Goal: Task Accomplishment & Management: Use online tool/utility

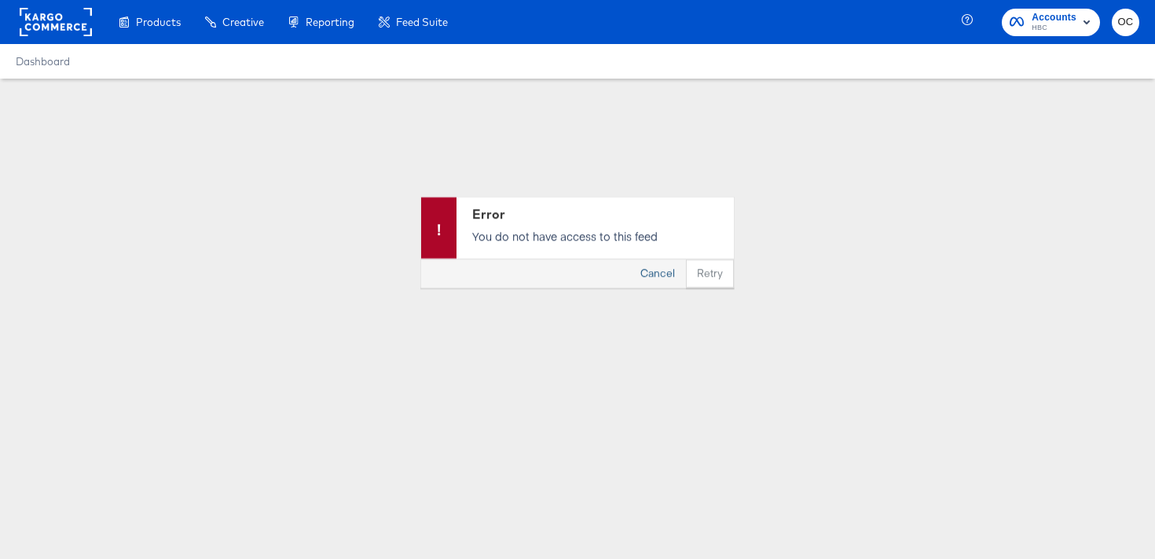
click at [665, 271] on button "Cancel" at bounding box center [657, 273] width 57 height 28
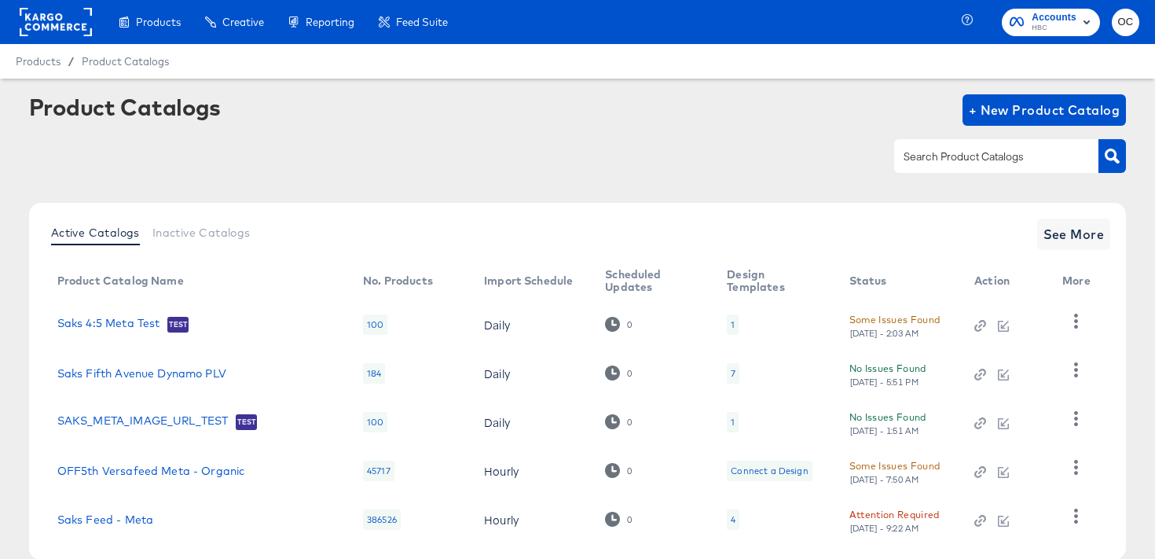
click at [52, 35] on rect at bounding box center [56, 22] width 72 height 28
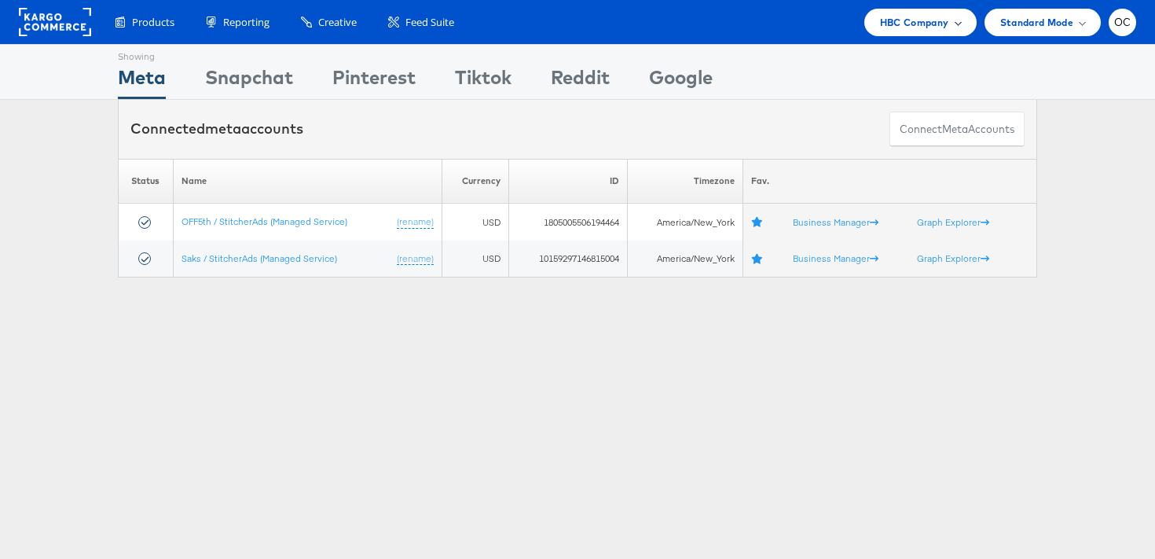
click at [893, 21] on span "HBC Company" at bounding box center [914, 22] width 69 height 17
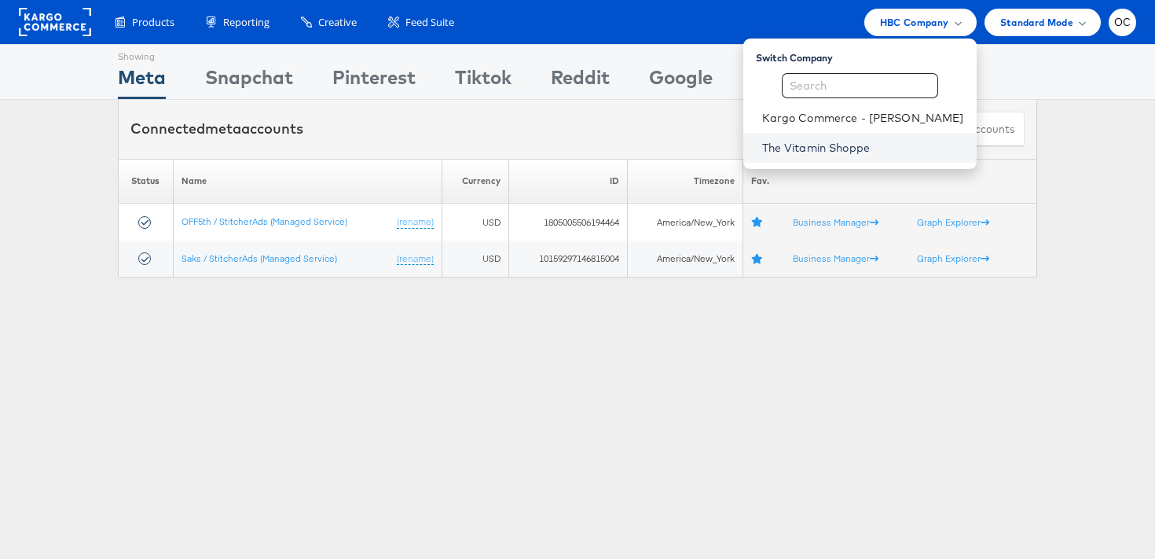
click at [828, 140] on link "The Vitamin Shoppe" at bounding box center [863, 148] width 202 height 16
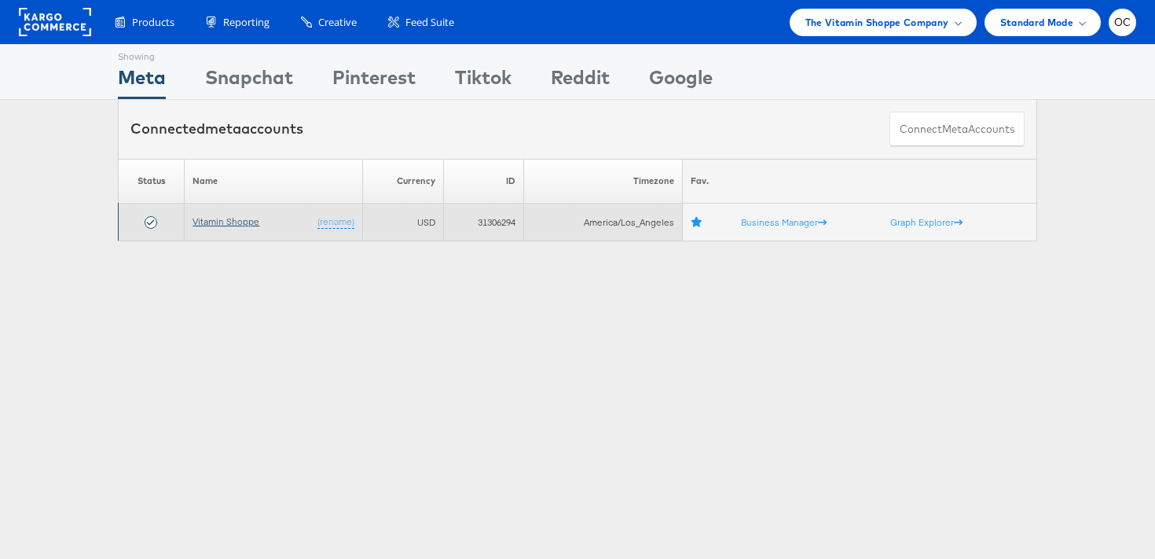
click at [243, 226] on link "Vitamin Shoppe" at bounding box center [226, 221] width 67 height 12
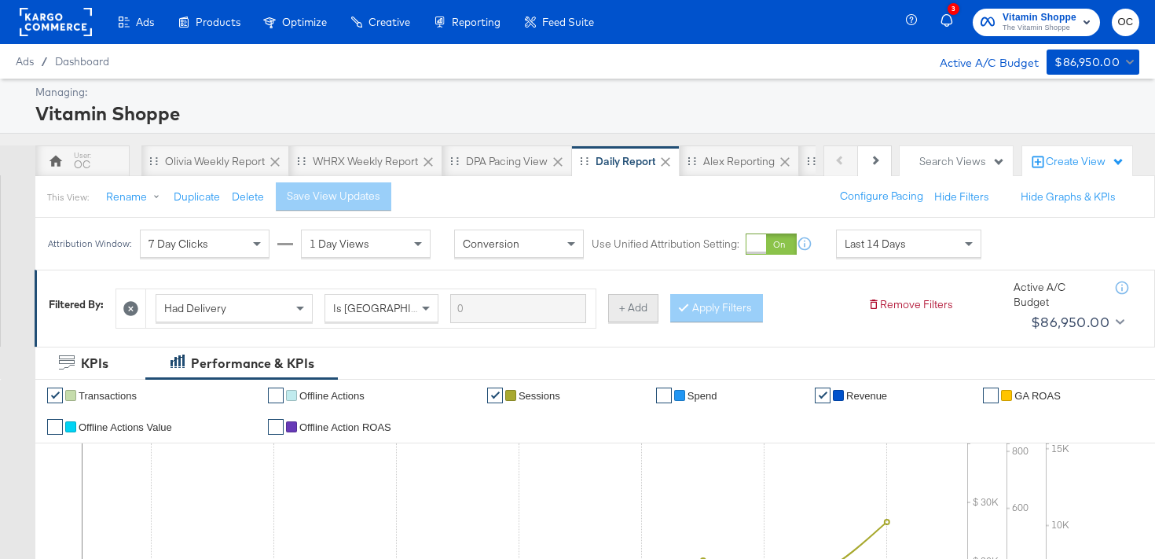
click at [618, 314] on button "+ Add" at bounding box center [633, 308] width 50 height 28
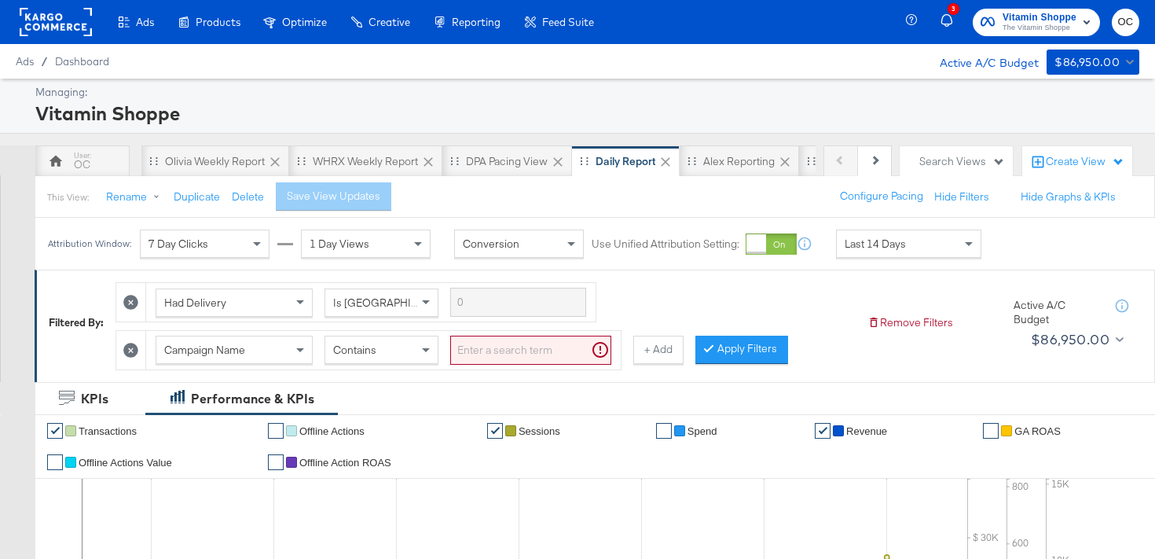
click at [487, 361] on input "search" at bounding box center [530, 350] width 161 height 29
type input "creatine"
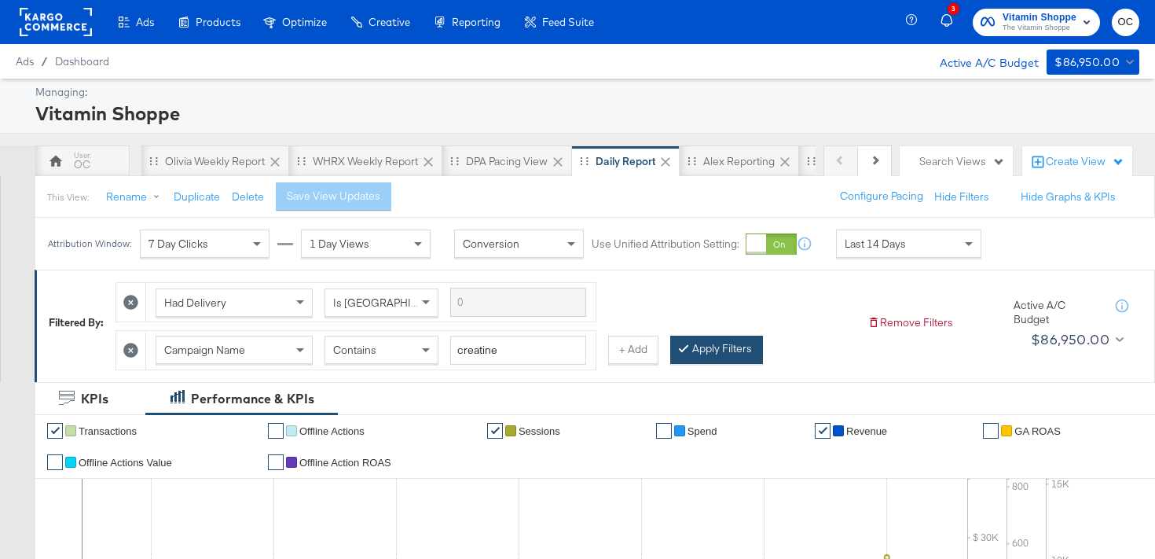
click at [723, 356] on button "Apply Filters" at bounding box center [716, 350] width 93 height 28
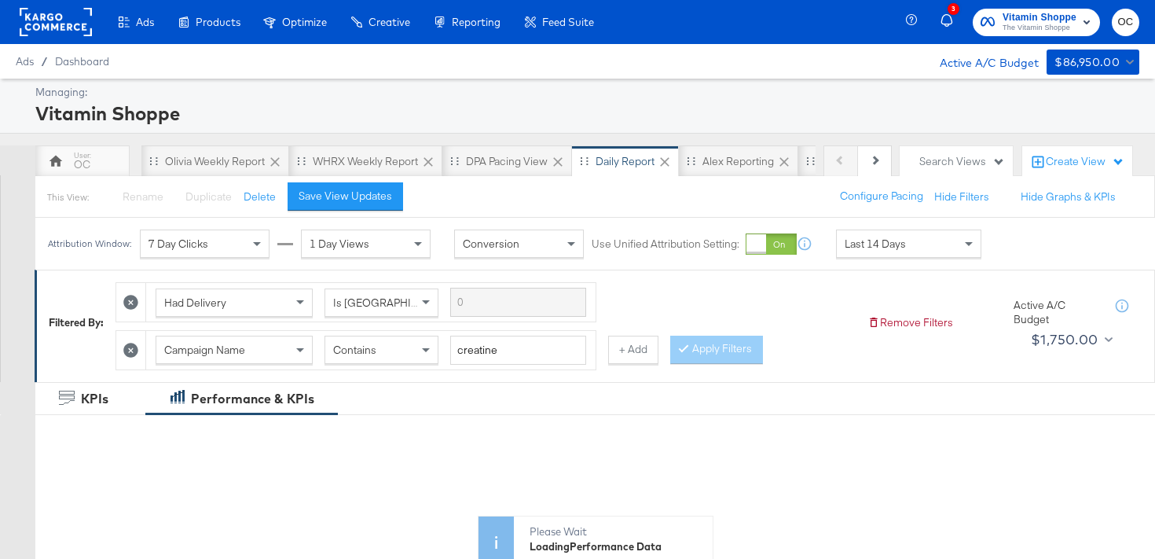
click at [898, 240] on span "Last 14 Days" at bounding box center [875, 244] width 61 height 14
click at [1011, 256] on div "[DATE]" at bounding box center [1024, 250] width 26 height 13
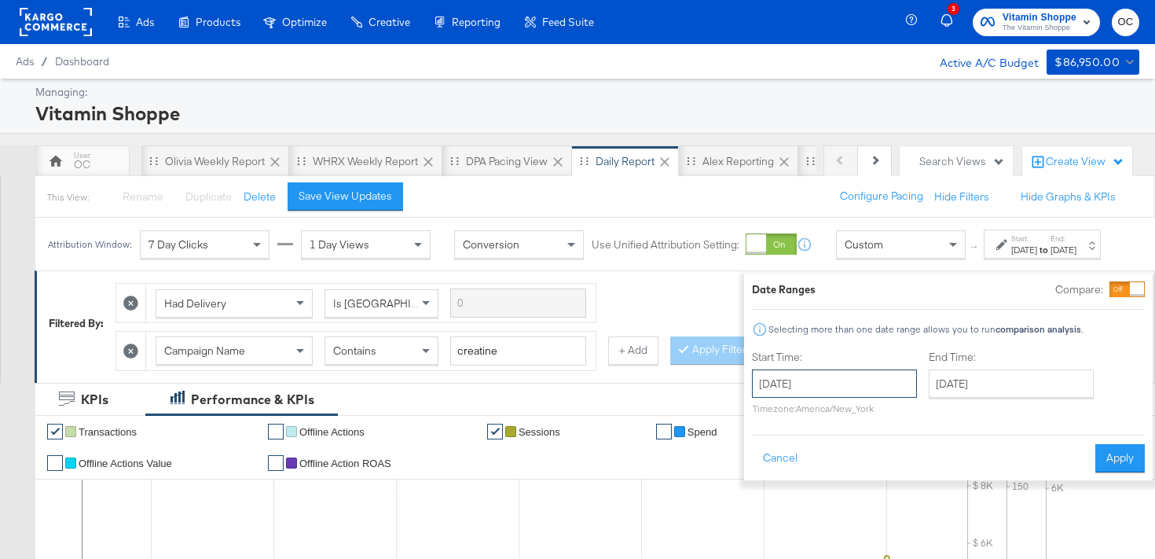
click at [820, 383] on input "[DATE]" at bounding box center [834, 383] width 165 height 28
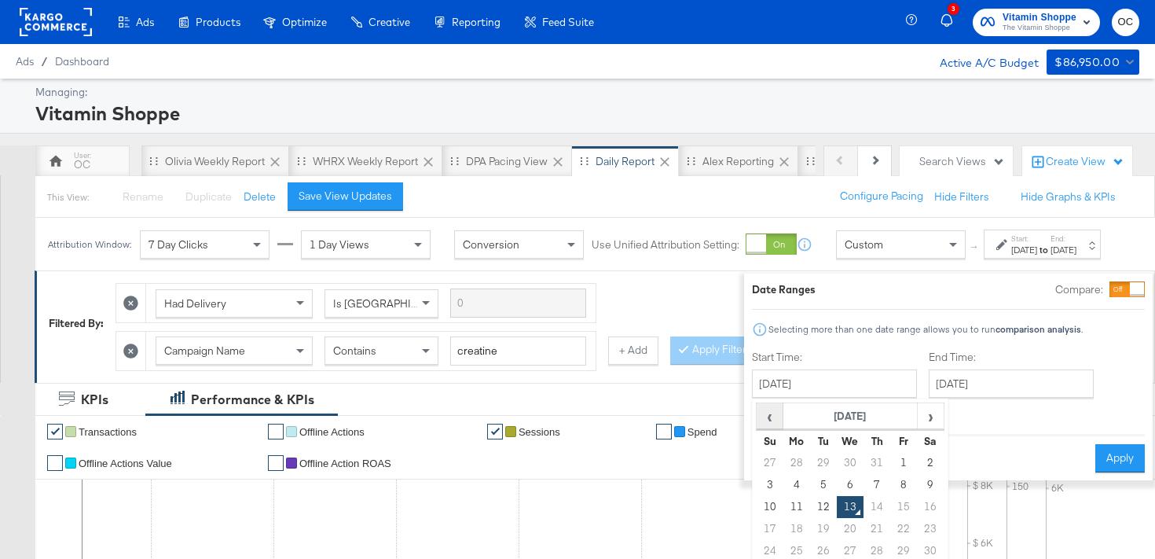
click at [757, 423] on span "‹" at bounding box center [769, 416] width 24 height 24
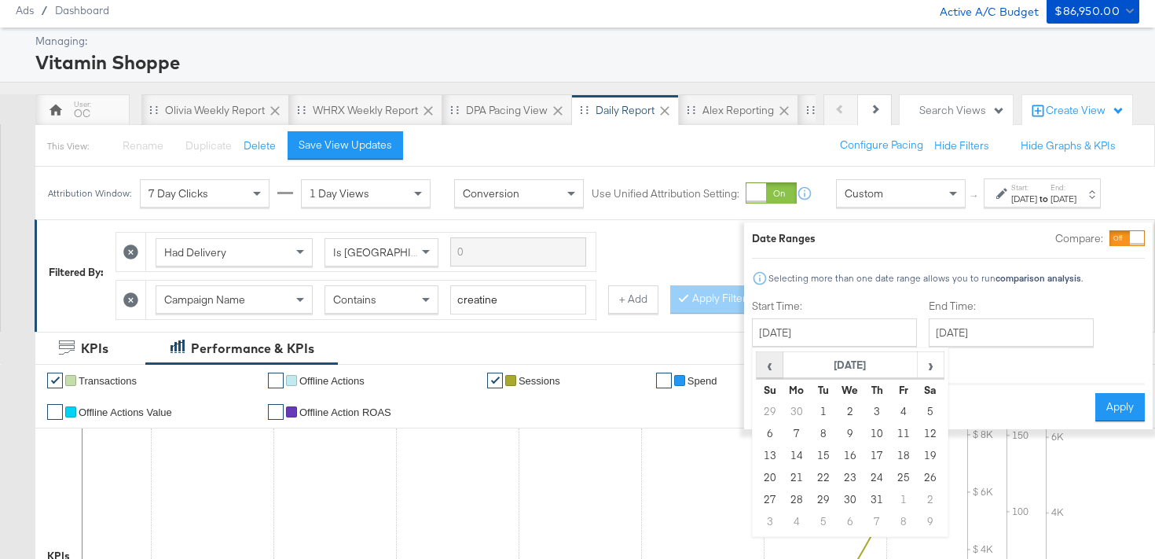
scroll to position [69, 0]
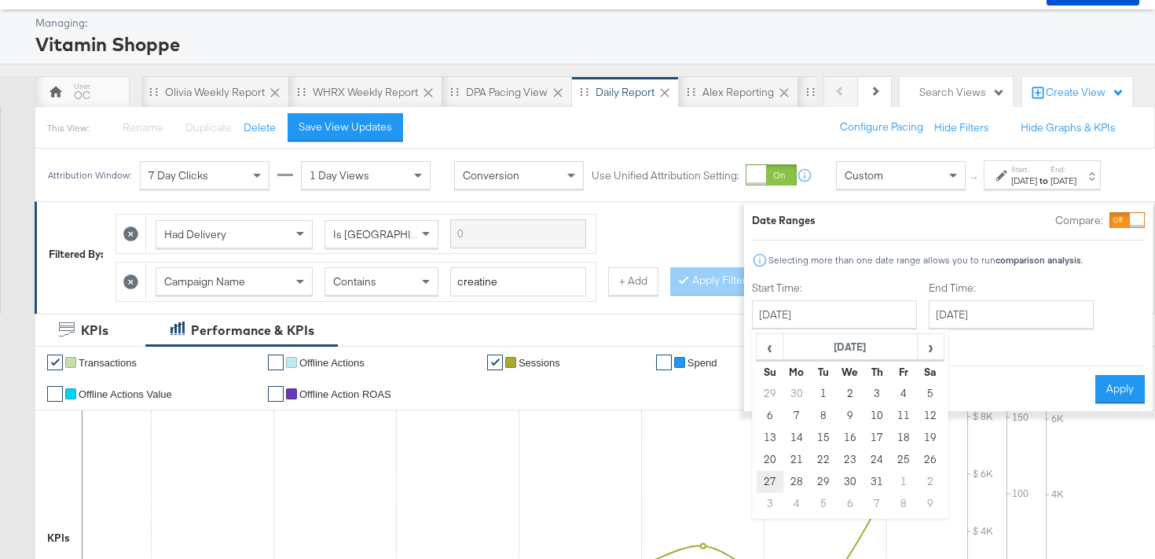
click at [757, 477] on td "27" at bounding box center [770, 482] width 27 height 22
type input "July 27th 2025"
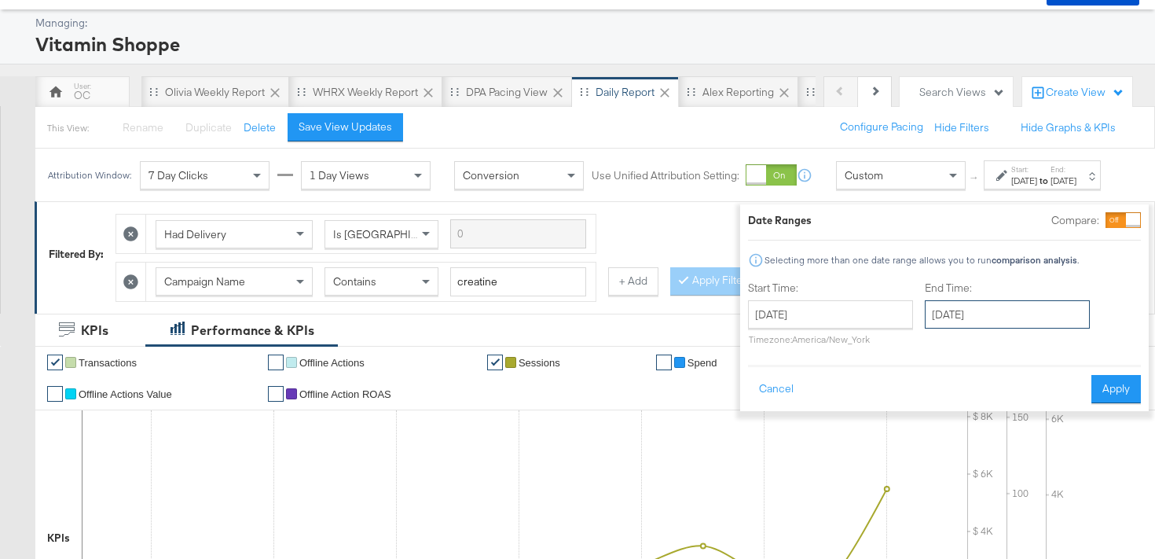
click at [952, 325] on input "[DATE]" at bounding box center [1007, 314] width 165 height 28
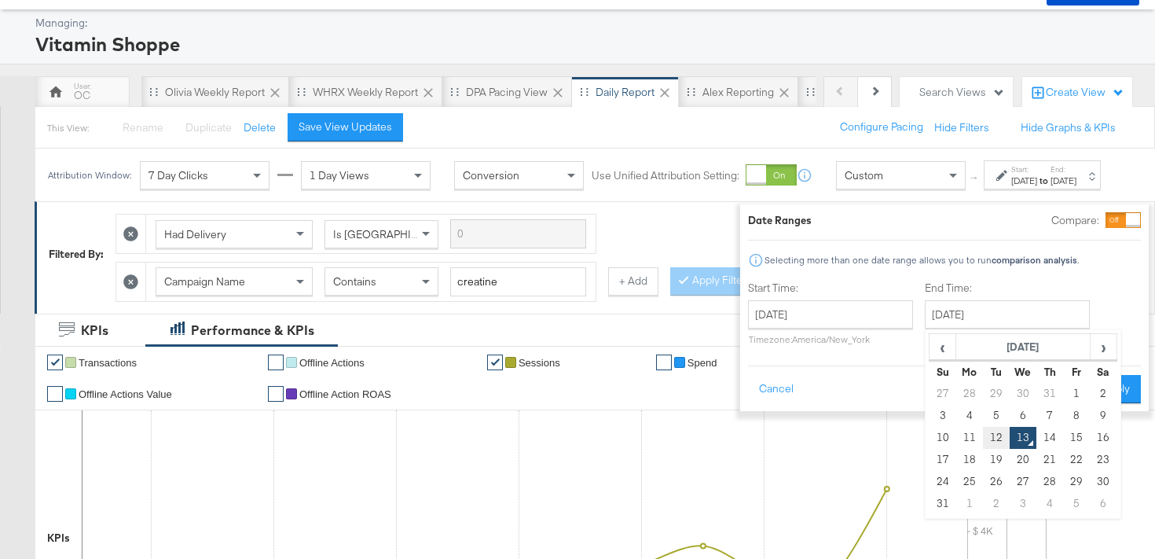
click at [983, 431] on td "12" at bounding box center [996, 438] width 27 height 22
type input "[DATE]"
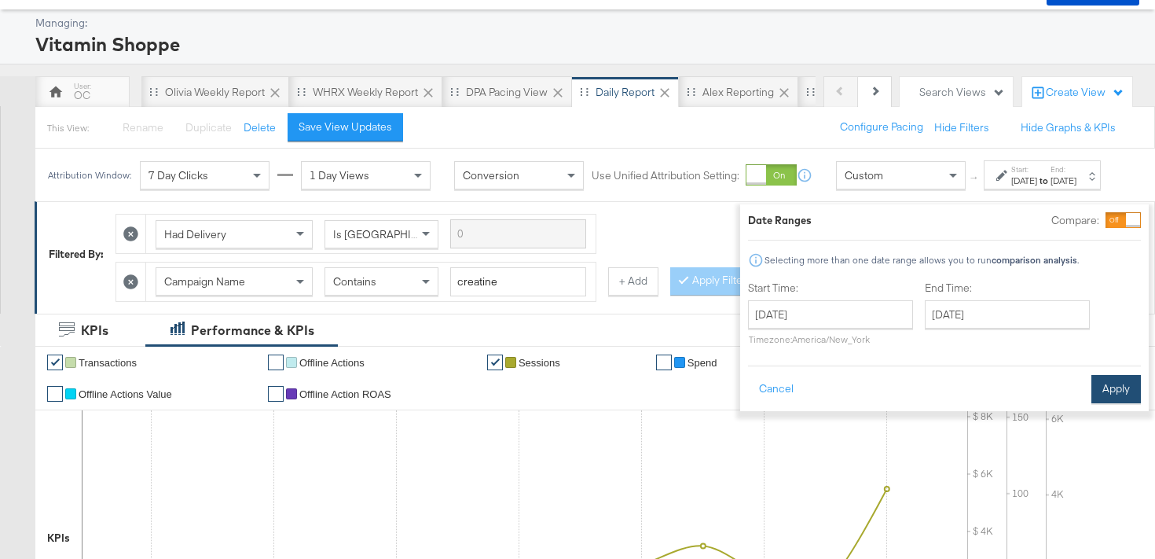
click at [1094, 390] on button "Apply" at bounding box center [1116, 389] width 50 height 28
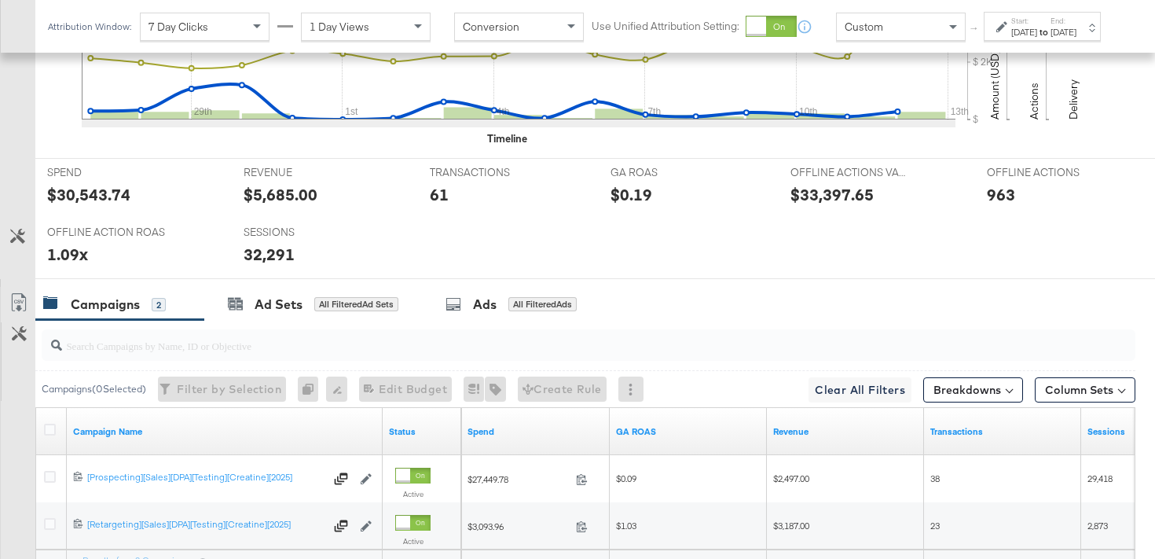
scroll to position [764, 0]
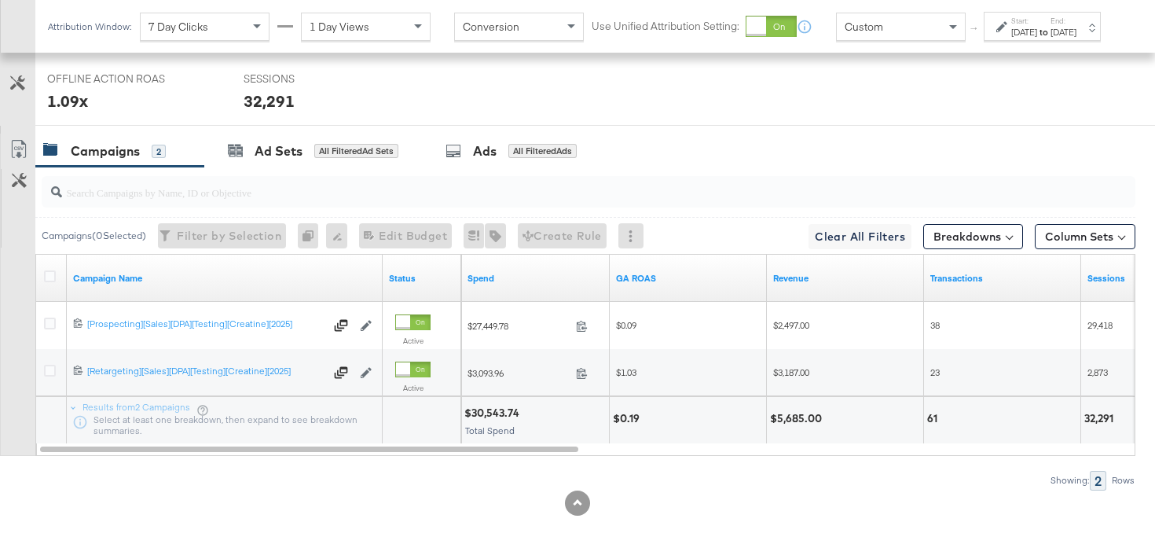
click at [1004, 41] on div "Start: Jul 27th 2025 to End: Aug 12th 2025" at bounding box center [1042, 26] width 117 height 29
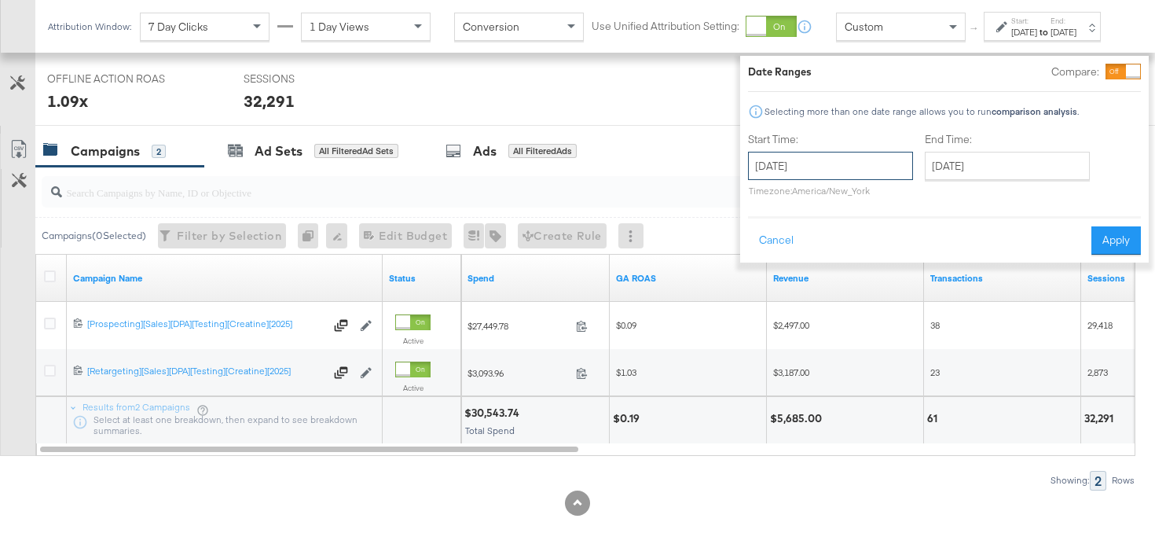
click at [889, 165] on input "July 27th 2025" at bounding box center [830, 166] width 165 height 28
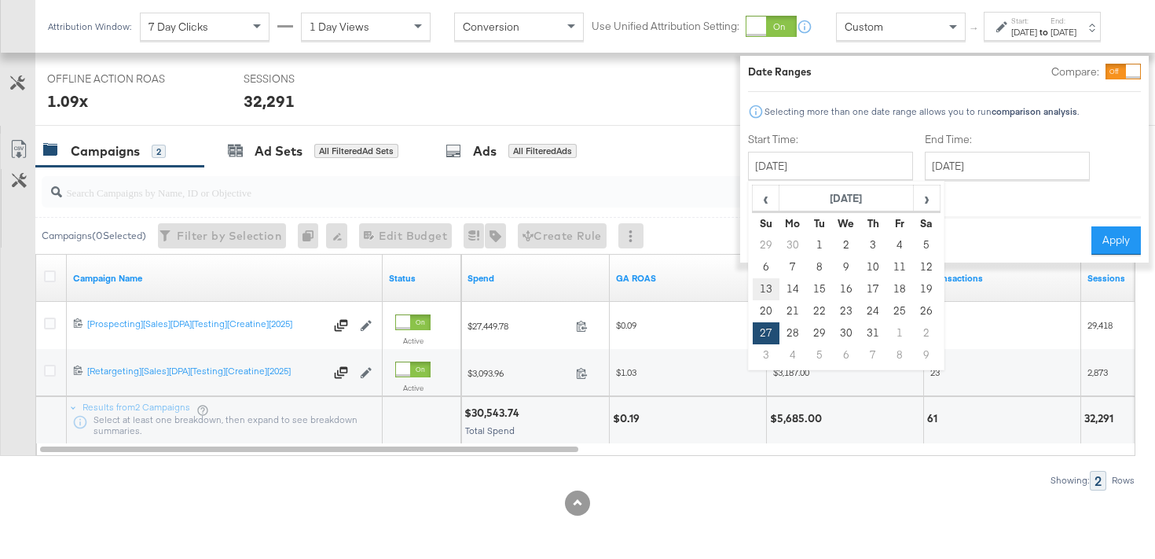
click at [753, 283] on td "13" at bounding box center [766, 289] width 27 height 22
type input "July 13th 2025"
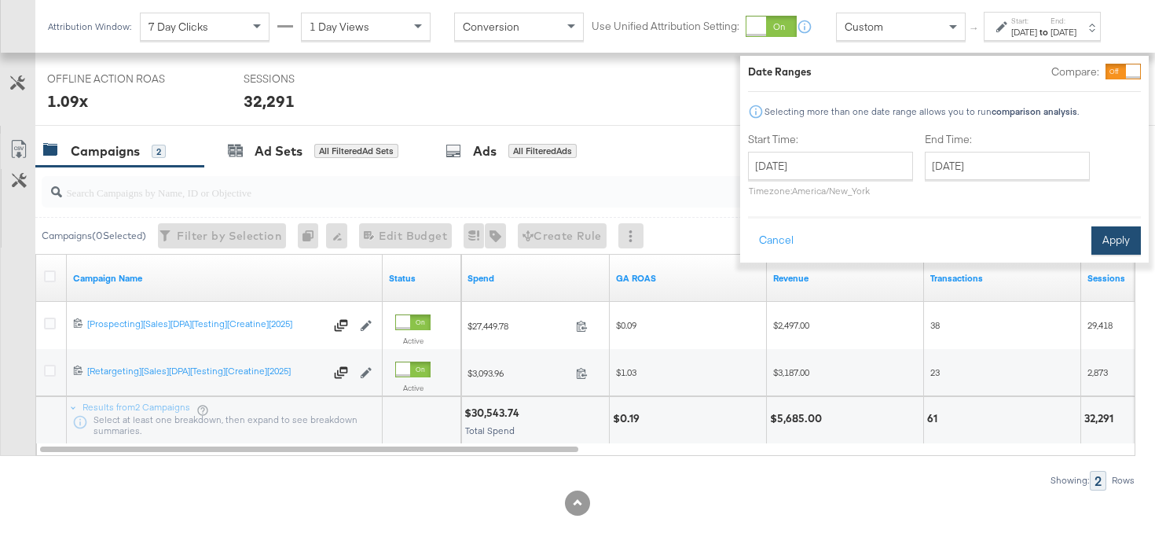
click at [1093, 242] on button "Apply" at bounding box center [1116, 240] width 50 height 28
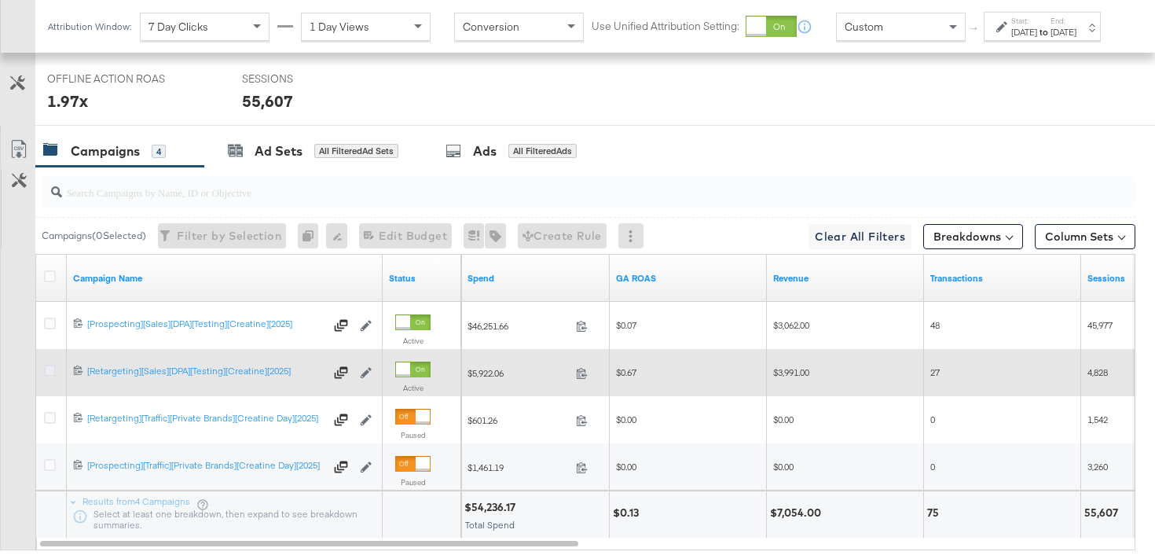
click at [46, 371] on icon at bounding box center [50, 371] width 12 height 12
click at [0, 0] on input "checkbox" at bounding box center [0, 0] width 0 height 0
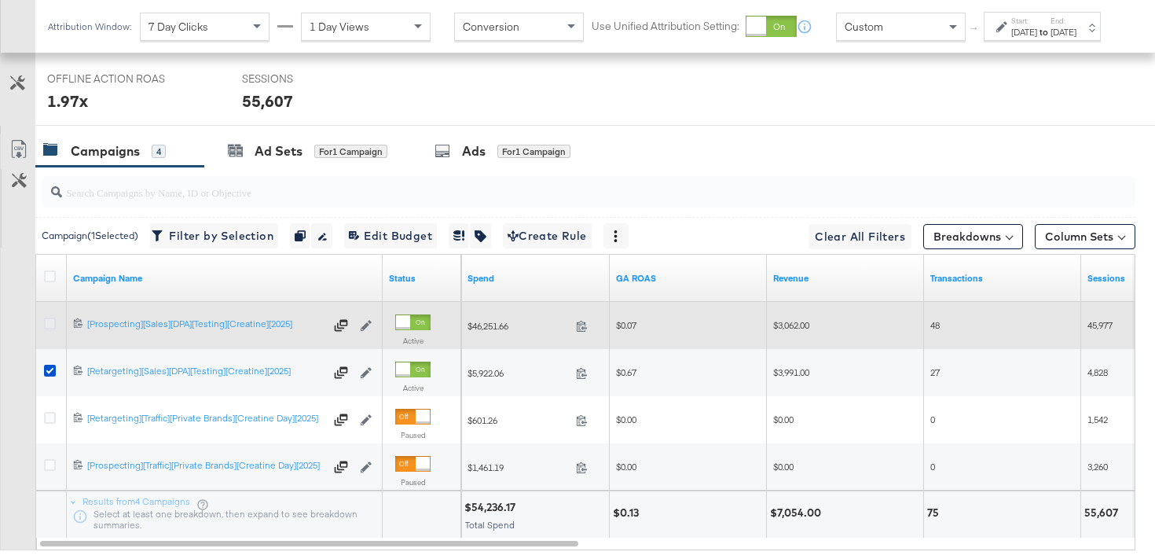
click at [50, 318] on icon at bounding box center [50, 323] width 12 height 12
click at [0, 0] on input "checkbox" at bounding box center [0, 0] width 0 height 0
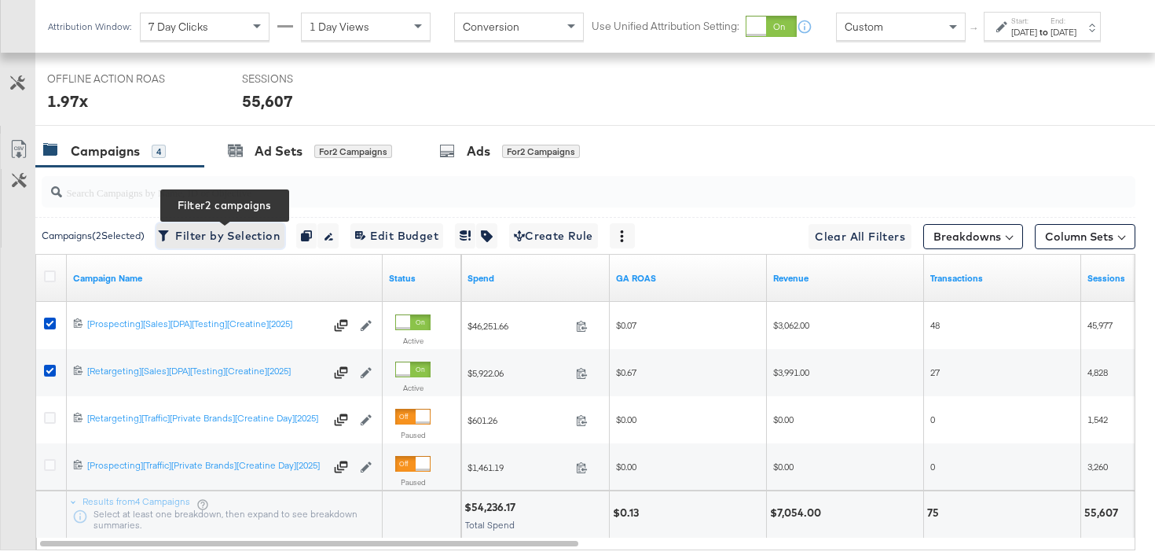
click at [248, 238] on span "Filter by Selection Filter 2 campaigns" at bounding box center [220, 236] width 119 height 20
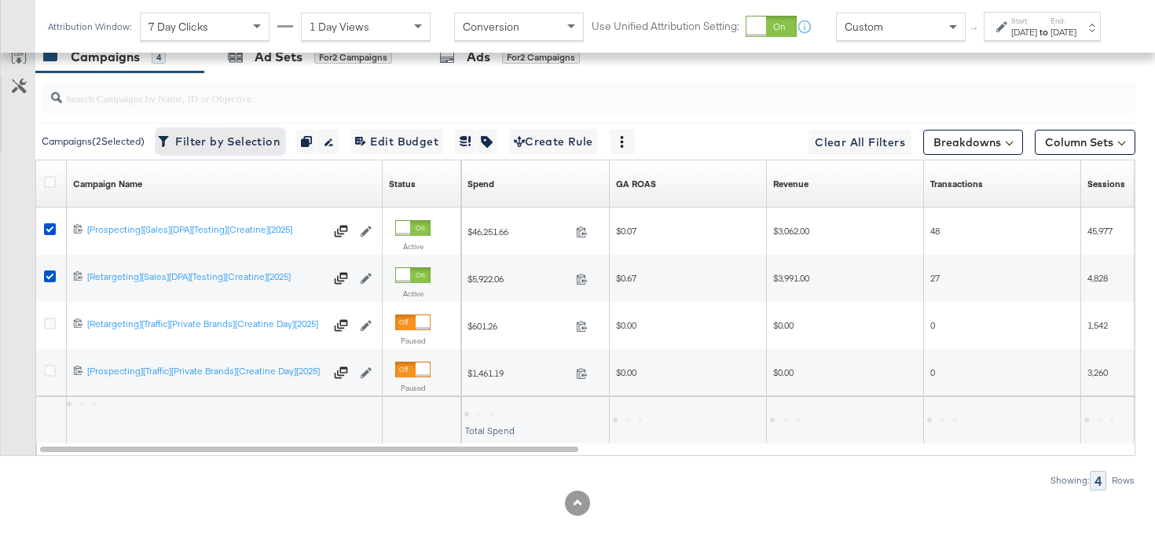
scroll to position [575, 0]
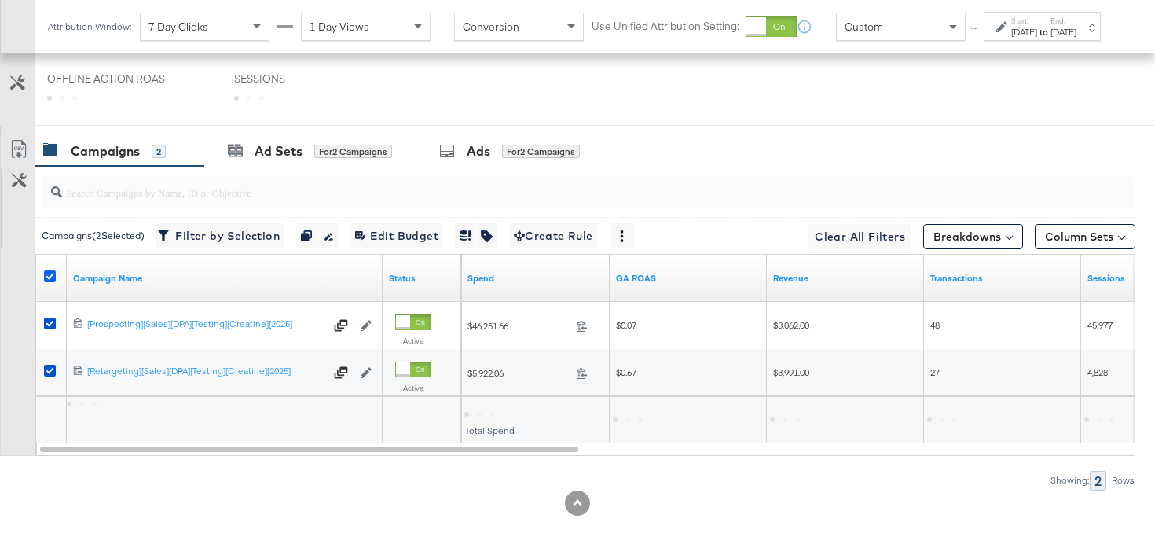
click at [54, 273] on icon at bounding box center [50, 276] width 12 height 12
click at [0, 0] on input "checkbox" at bounding box center [0, 0] width 0 height 0
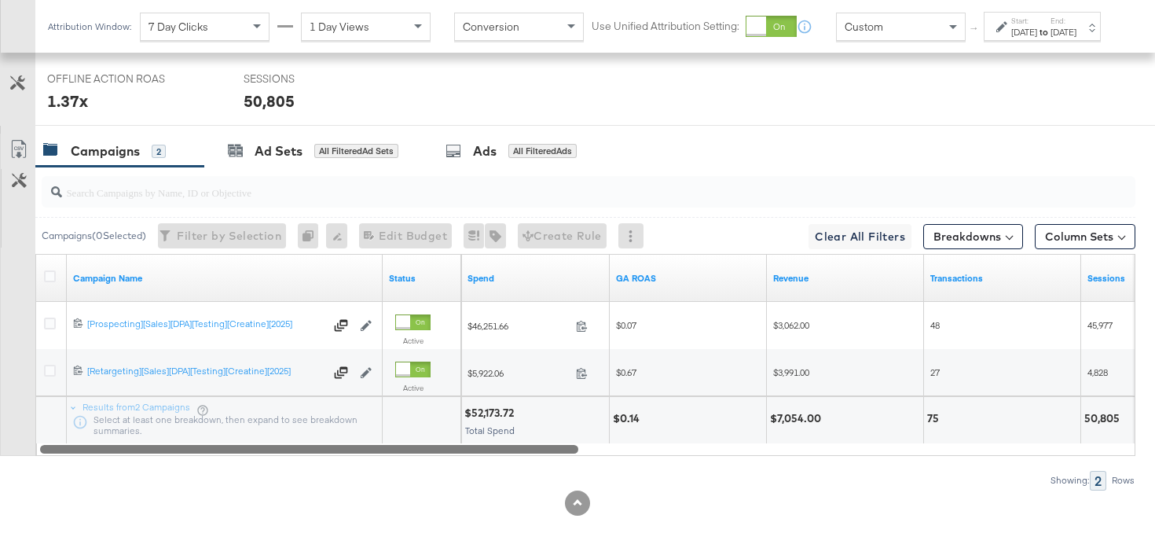
drag, startPoint x: 506, startPoint y: 446, endPoint x: 537, endPoint y: 446, distance: 30.6
click at [529, 446] on div at bounding box center [309, 448] width 538 height 13
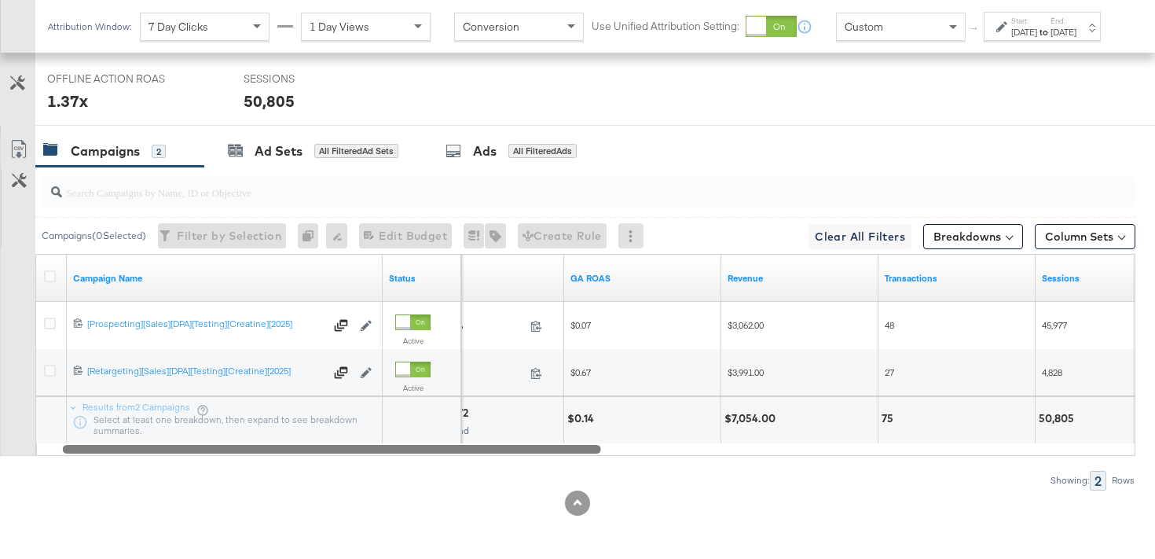
scroll to position [728, 0]
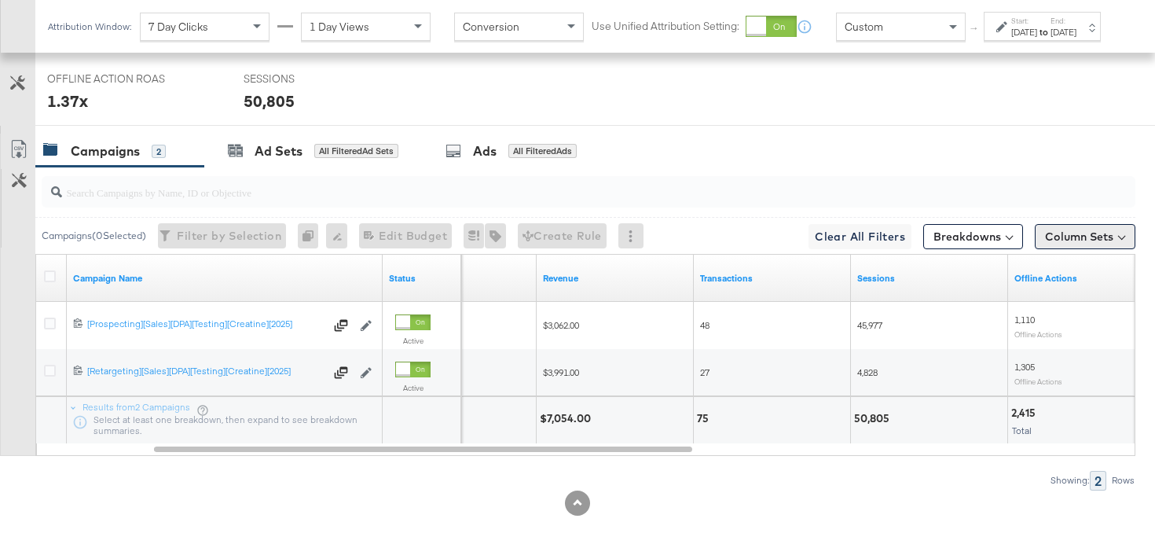
click at [1047, 240] on button "Column Sets" at bounding box center [1085, 236] width 101 height 25
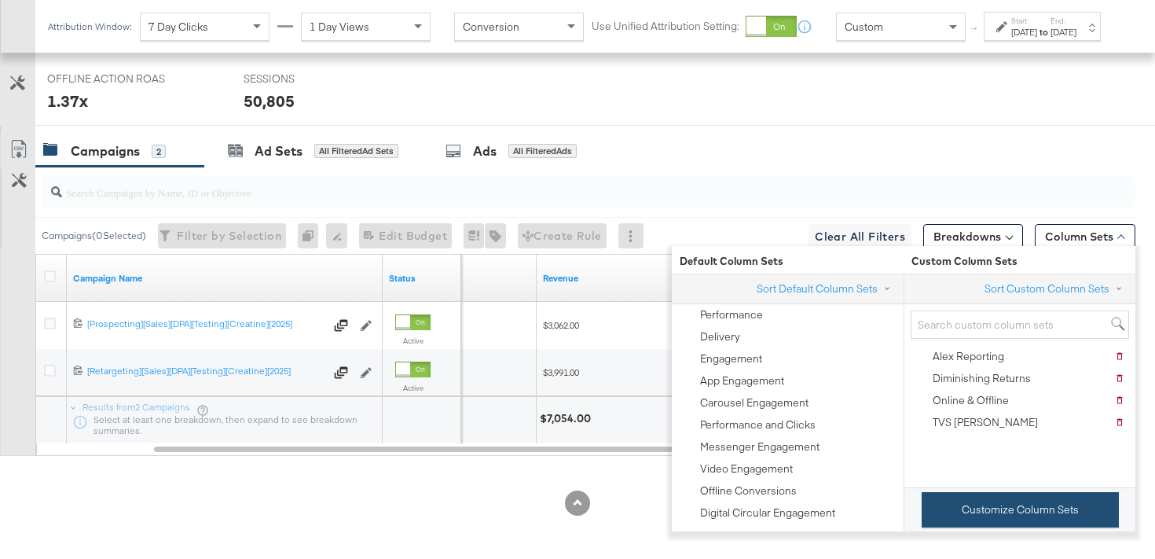
click at [955, 517] on button "Customize Column Sets" at bounding box center [1020, 509] width 197 height 35
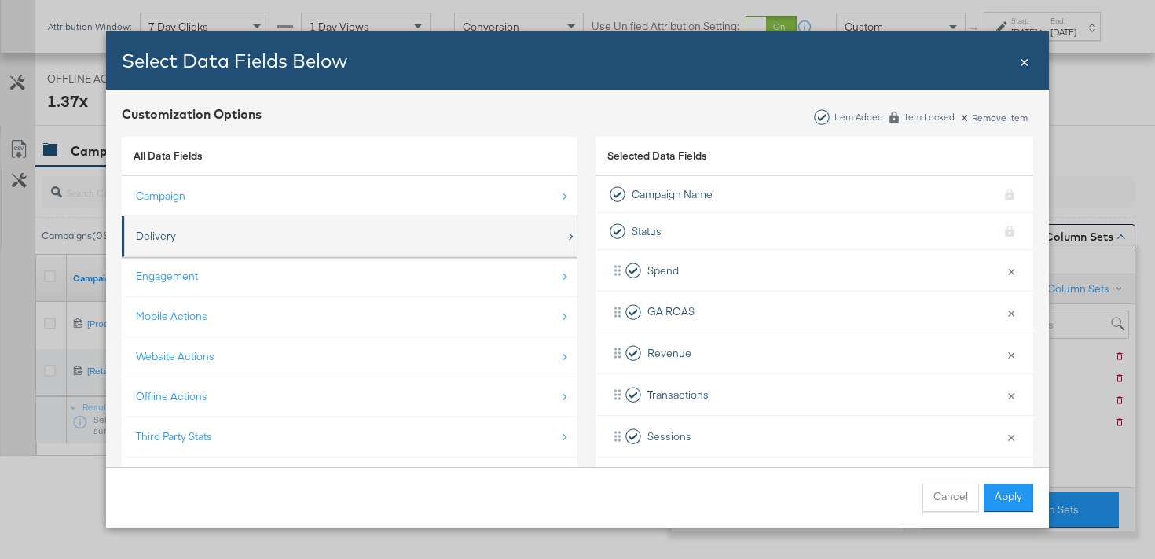
click at [407, 233] on div "Delivery" at bounding box center [351, 236] width 430 height 32
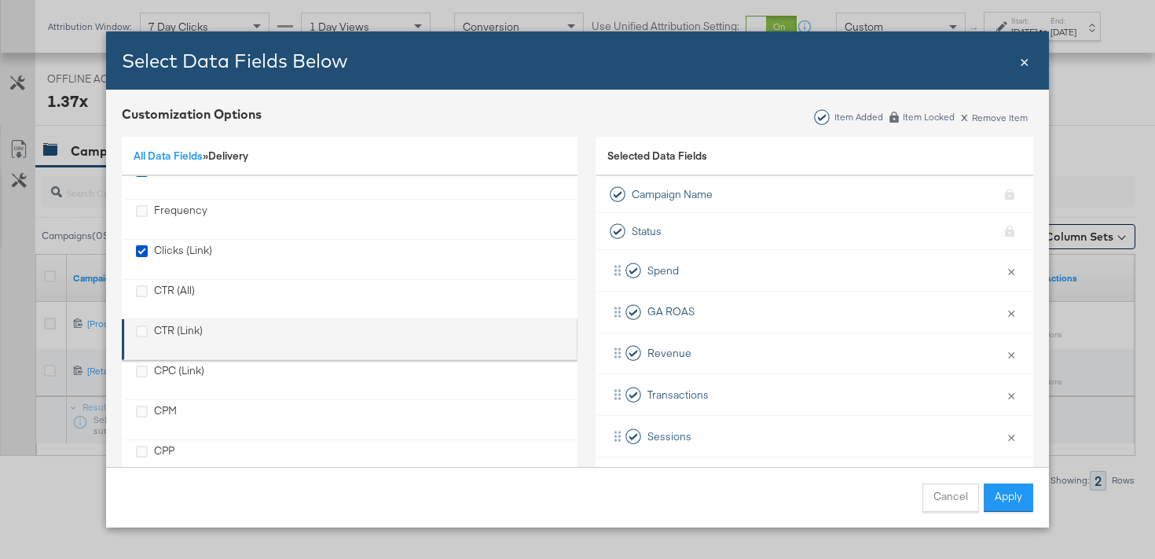
scroll to position [120, 0]
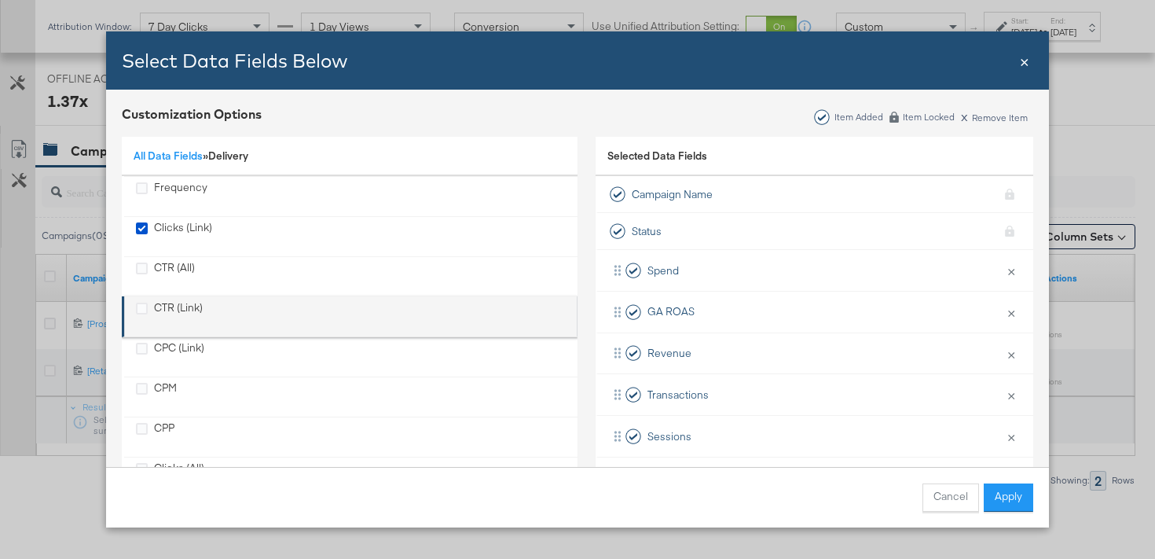
click at [186, 303] on div "CTR (Link)" at bounding box center [178, 316] width 49 height 32
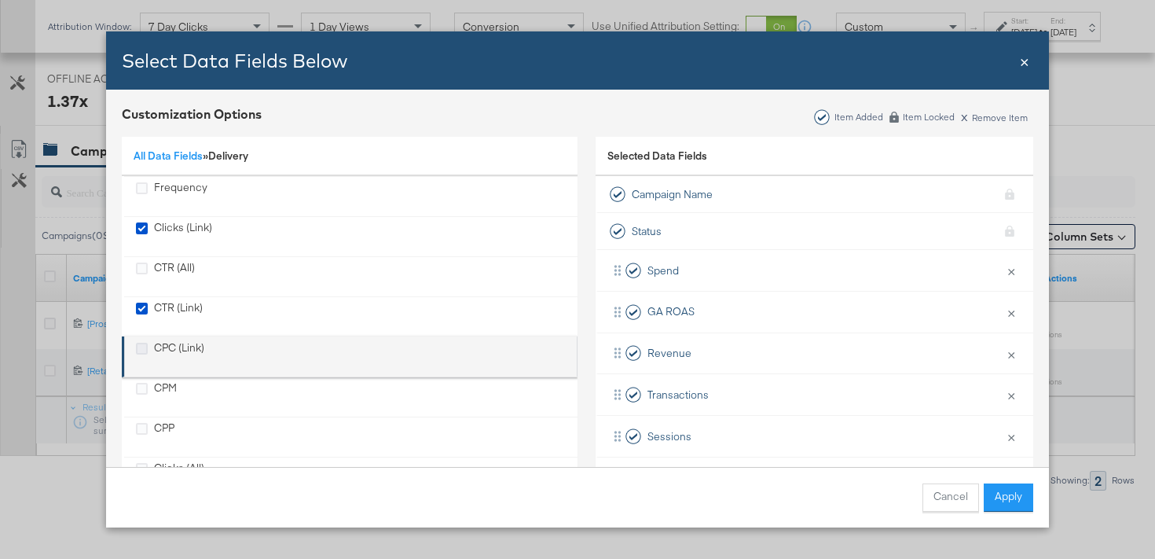
click at [146, 348] on icon "CPC (Link)" at bounding box center [142, 349] width 12 height 12
click at [0, 0] on input "CPC (Link)" at bounding box center [0, 0] width 0 height 0
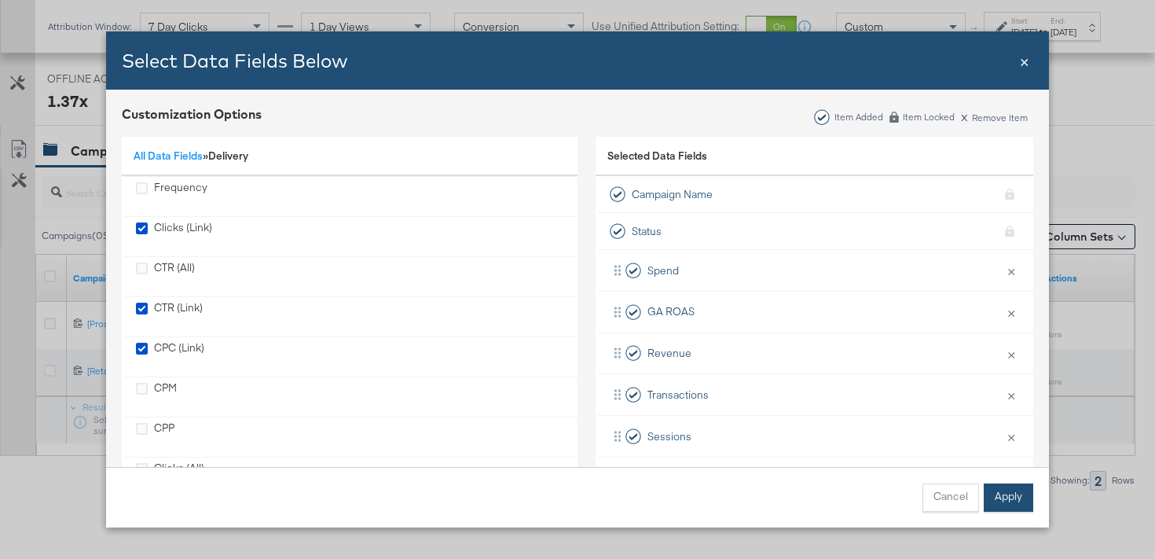
click at [1025, 498] on button "Apply" at bounding box center [1009, 497] width 50 height 28
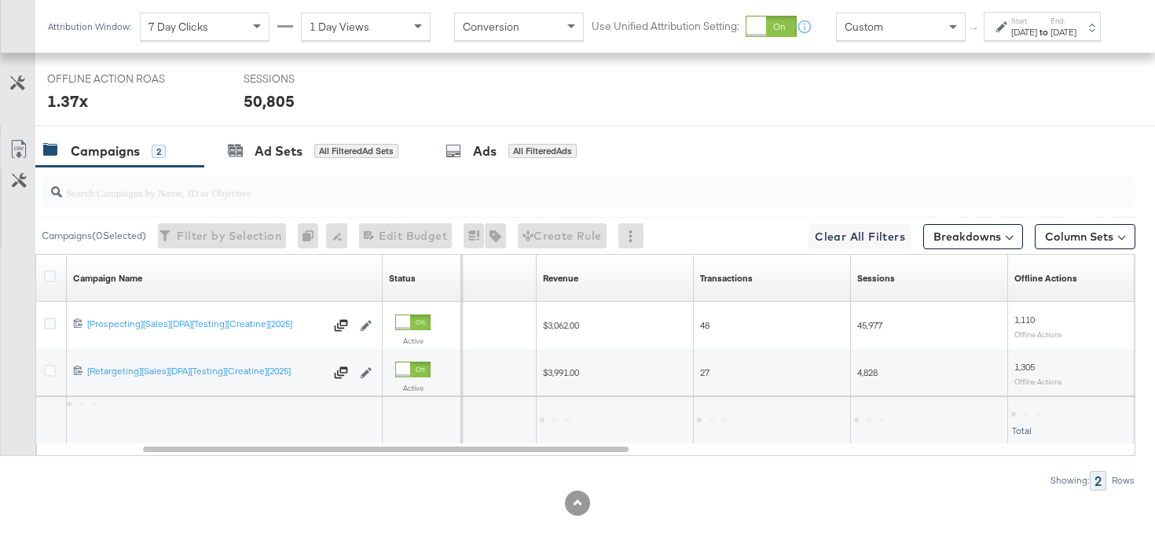
scroll to position [23, 0]
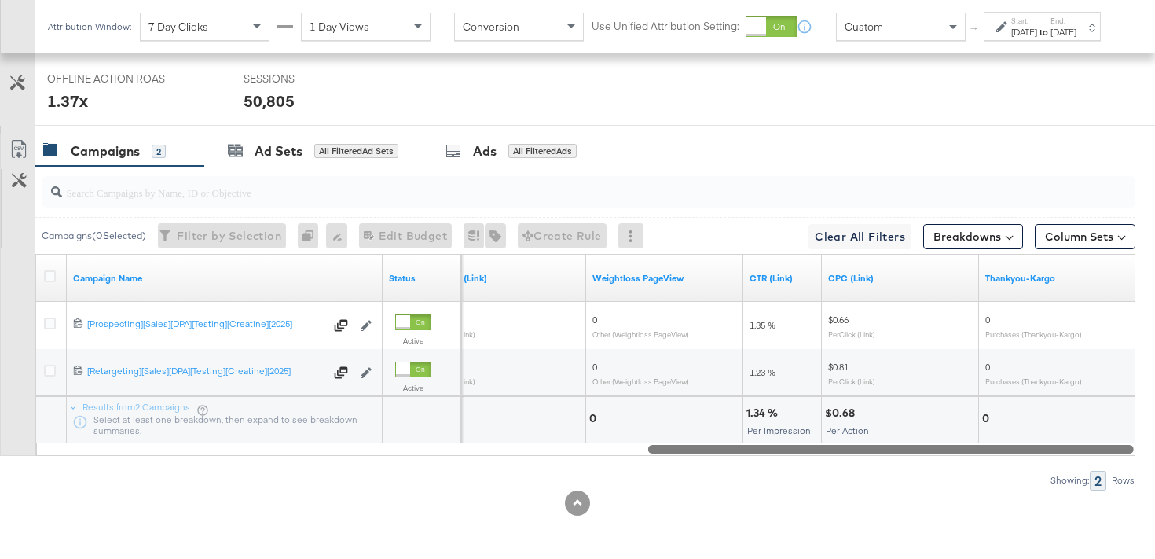
drag, startPoint x: 594, startPoint y: 449, endPoint x: 1121, endPoint y: 426, distance: 527.7
click at [1121, 426] on div "Campaign Name Status Clicks (Link) Weightloss PageView CTR (Link) CPC (Link) Th…" at bounding box center [585, 355] width 1100 height 202
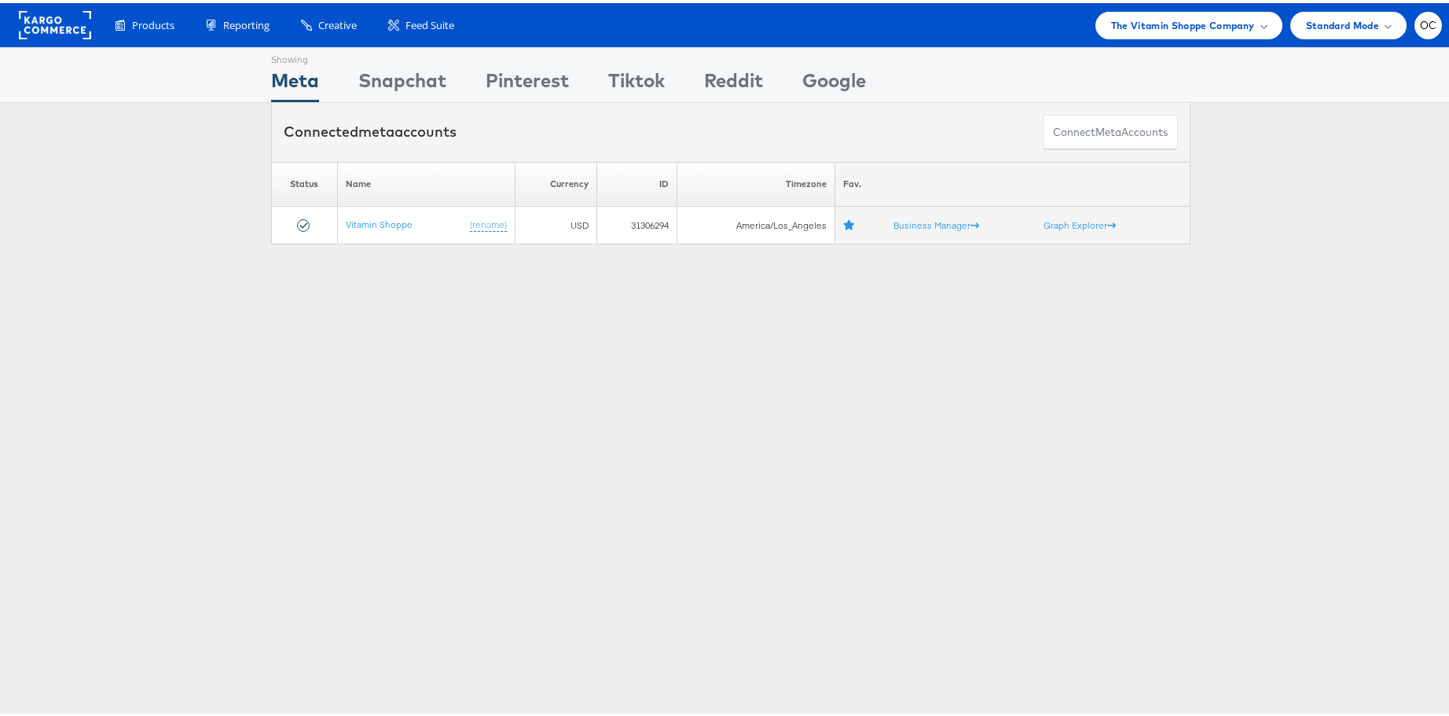
click at [1204, 39] on div "Products Product Catalogs Enhance Your Product Catalog, Map Them to Publishers,…" at bounding box center [730, 22] width 1461 height 44
click at [1199, 29] on span "The Vitamin Shoppe Company" at bounding box center [1183, 22] width 144 height 17
click at [1116, 127] on li "HBC" at bounding box center [1165, 118] width 233 height 30
click at [1102, 118] on link "HBC" at bounding box center [1169, 118] width 202 height 16
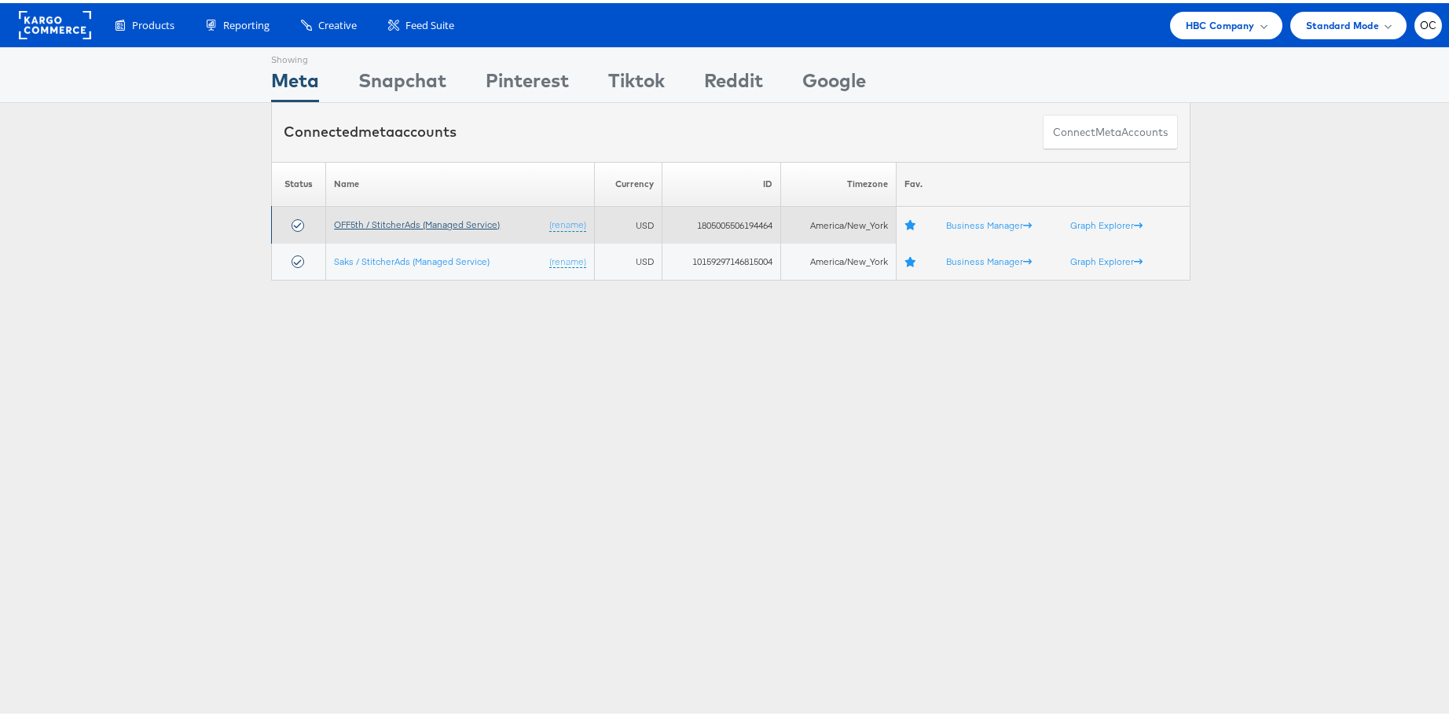
click at [386, 220] on link "OFF5th / StitcherAds (Managed Service)" at bounding box center [417, 221] width 166 height 12
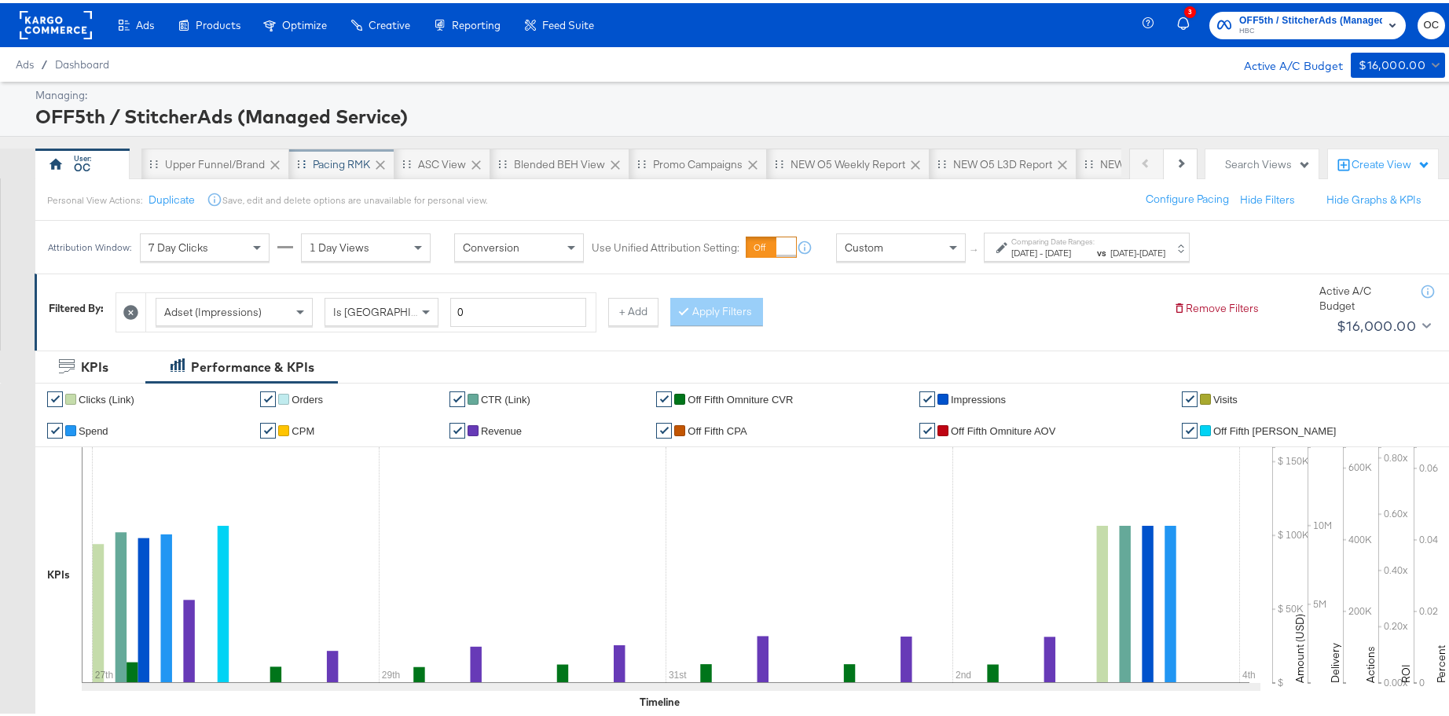
click at [352, 167] on div "Pacing RMK" at bounding box center [341, 161] width 57 height 15
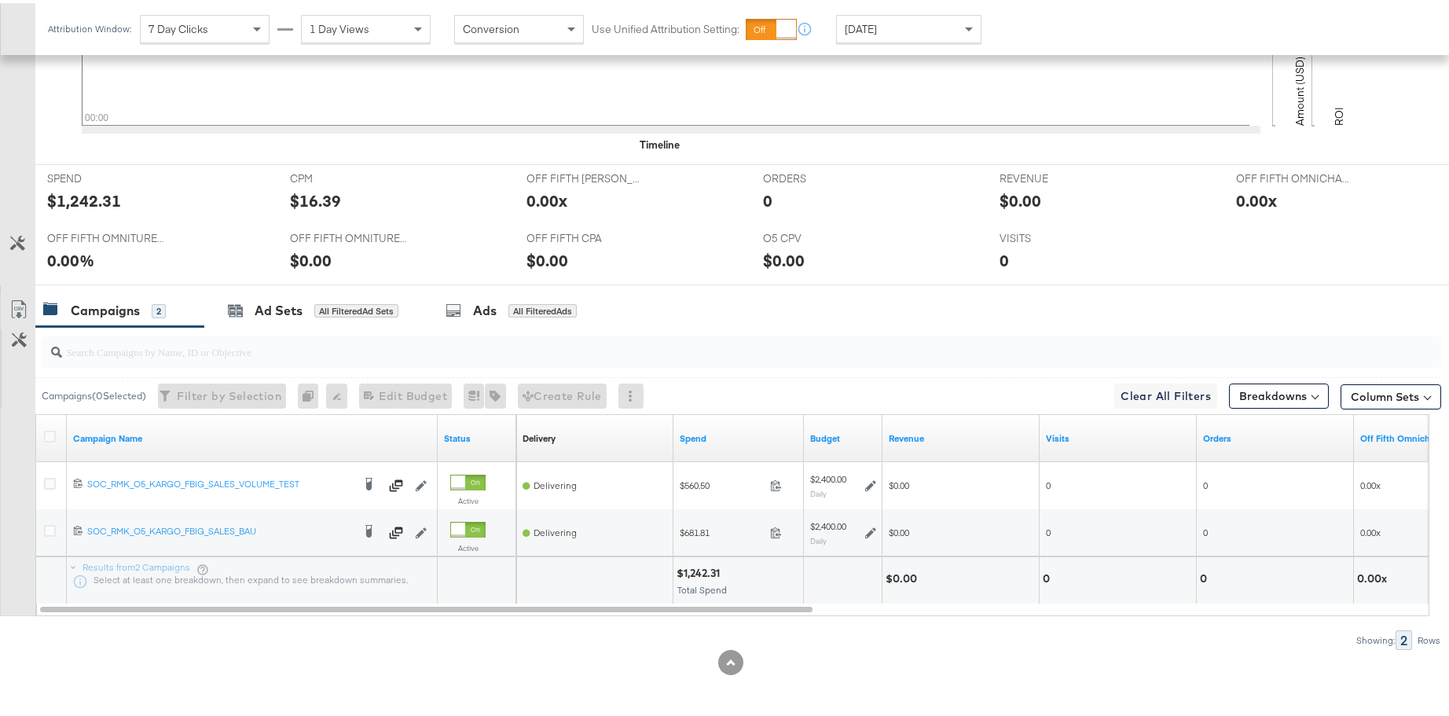
scroll to position [42, 0]
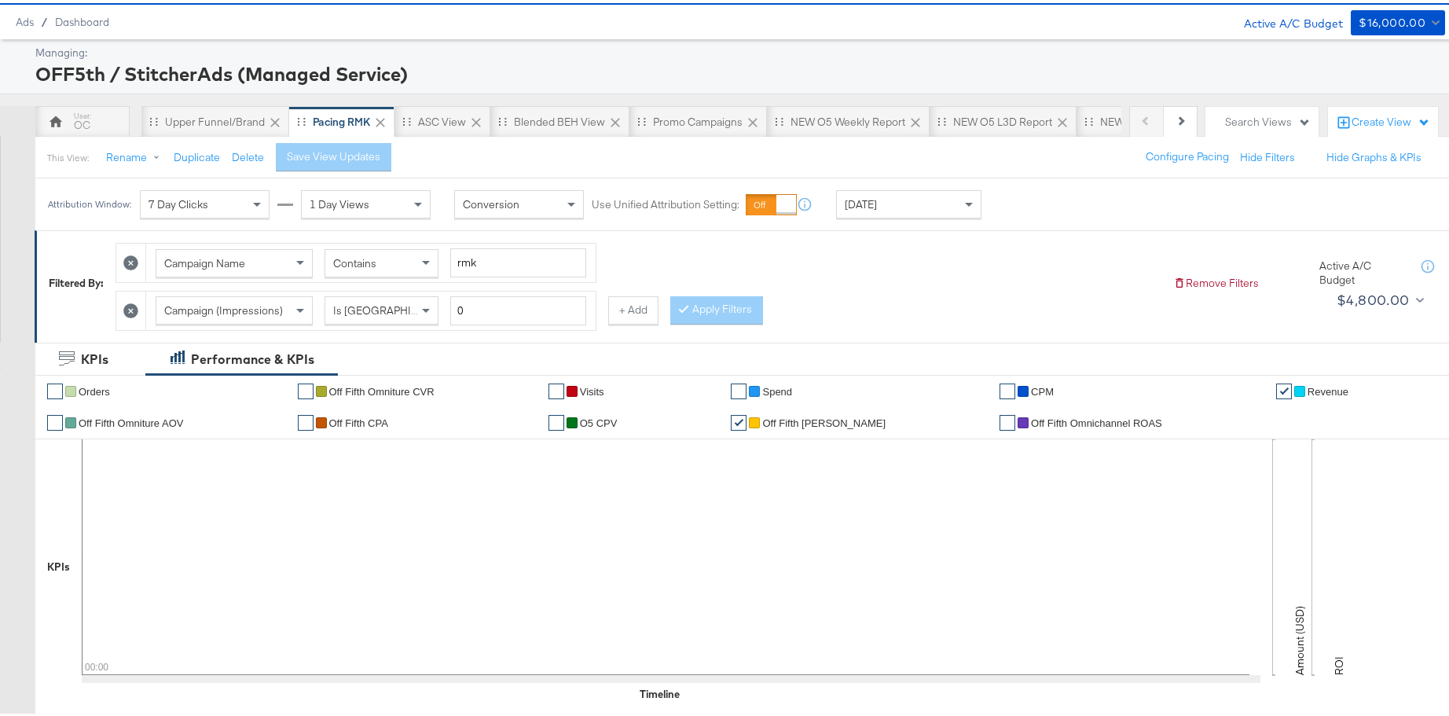
click at [948, 196] on div "[DATE]" at bounding box center [909, 201] width 144 height 27
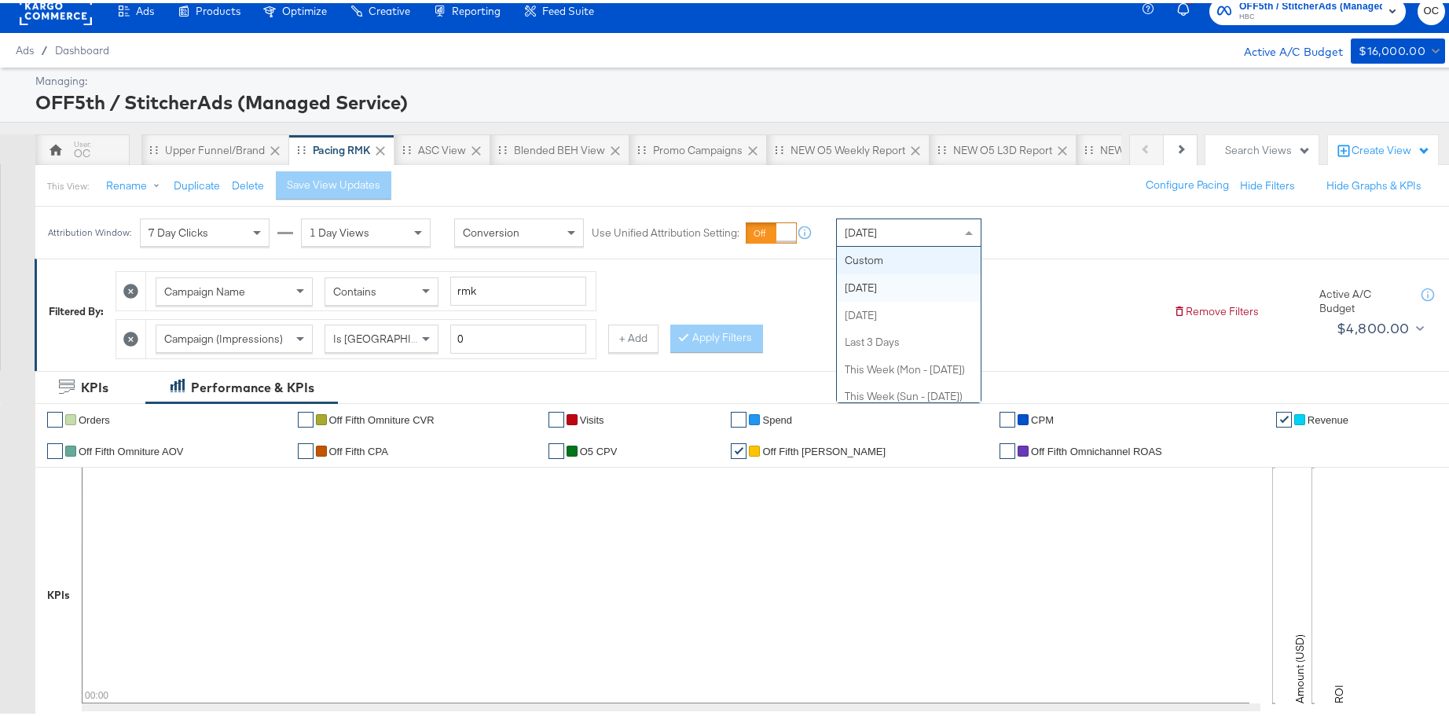
scroll to position [0, 0]
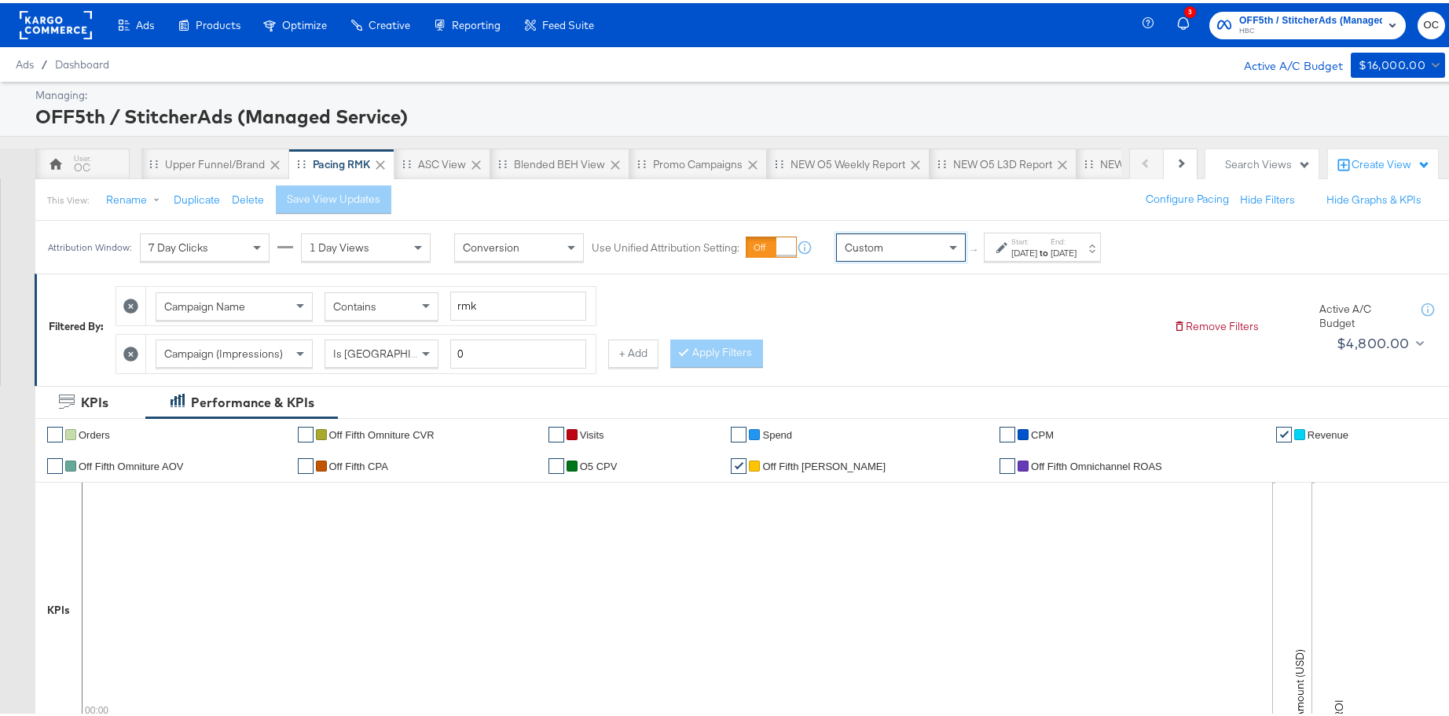
click at [1005, 249] on icon at bounding box center [1001, 244] width 11 height 11
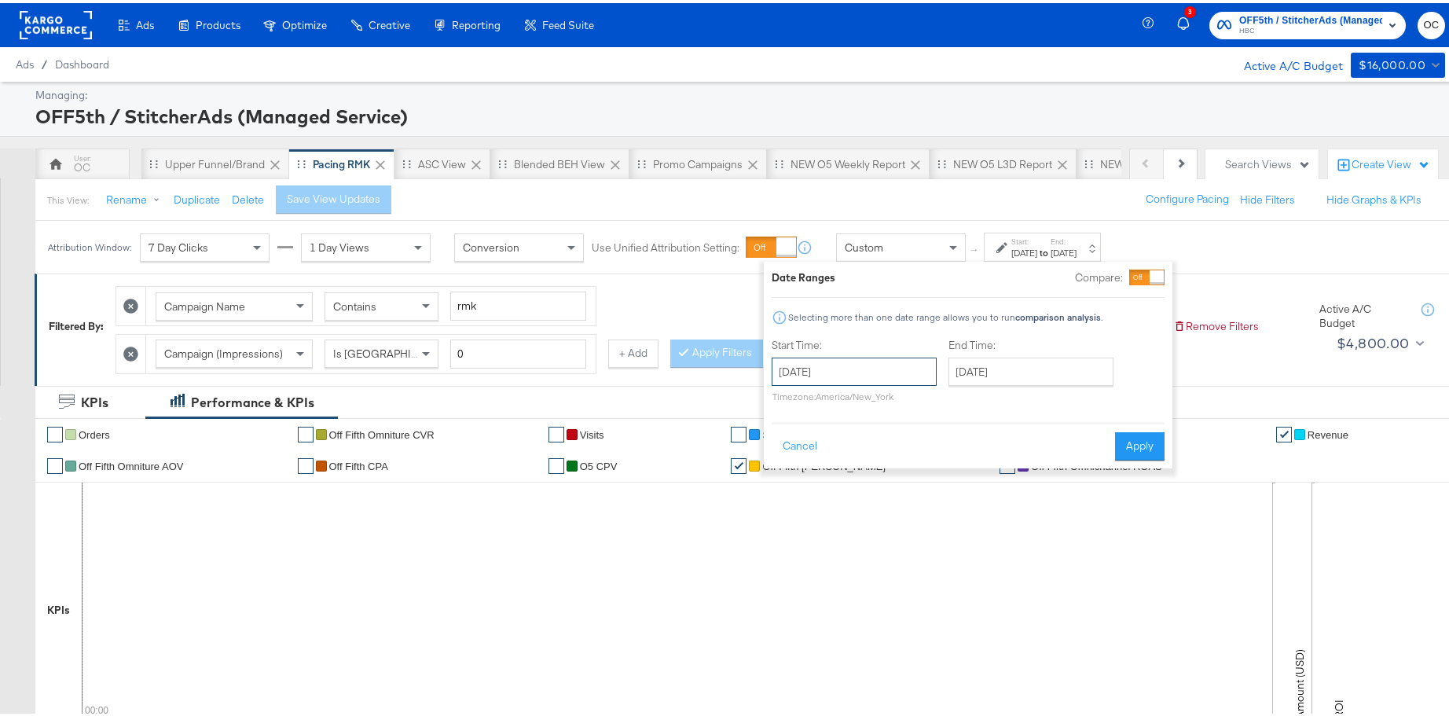
click at [875, 372] on input "[DATE]" at bounding box center [854, 368] width 165 height 28
click at [892, 453] on td "31" at bounding box center [896, 448] width 27 height 22
type input "July 31st 2025"
click at [1021, 377] on input "[DATE]" at bounding box center [1026, 368] width 165 height 28
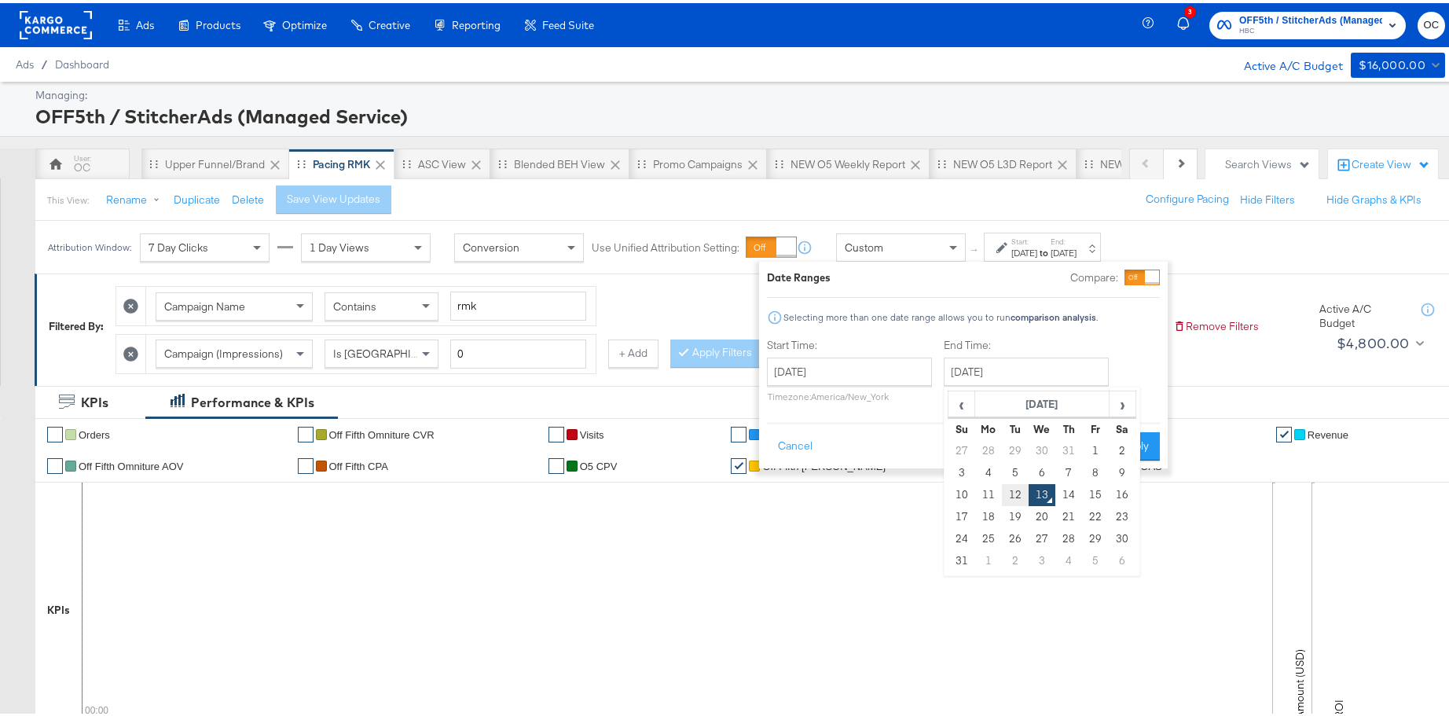
click at [1021, 493] on td "12" at bounding box center [1015, 492] width 27 height 22
type input "August 12th 2025"
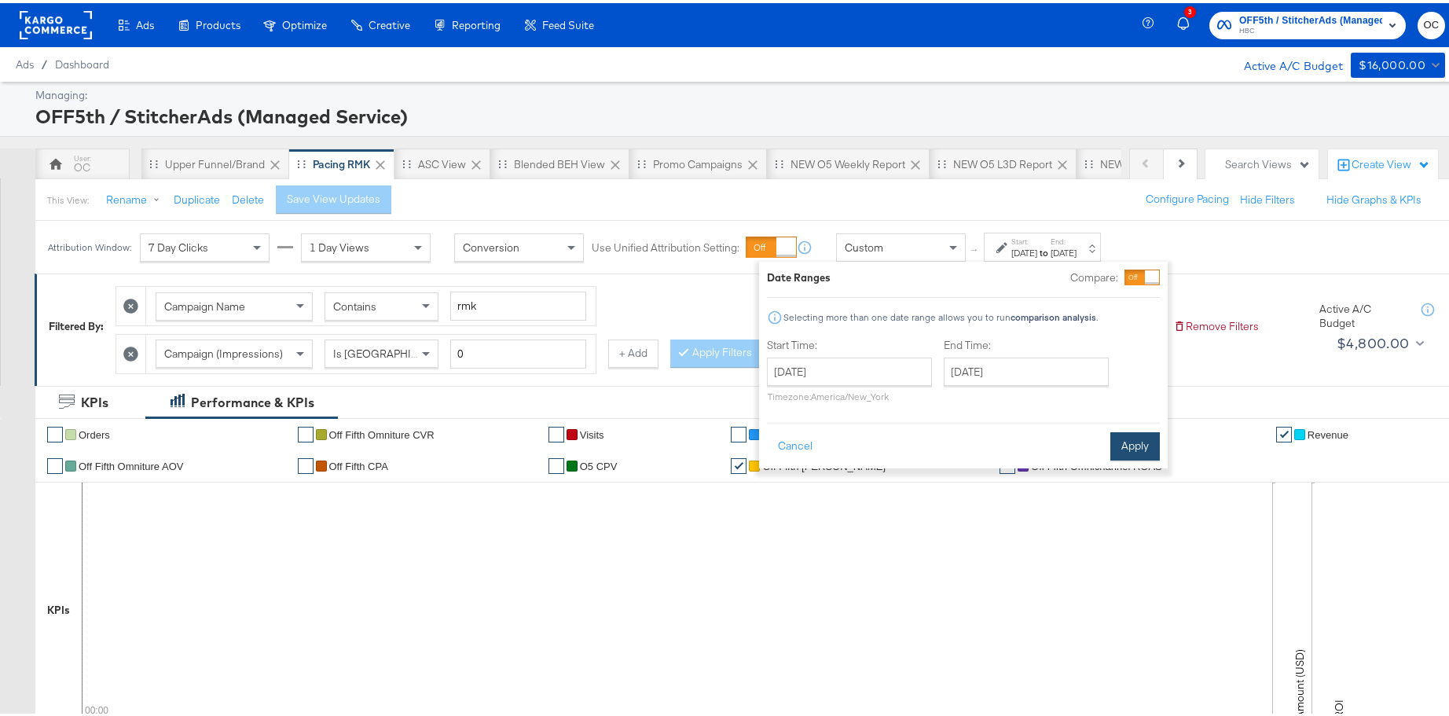
click at [1122, 444] on button "Apply" at bounding box center [1135, 443] width 50 height 28
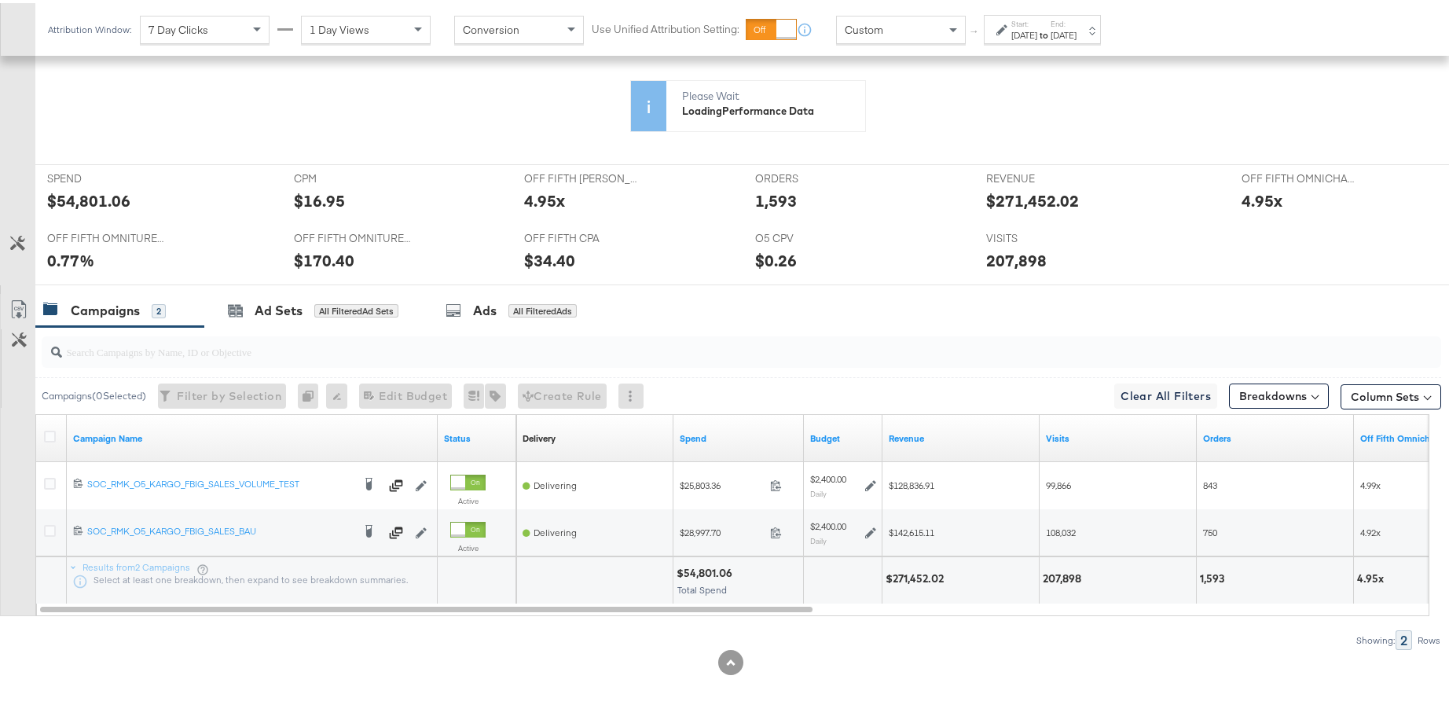
scroll to position [592, 0]
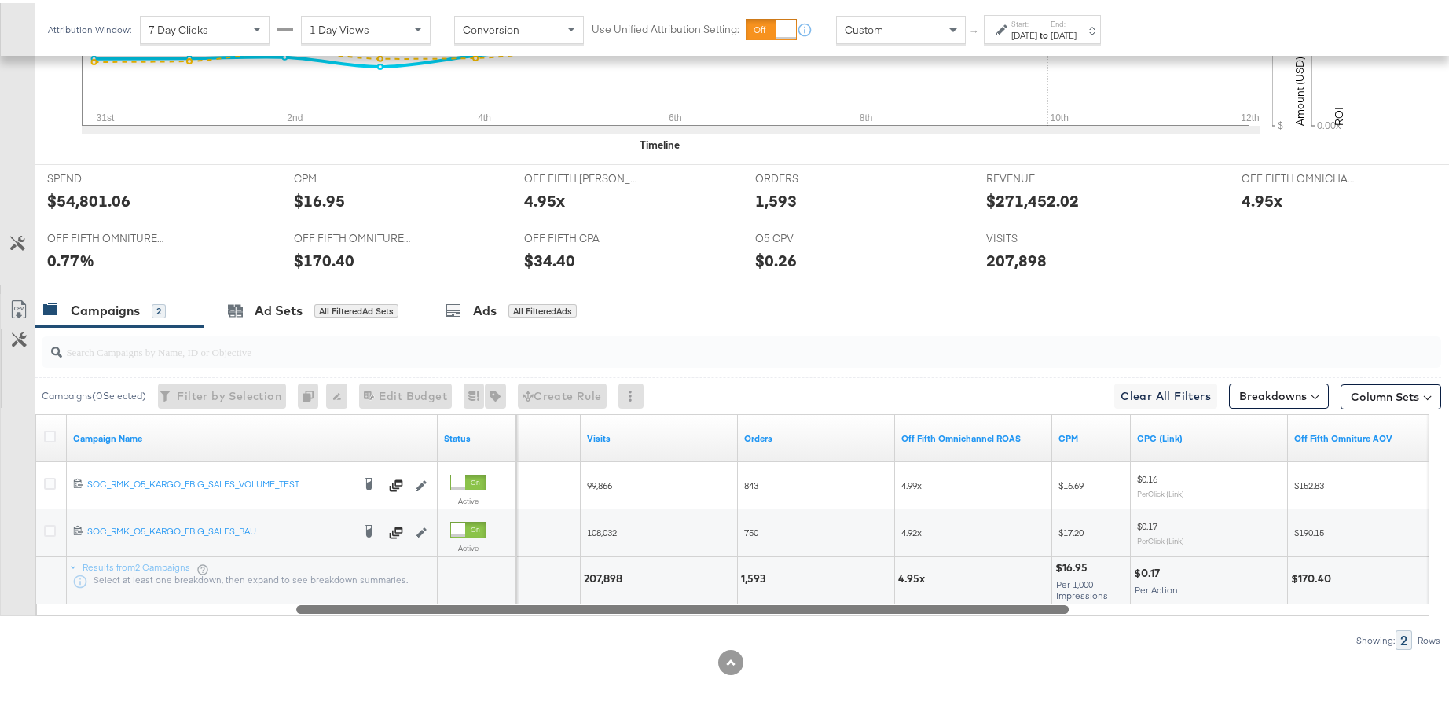
click at [654, 598] on div "Campaign Name Status Revenue Visits Orders Off Fifth Omnichannel ROAS CPM CPC (…" at bounding box center [732, 512] width 1394 height 202
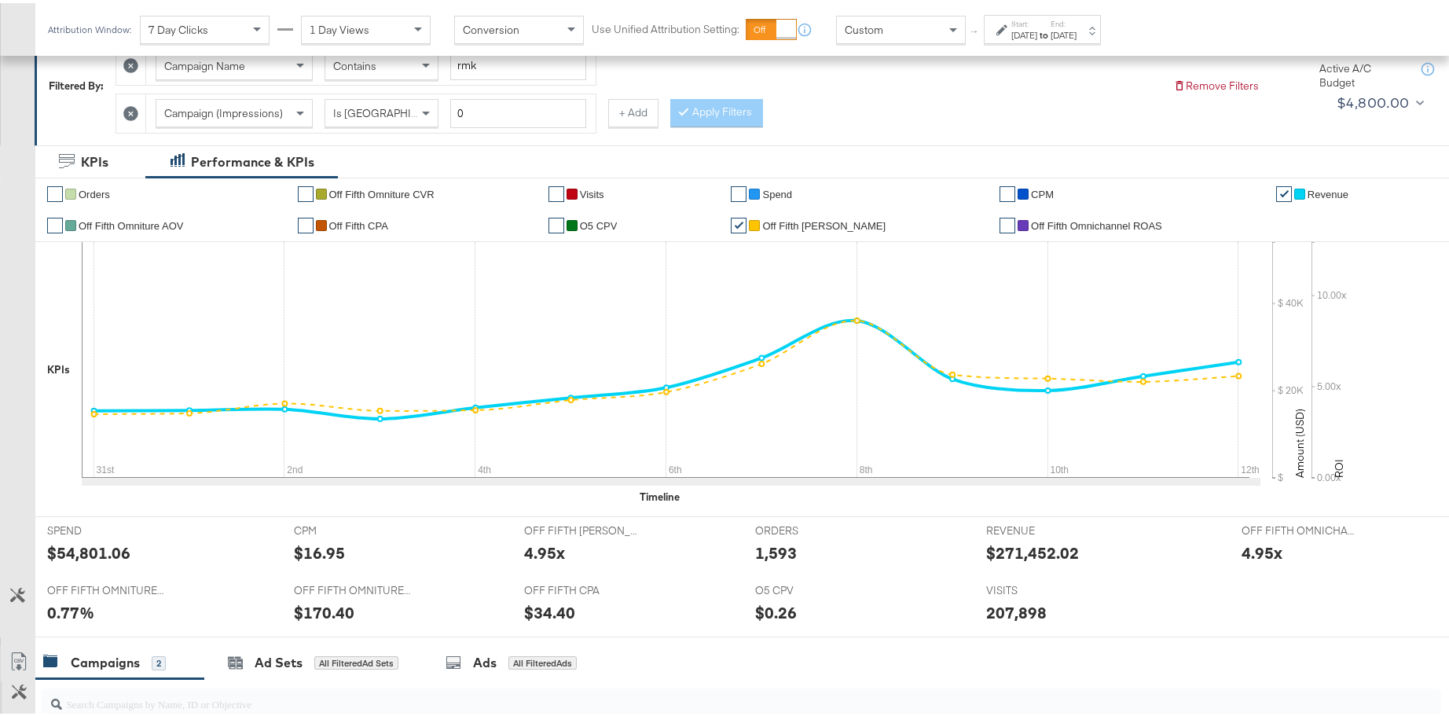
scroll to position [231, 0]
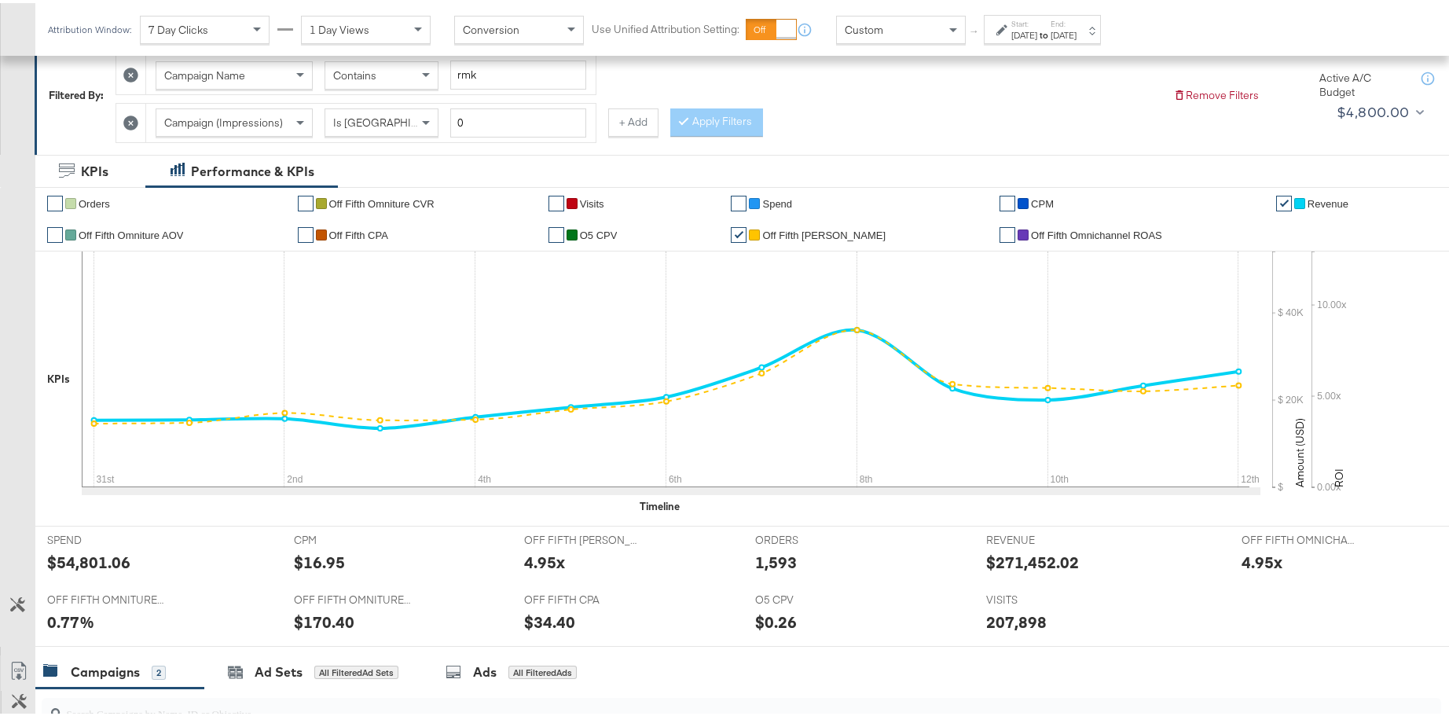
click at [1051, 26] on strong "to" at bounding box center [1043, 32] width 13 height 12
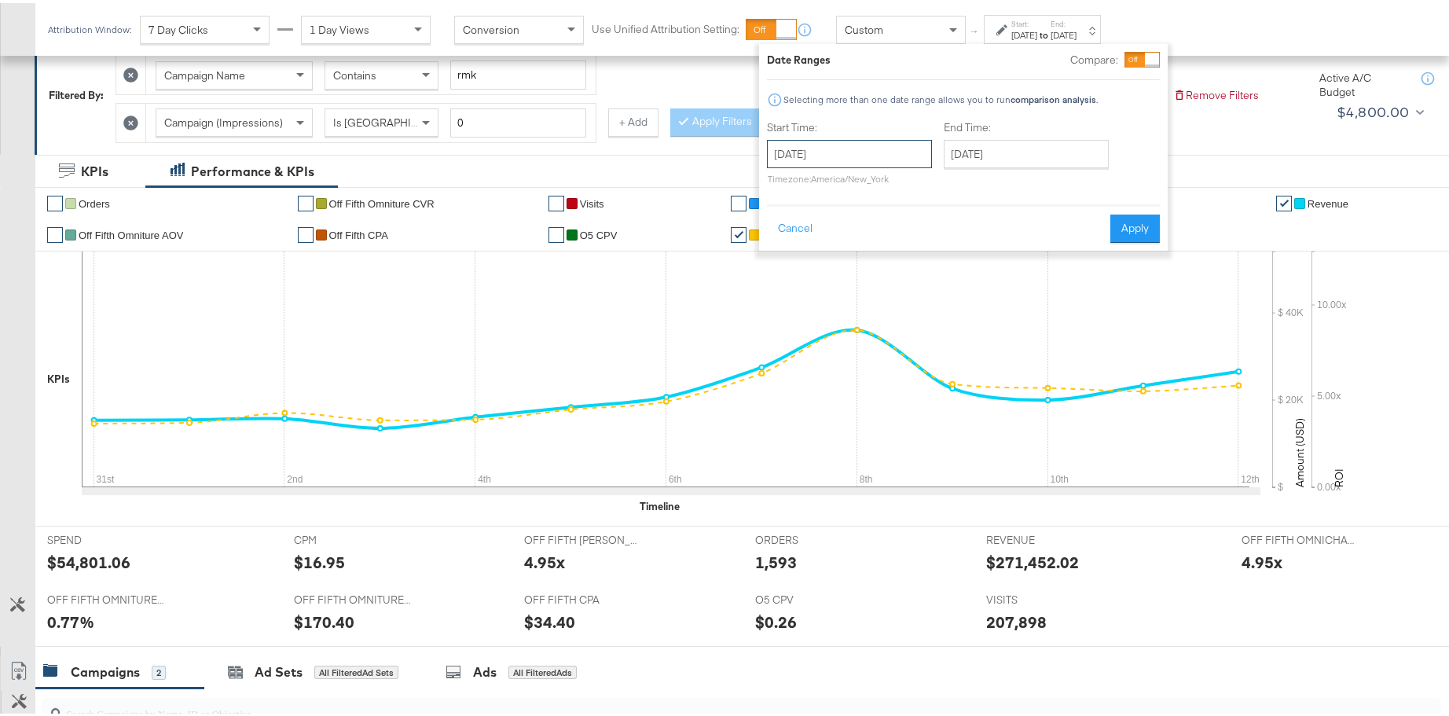
click at [902, 159] on input "July 31st 2025" at bounding box center [849, 151] width 165 height 28
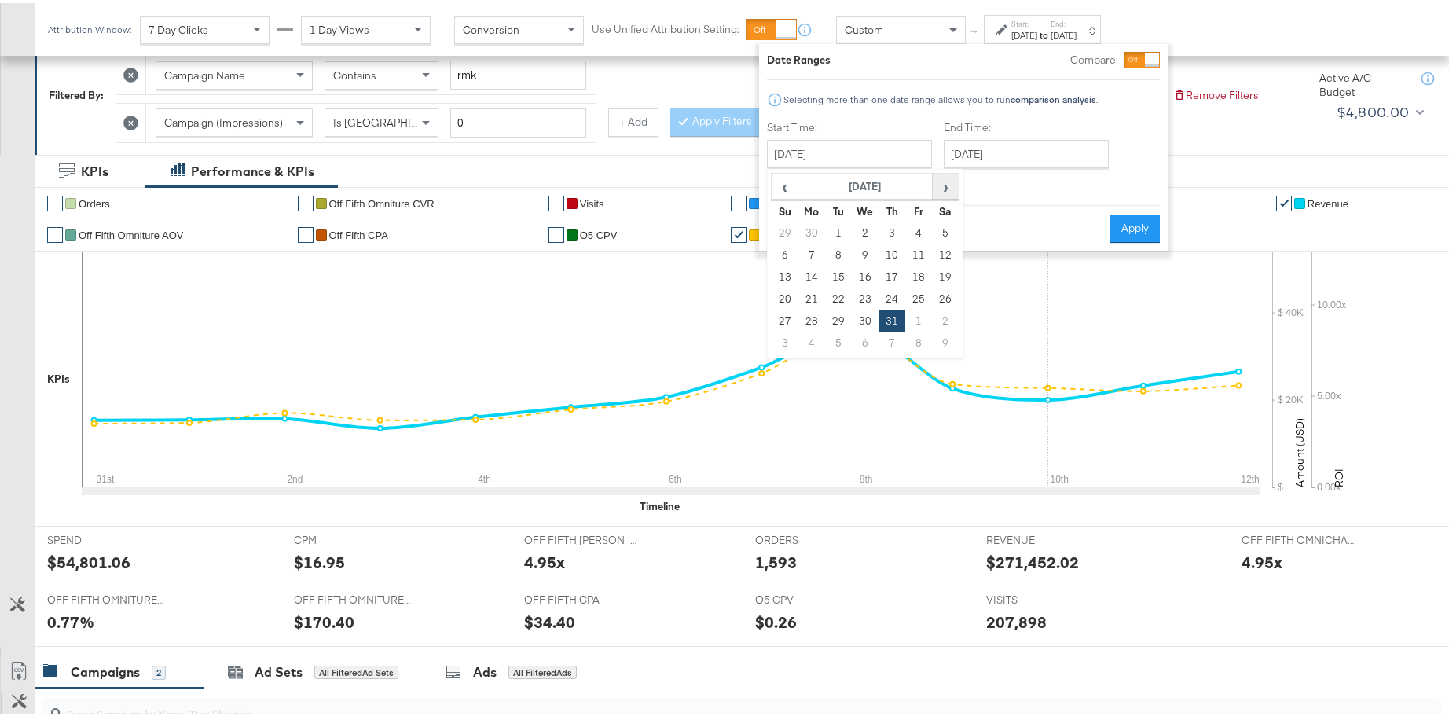
click at [950, 182] on span "›" at bounding box center [945, 183] width 24 height 24
click at [864, 237] on td "30" at bounding box center [865, 230] width 27 height 22
type input "July 30th 2025"
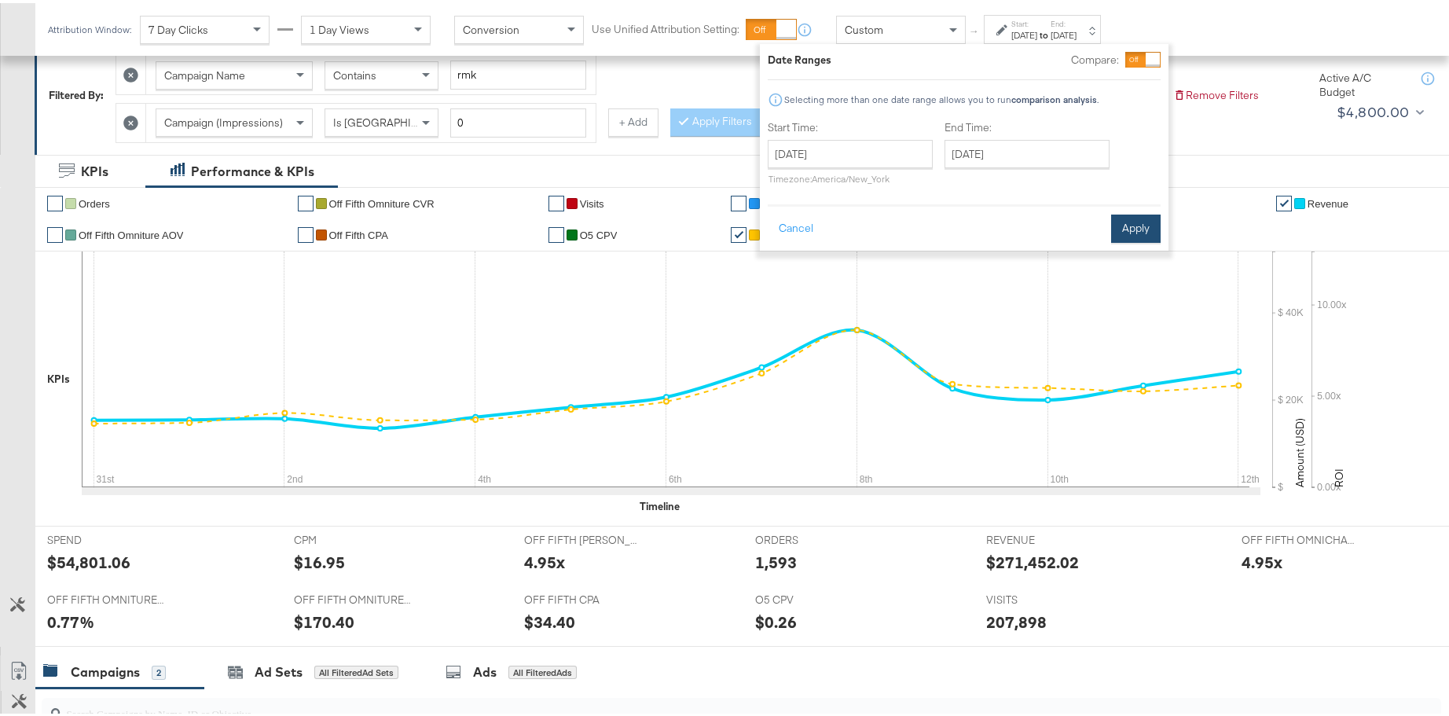
click at [1142, 226] on button "Apply" at bounding box center [1136, 225] width 50 height 28
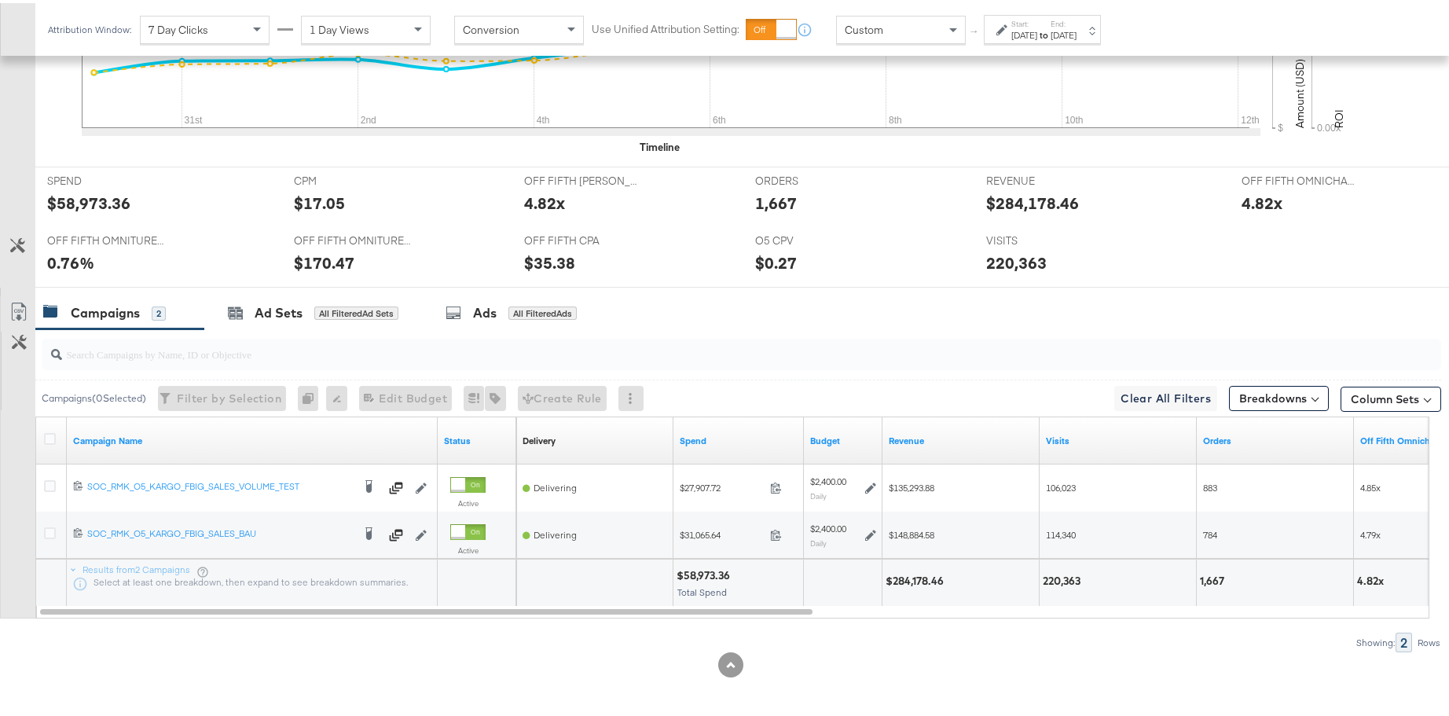
scroll to position [592, 0]
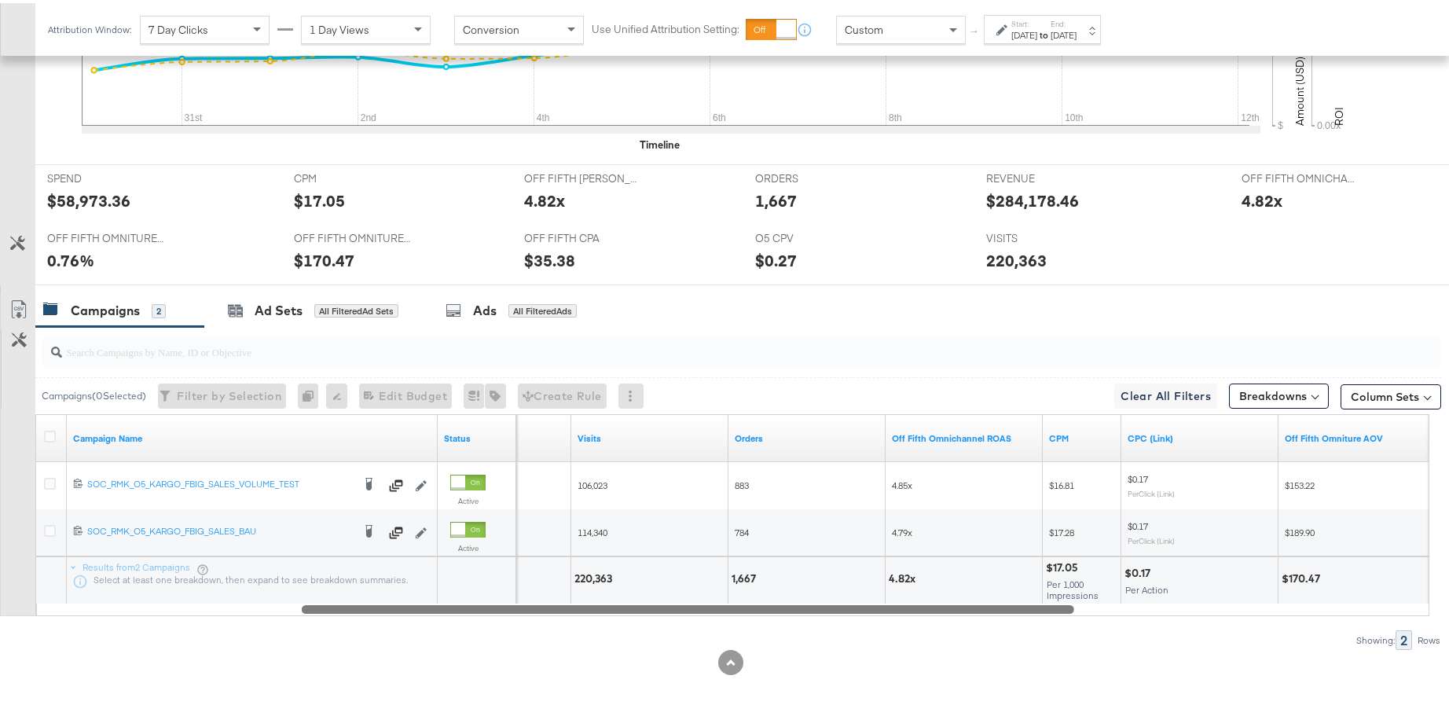
drag, startPoint x: 735, startPoint y: 604, endPoint x: 995, endPoint y: 586, distance: 260.7
click at [995, 586] on div "Campaign Name Status Revenue Visits Orders Off Fifth Omnichannel ROAS CPM CPC (…" at bounding box center [732, 512] width 1394 height 202
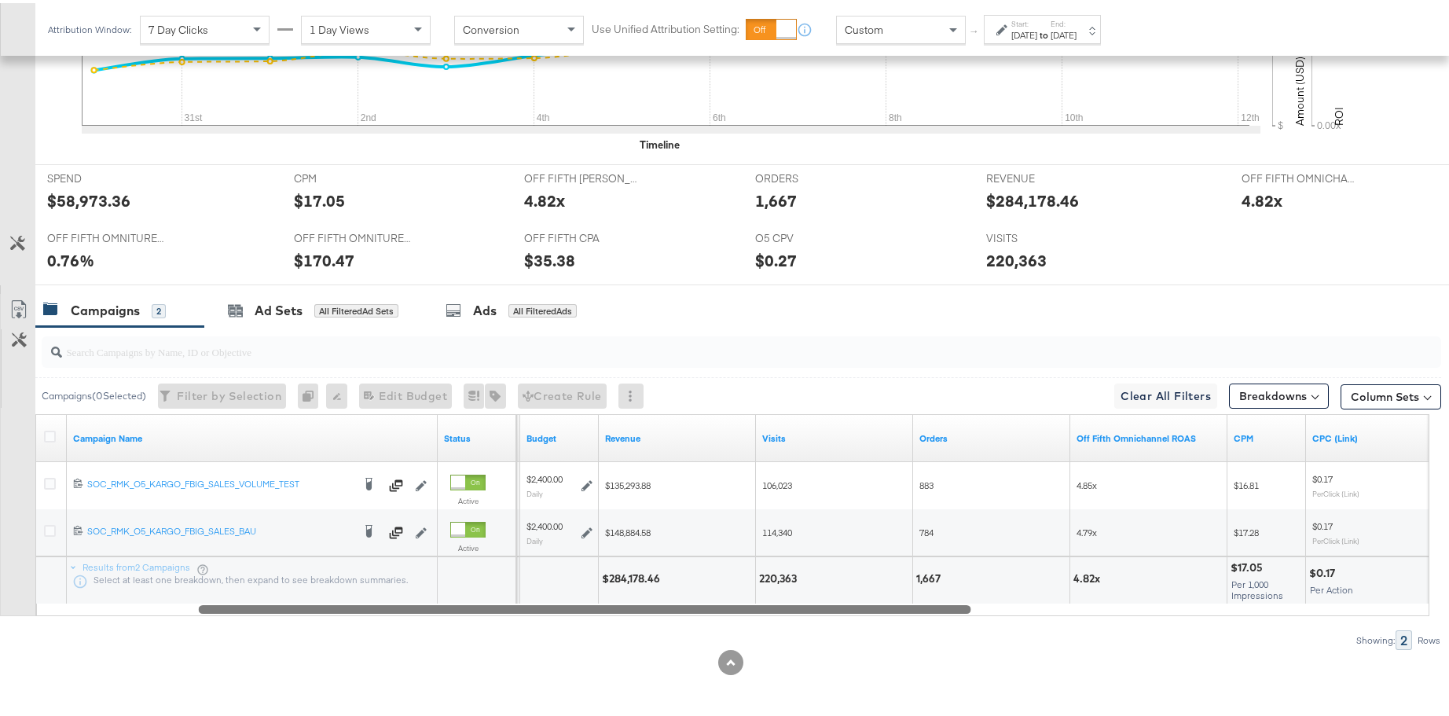
drag, startPoint x: 1036, startPoint y: 605, endPoint x: 927, endPoint y: 623, distance: 109.9
click at [927, 623] on div "Campaigns ( 0 Selected) Filter by Selection Filter 0 campaigns 0 Rename 0 campa…" at bounding box center [720, 485] width 1441 height 323
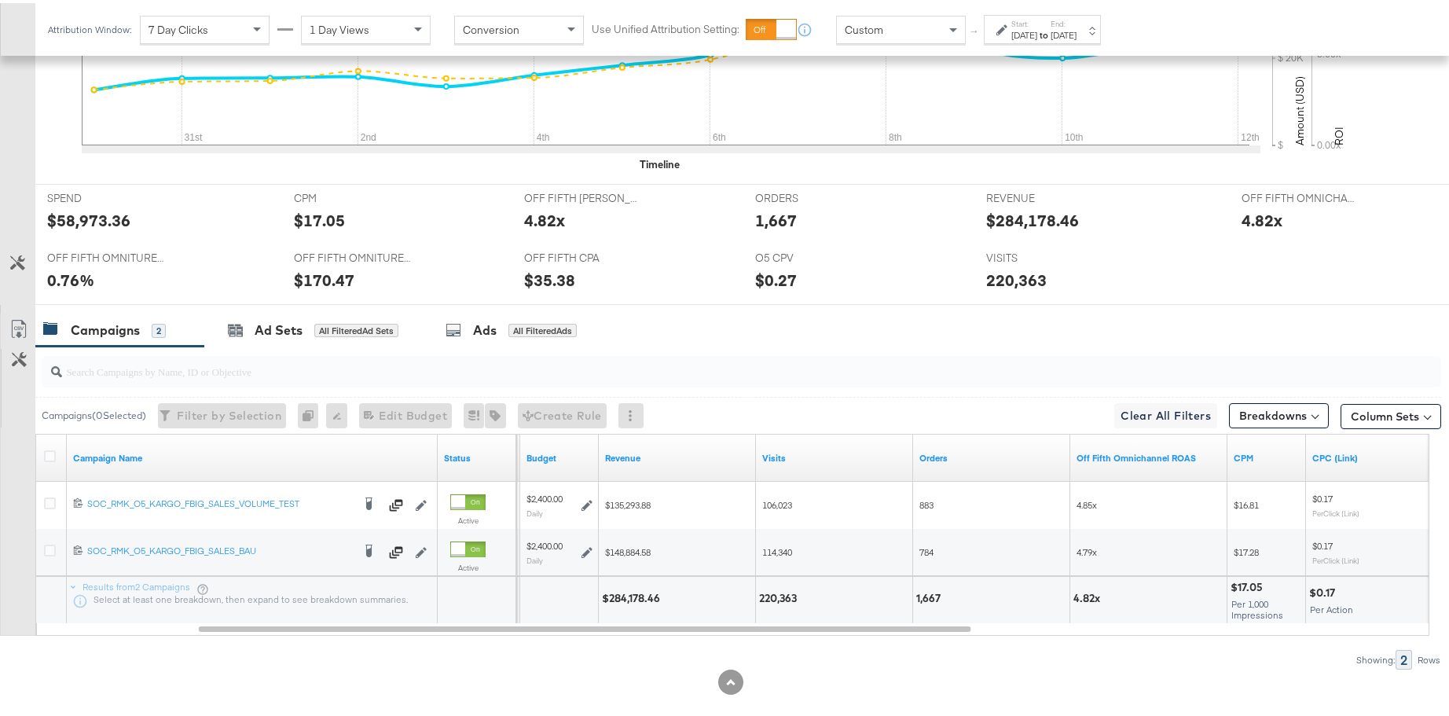
scroll to position [563, 0]
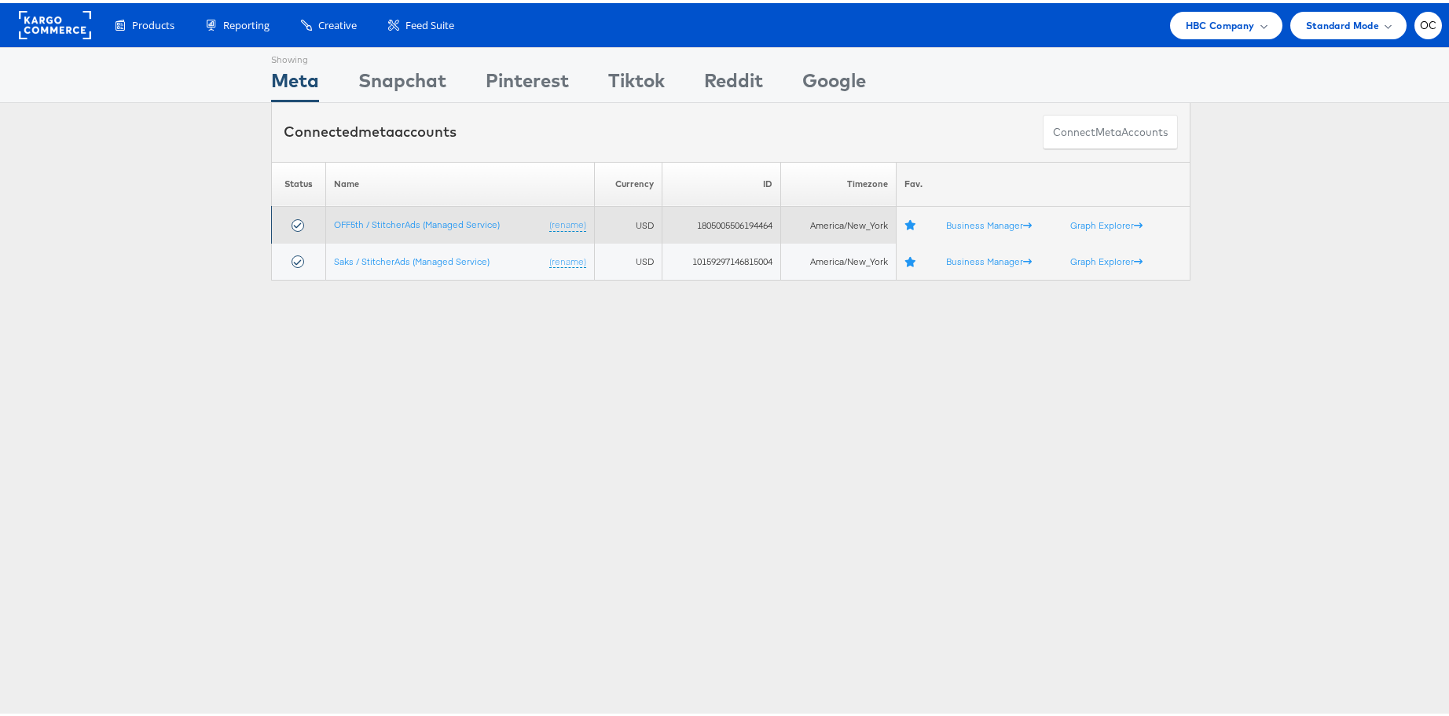
click at [457, 229] on td "OFF5th / StitcherAds (Managed Service) (rename)" at bounding box center [460, 222] width 269 height 37
click at [460, 226] on link "OFF5th / StitcherAds (Managed Service)" at bounding box center [417, 221] width 166 height 12
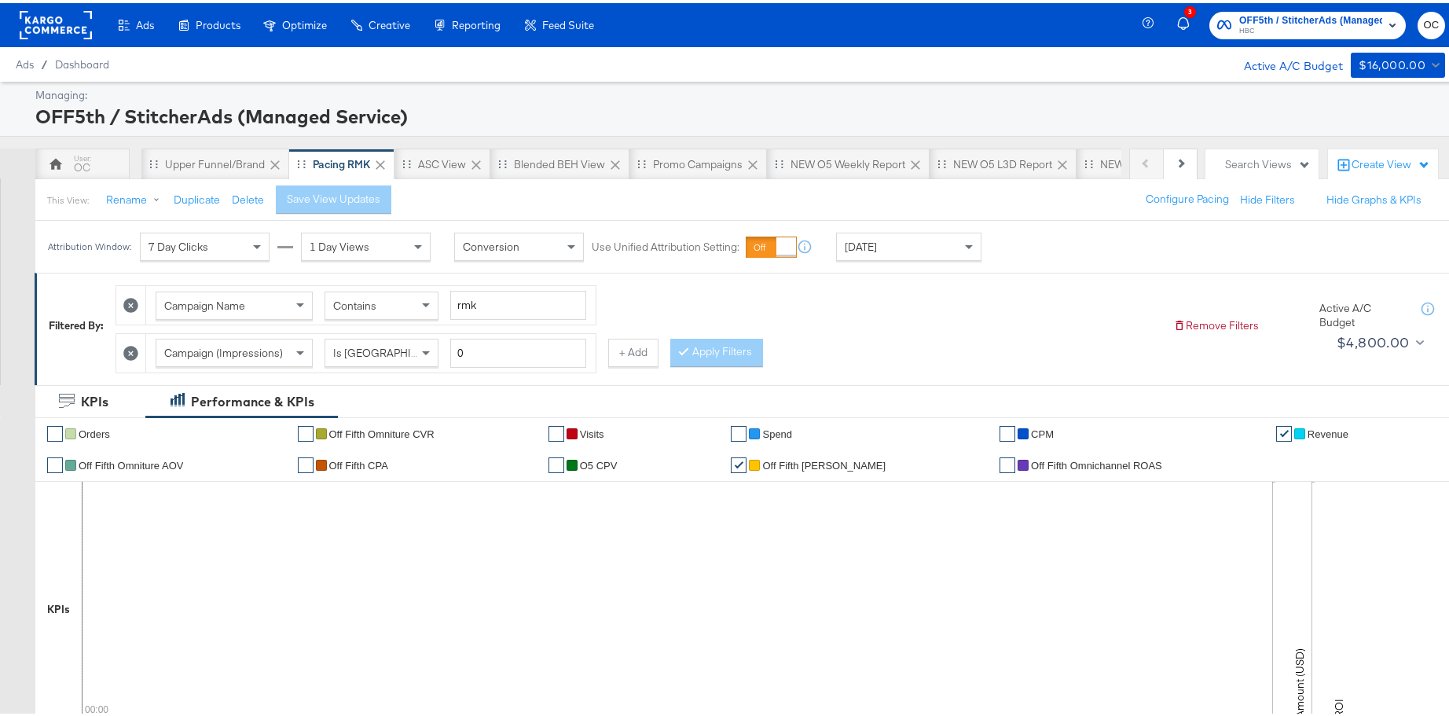
click at [856, 248] on span "[DATE]" at bounding box center [861, 244] width 32 height 14
click at [951, 240] on div "[DATE]" at bounding box center [909, 243] width 144 height 27
click at [1037, 252] on div "[DATE]" at bounding box center [1024, 250] width 26 height 13
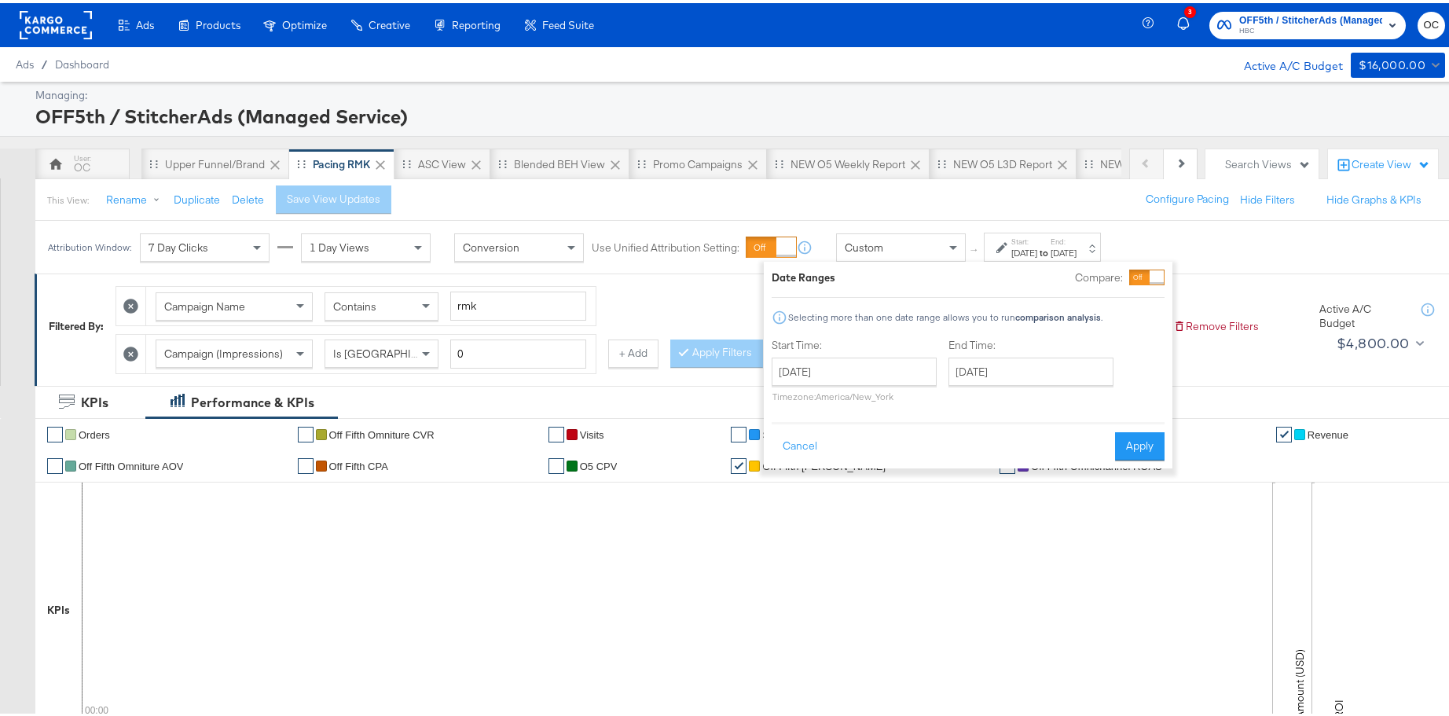
click at [846, 386] on div "August 13th 2025 ‹ August 2025 › Su Mo Tu We Th Fr Sa 27 28 29 30 31 1 2 3 4 5 …" at bounding box center [854, 376] width 165 height 45
click at [1084, 370] on input "[DATE]" at bounding box center [1030, 368] width 165 height 28
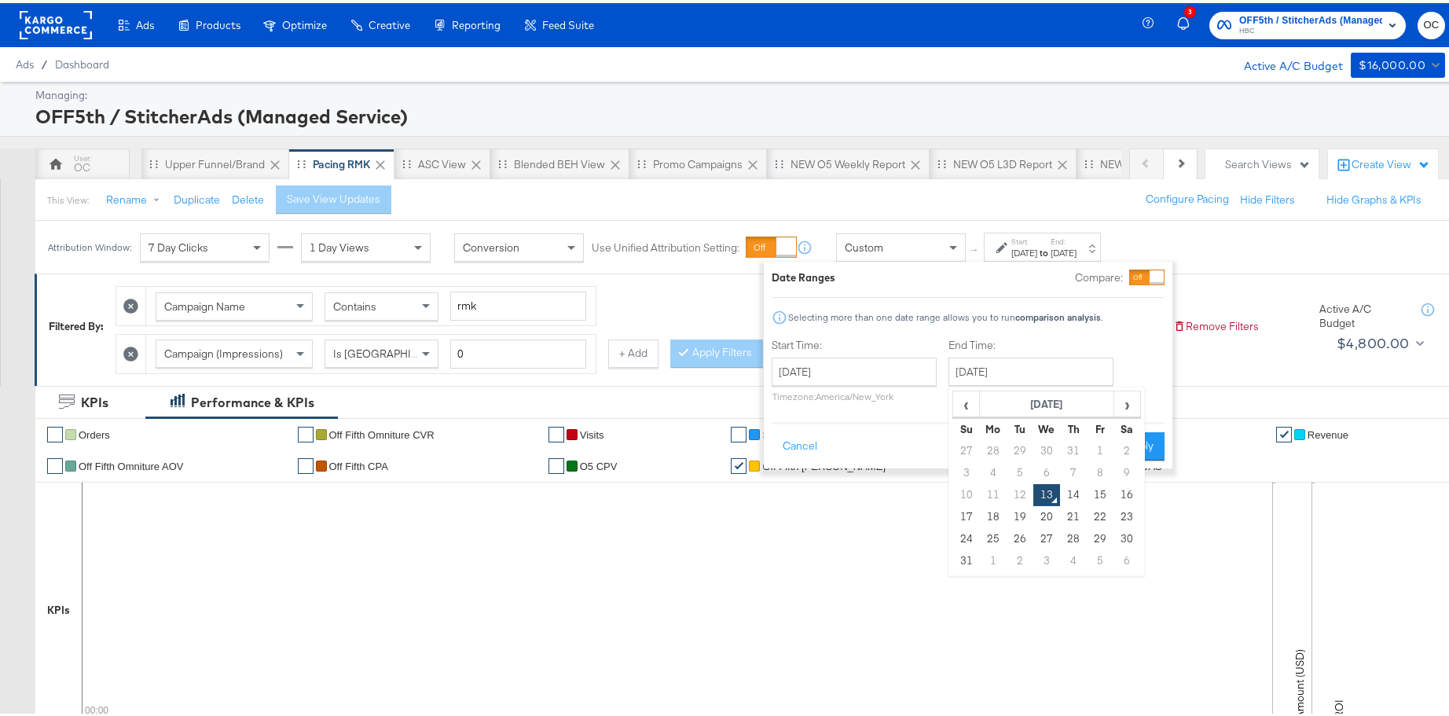
click at [1044, 447] on td "30" at bounding box center [1046, 448] width 27 height 22
click at [877, 370] on input "[DATE]" at bounding box center [854, 368] width 165 height 28
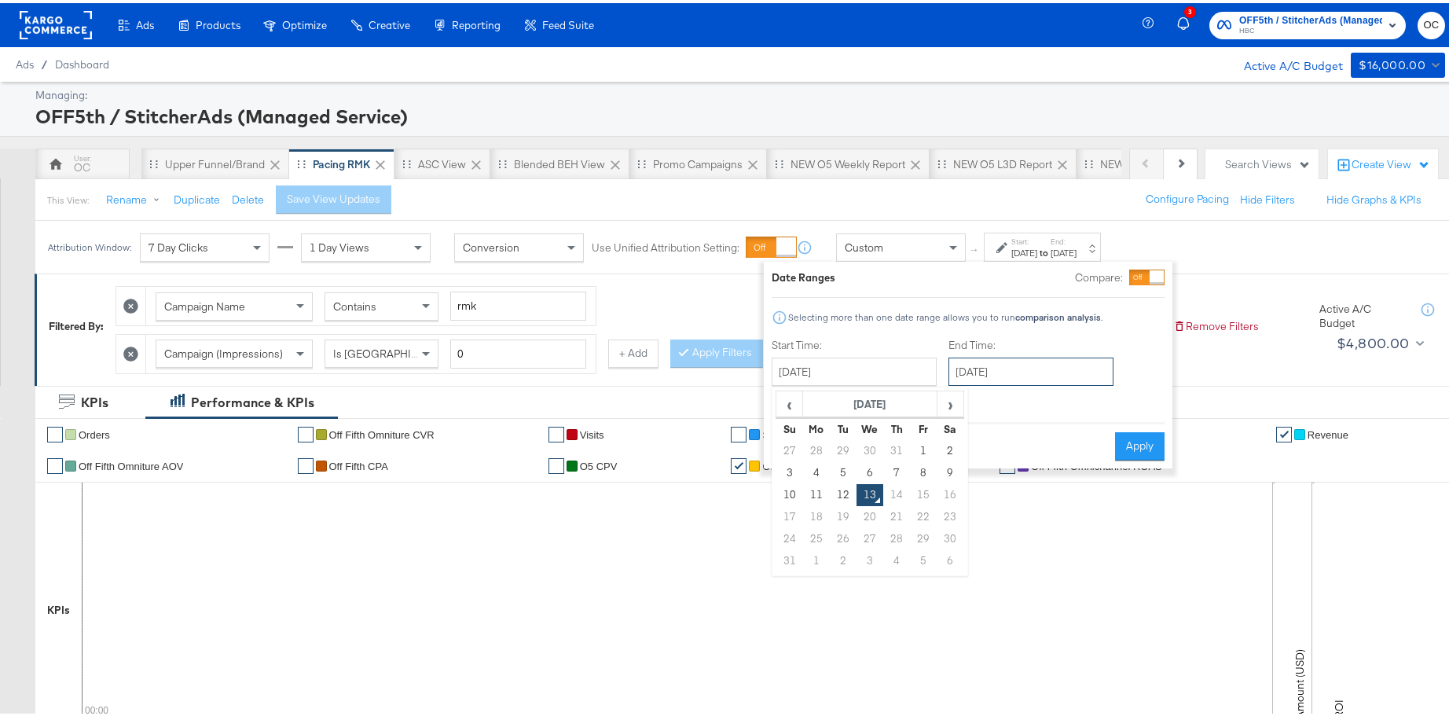
click at [1008, 370] on input "[DATE]" at bounding box center [1030, 368] width 165 height 28
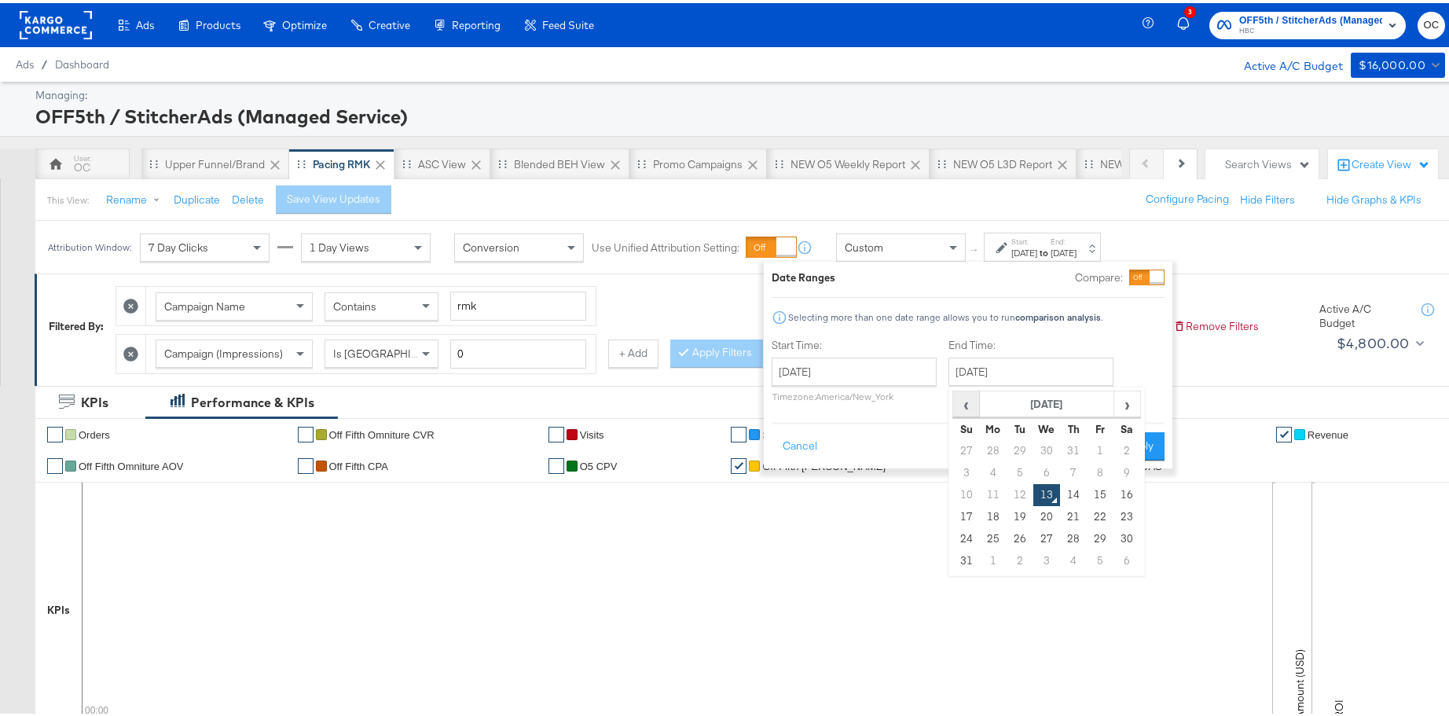
click at [974, 405] on span "‹" at bounding box center [966, 401] width 24 height 24
click at [857, 362] on input "[DATE]" at bounding box center [854, 368] width 165 height 28
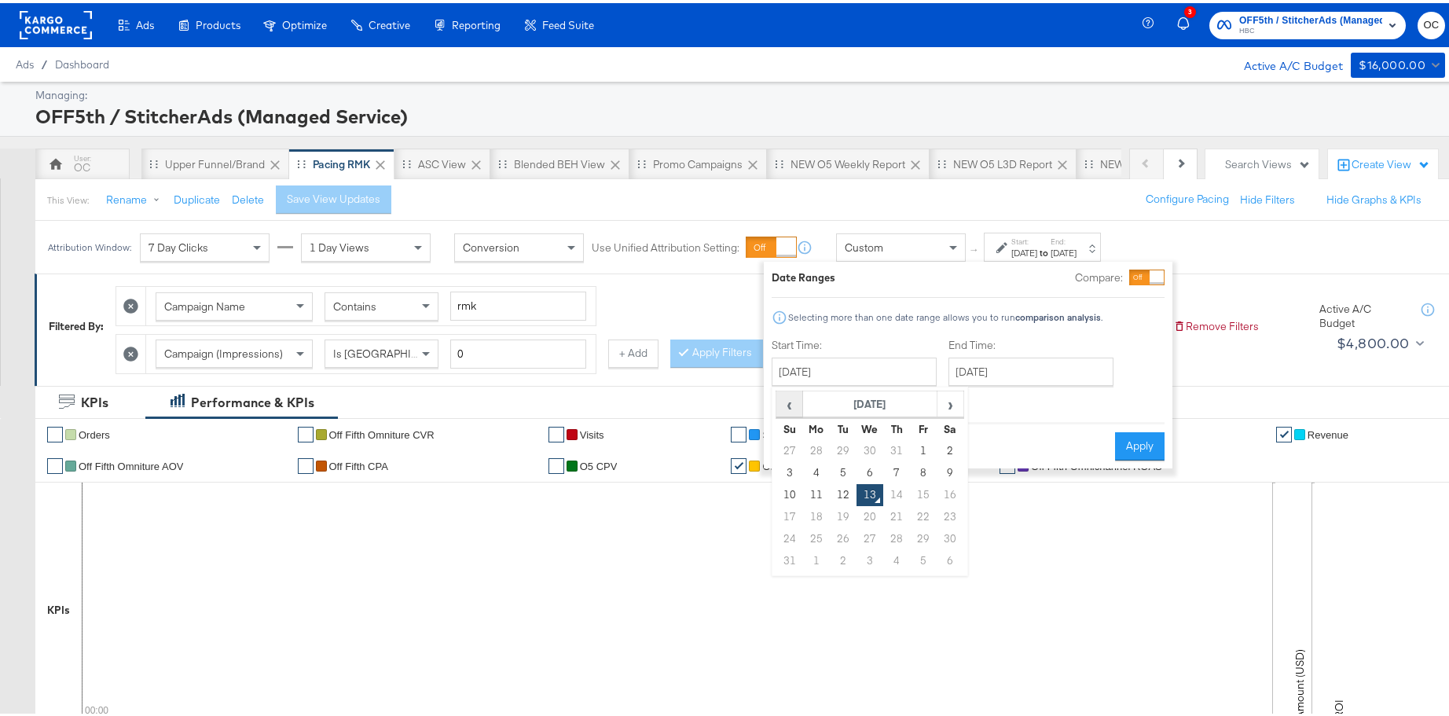
click at [790, 405] on span "‹" at bounding box center [789, 401] width 24 height 24
click at [875, 489] on td "16" at bounding box center [869, 492] width 27 height 22
type input "July 16th 2025"
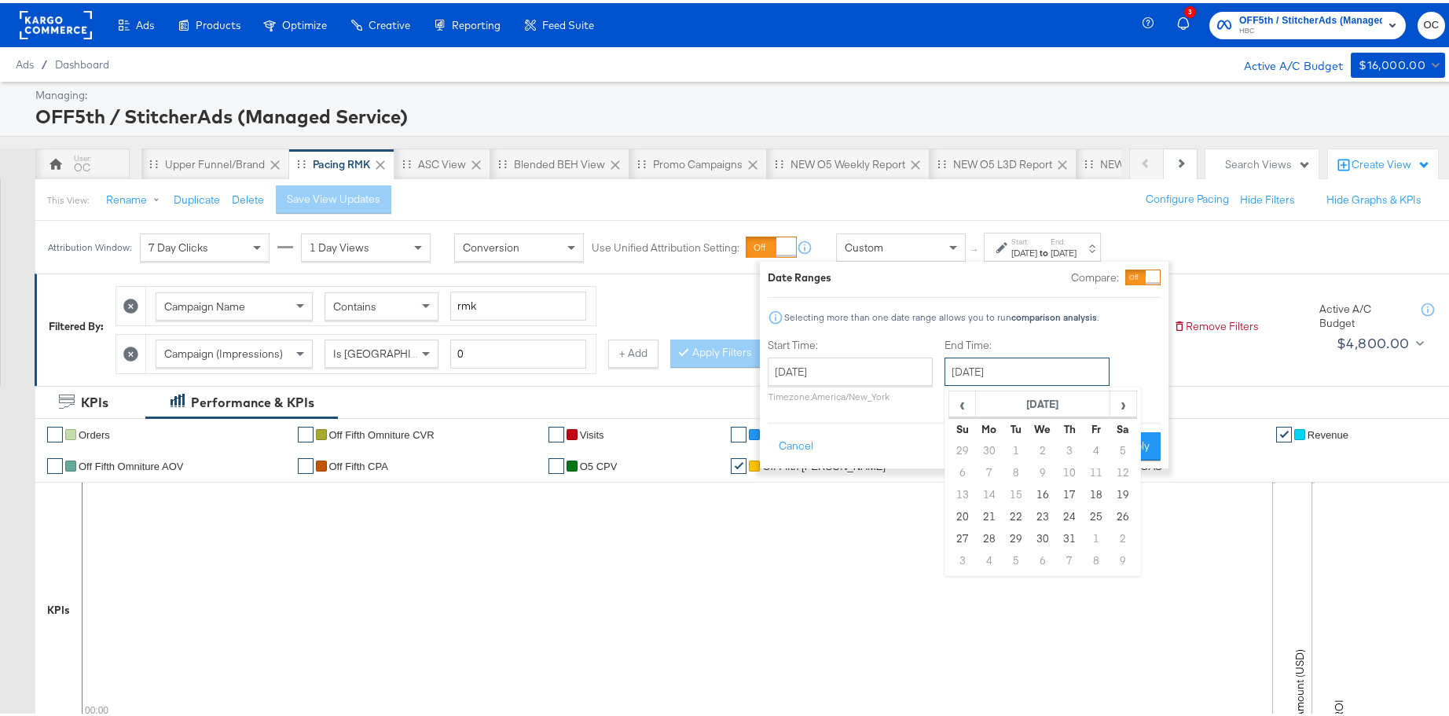
click at [1054, 369] on input "[DATE]" at bounding box center [1026, 368] width 165 height 28
click at [1009, 537] on td "29" at bounding box center [1016, 536] width 27 height 22
type input "July 29th 2025"
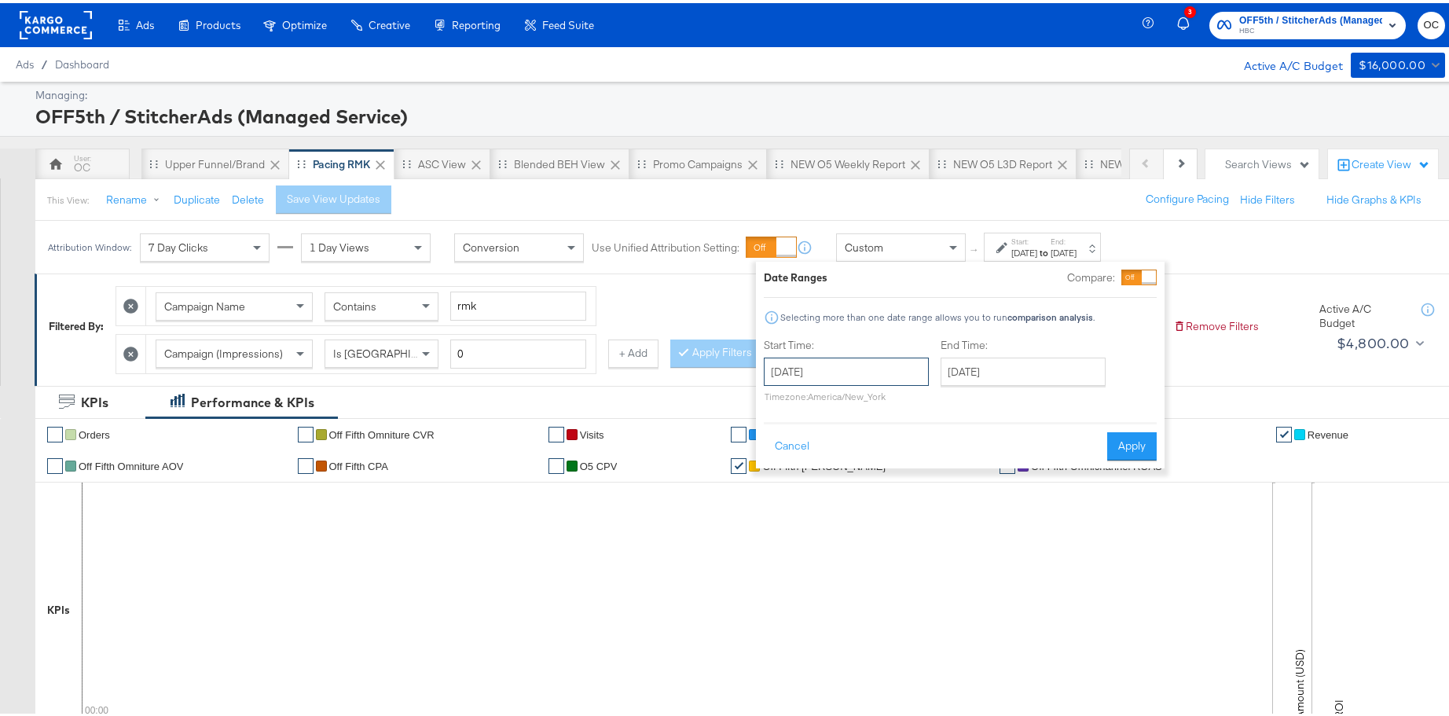
click at [855, 365] on input "July 16th 2025" at bounding box center [846, 368] width 165 height 28
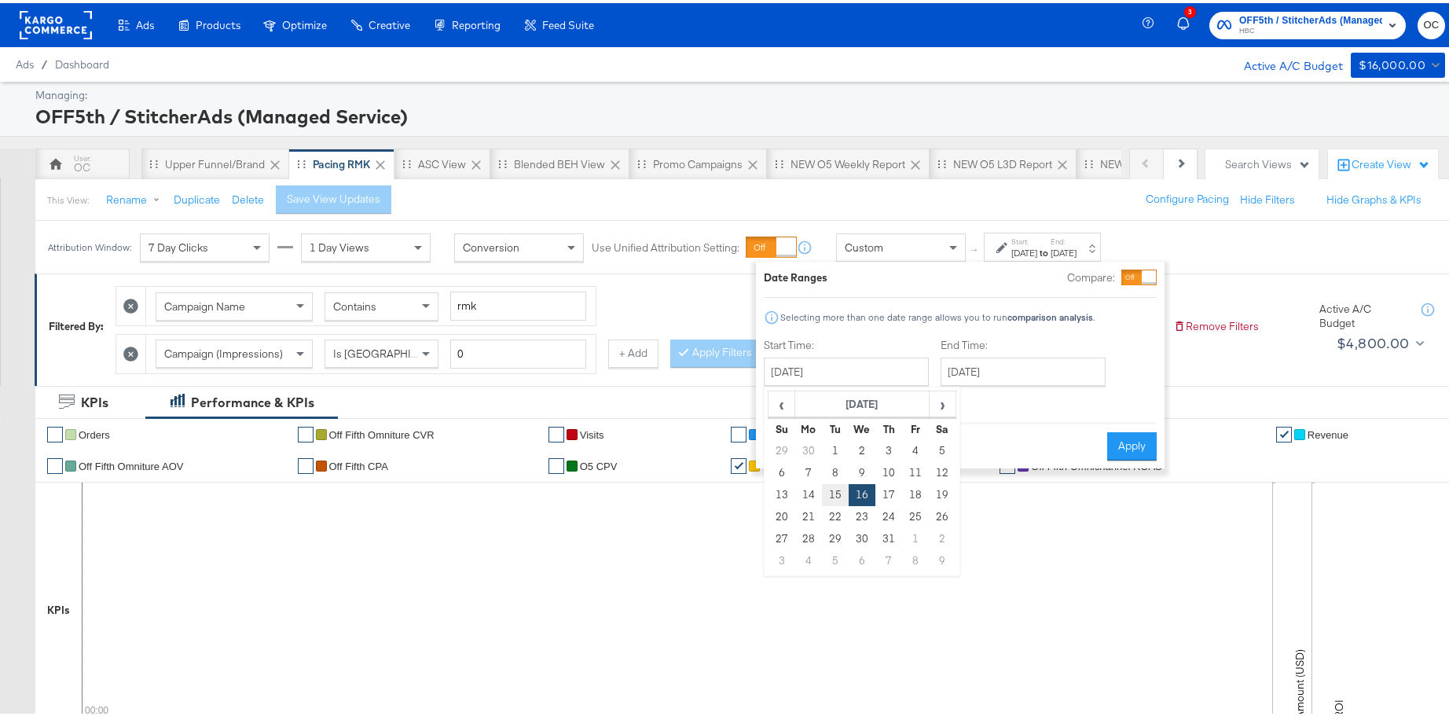
click at [834, 495] on td "15" at bounding box center [835, 492] width 27 height 22
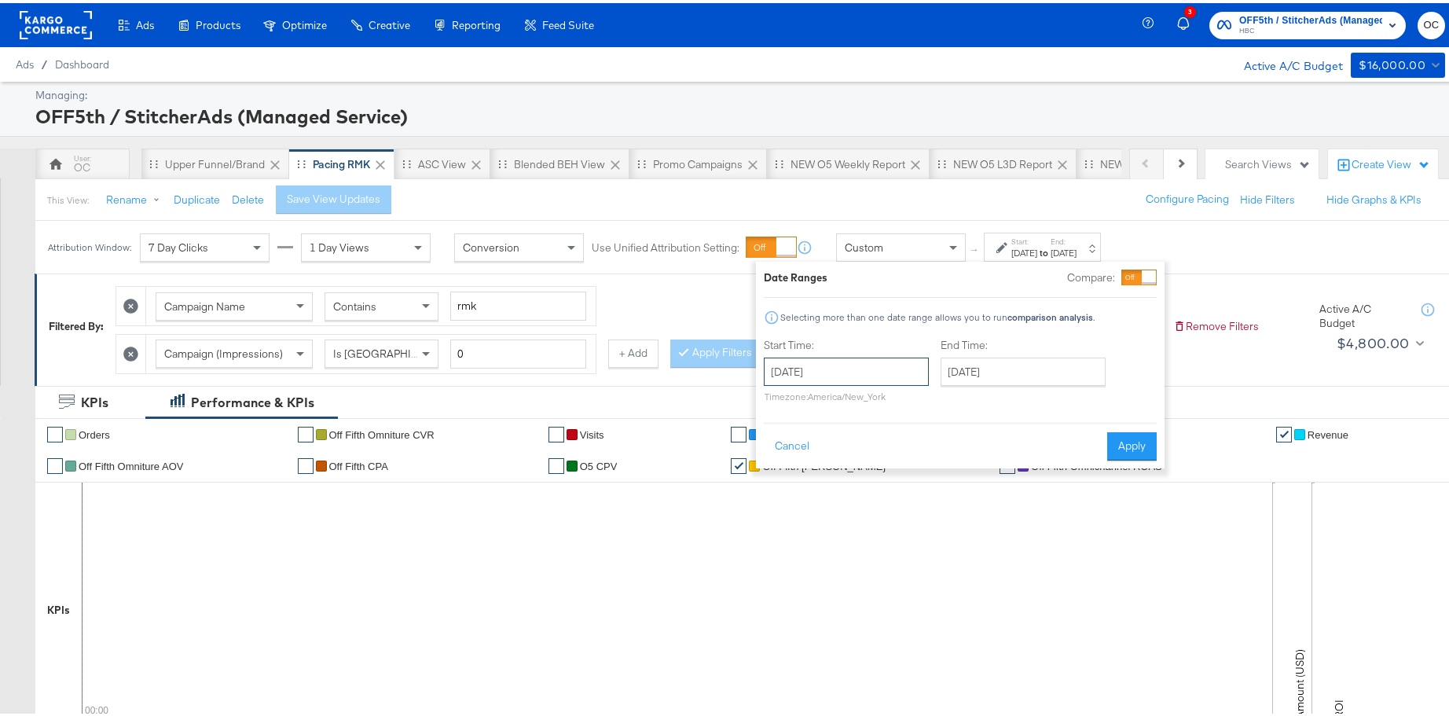
click at [887, 365] on input "July 15th 2025" at bounding box center [846, 368] width 165 height 28
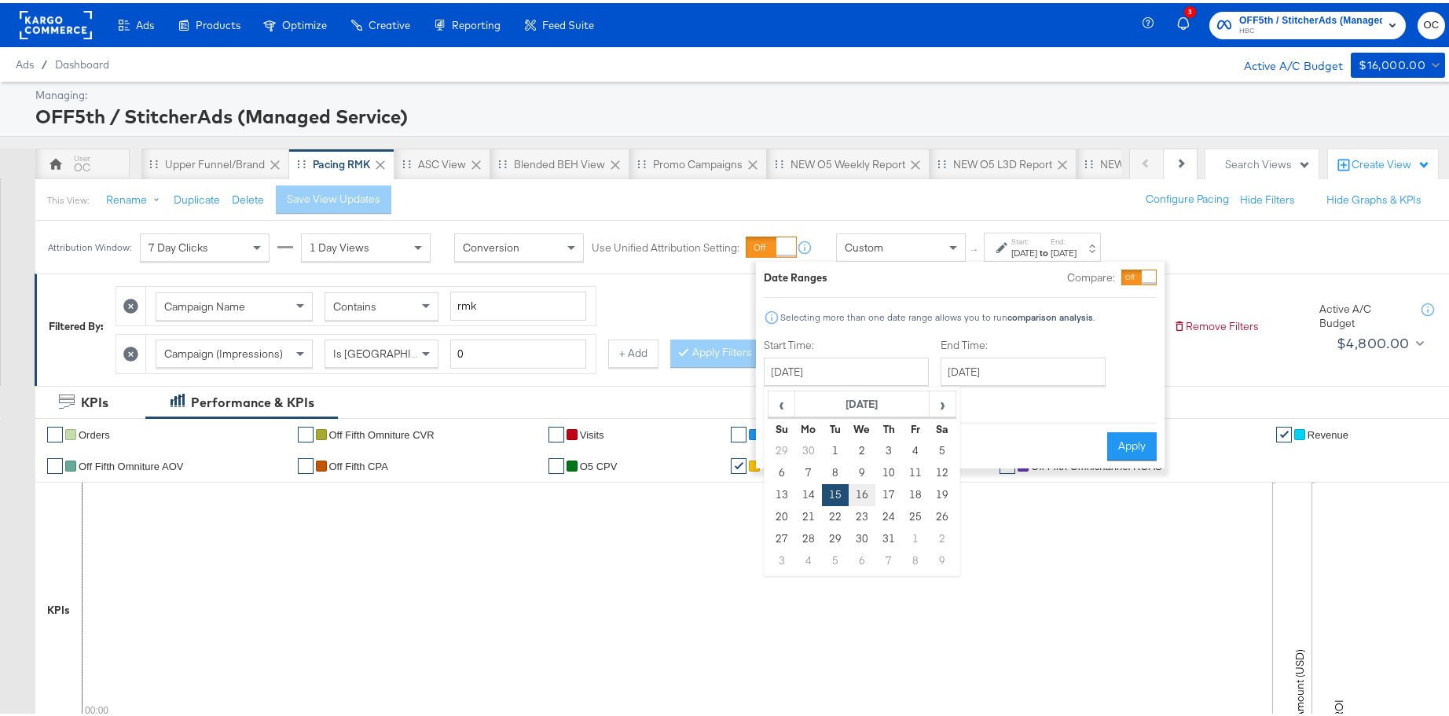
click at [865, 493] on td "16" at bounding box center [862, 492] width 27 height 22
type input "July 16th 2025"
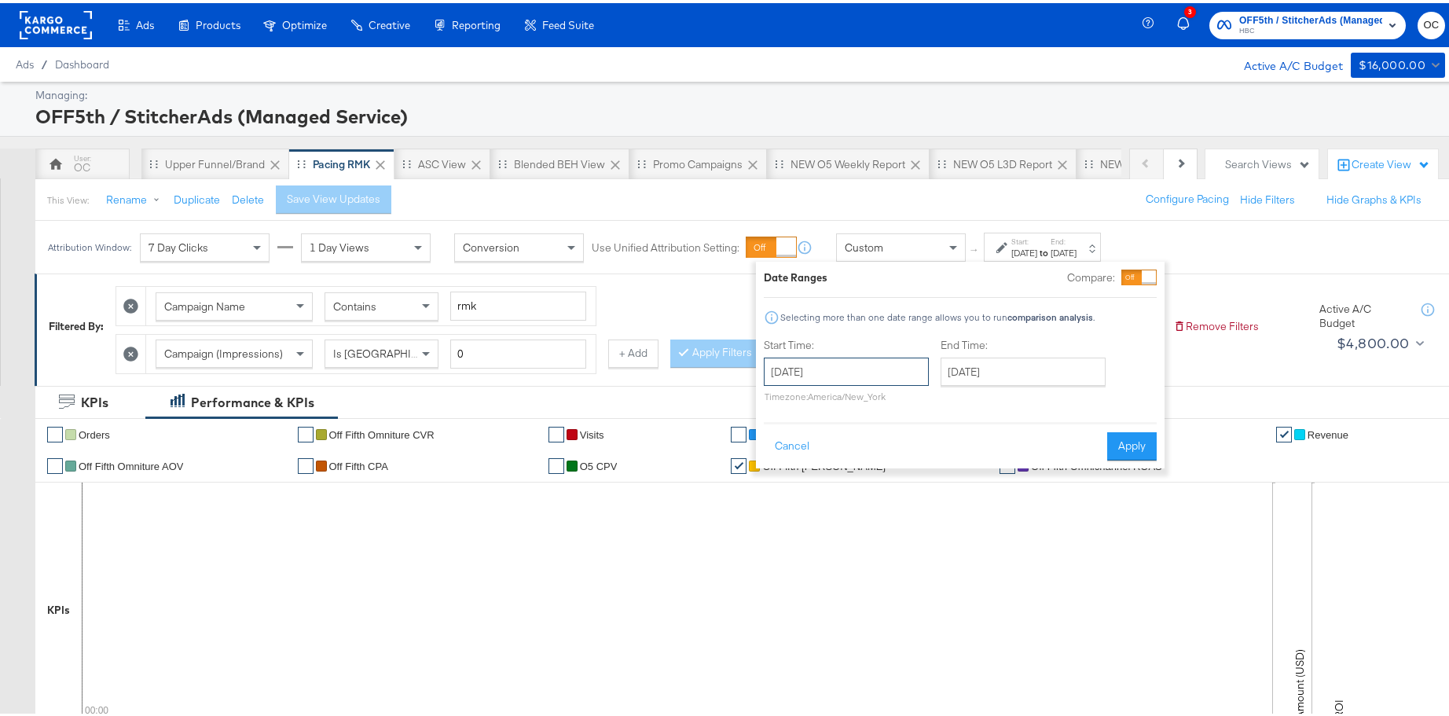
click at [883, 379] on input "July 16th 2025" at bounding box center [846, 368] width 165 height 28
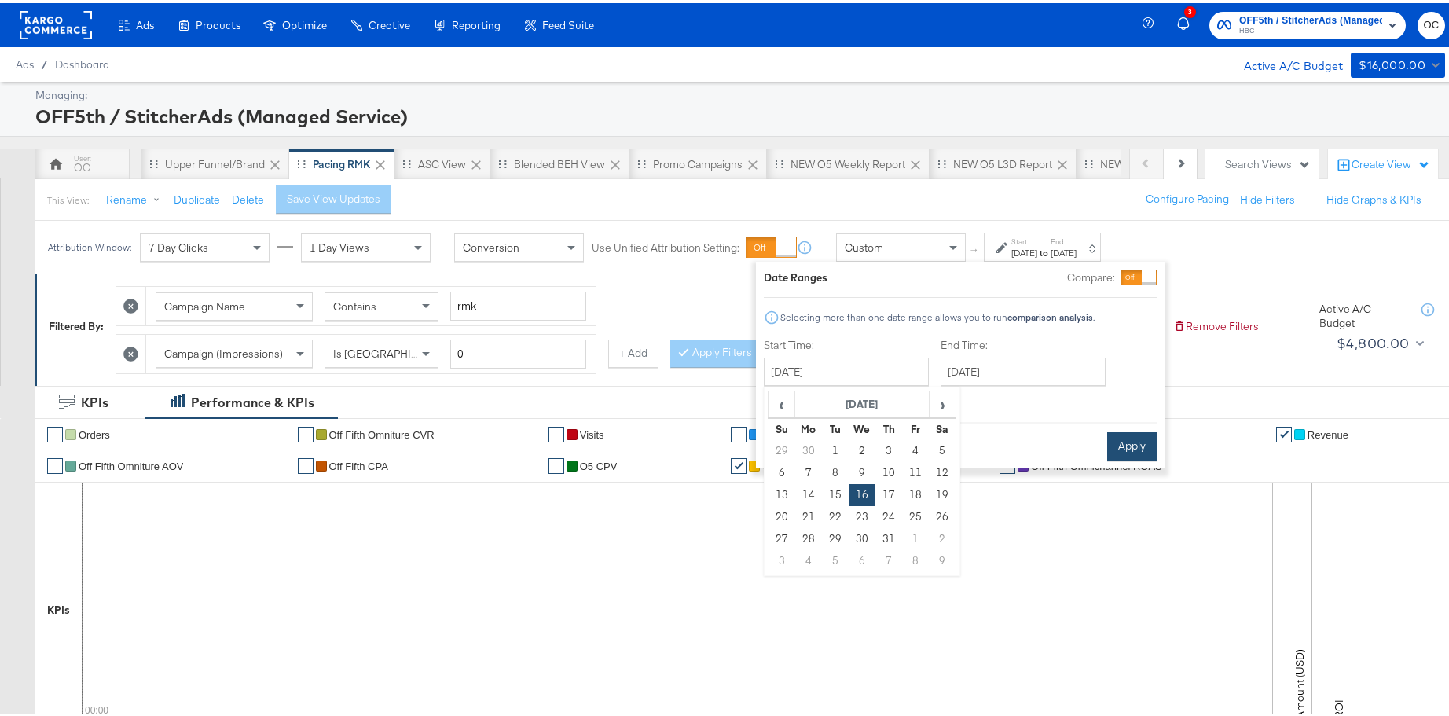
click at [1130, 447] on button "Apply" at bounding box center [1132, 443] width 50 height 28
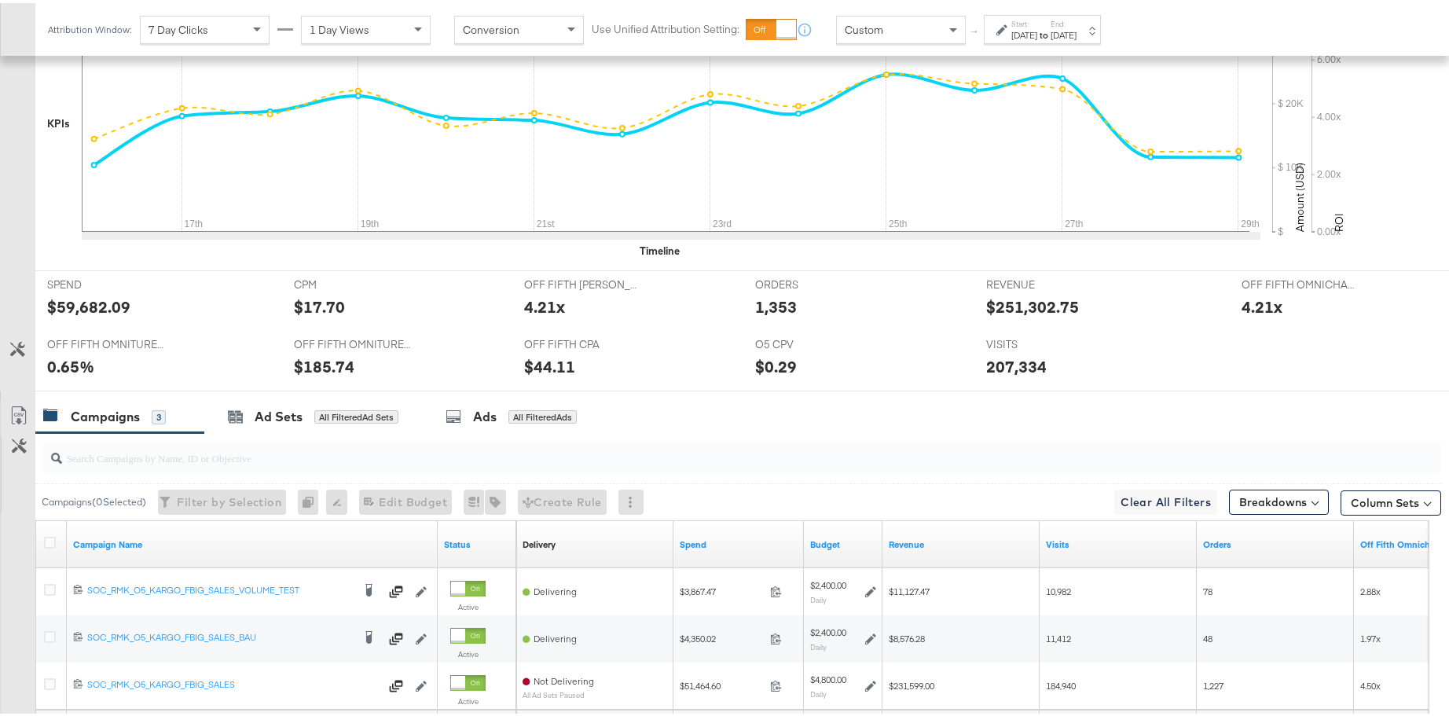
scroll to position [640, 0]
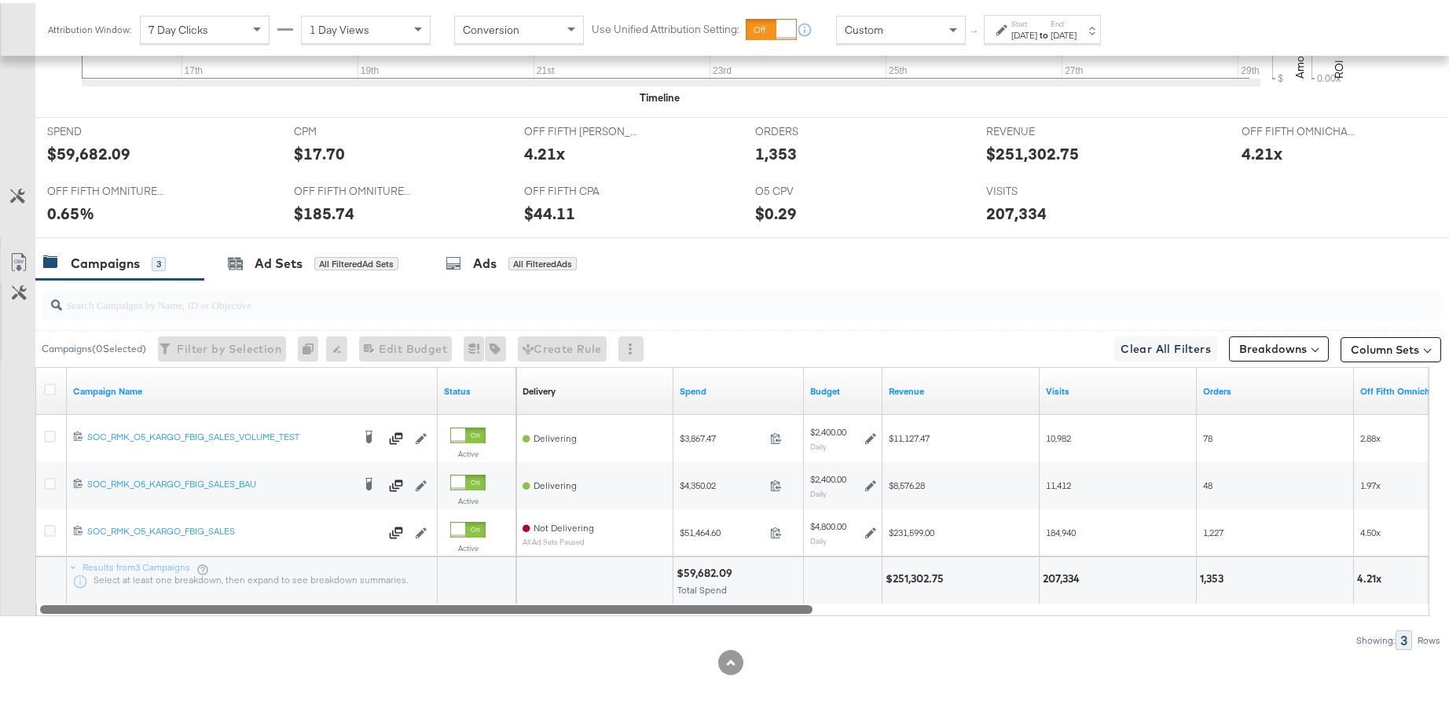
drag, startPoint x: 677, startPoint y: 601, endPoint x: 713, endPoint y: 603, distance: 35.4
click at [713, 603] on div at bounding box center [426, 605] width 772 height 13
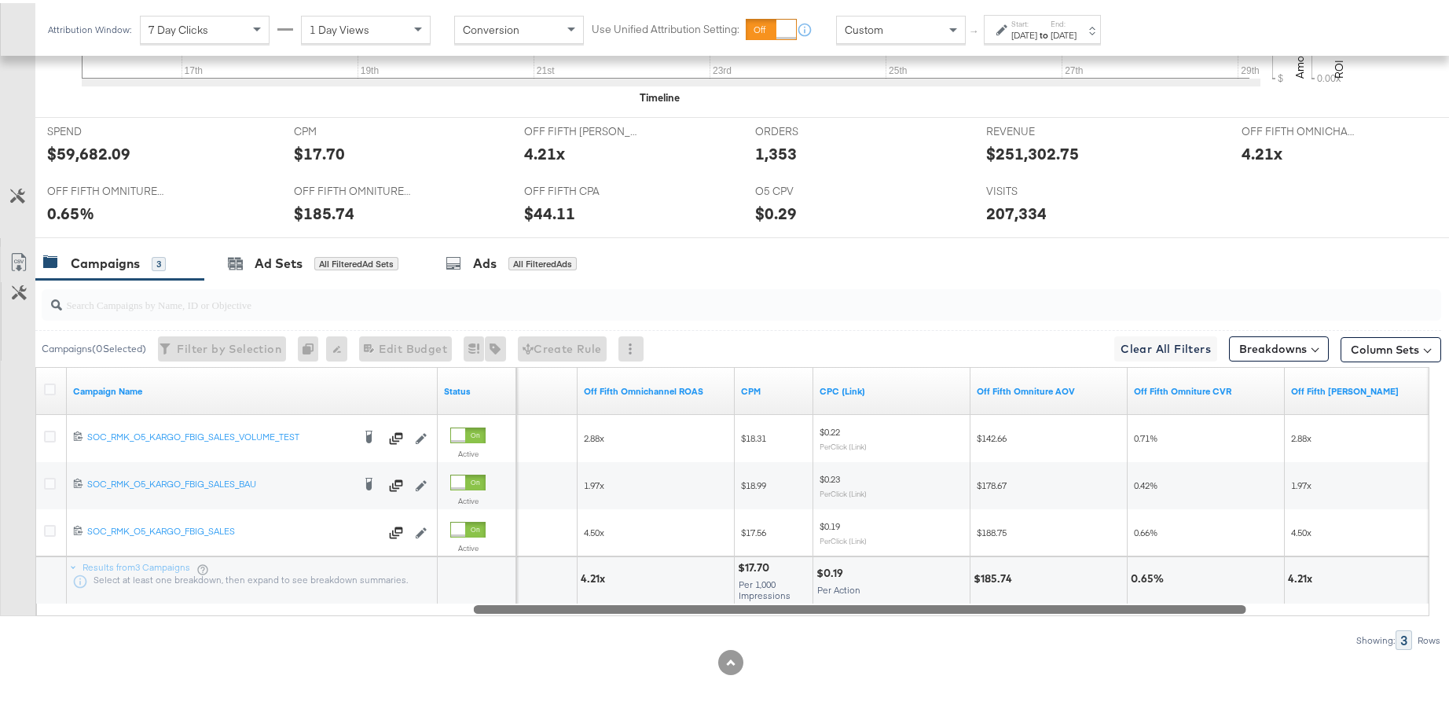
drag, startPoint x: 743, startPoint y: 607, endPoint x: 1128, endPoint y: 614, distance: 385.1
click at [1129, 613] on div "Campaigns ( 0 Selected) Filter by Selection Filter 0 campaigns 0 Rename 0 campa…" at bounding box center [720, 462] width 1441 height 370
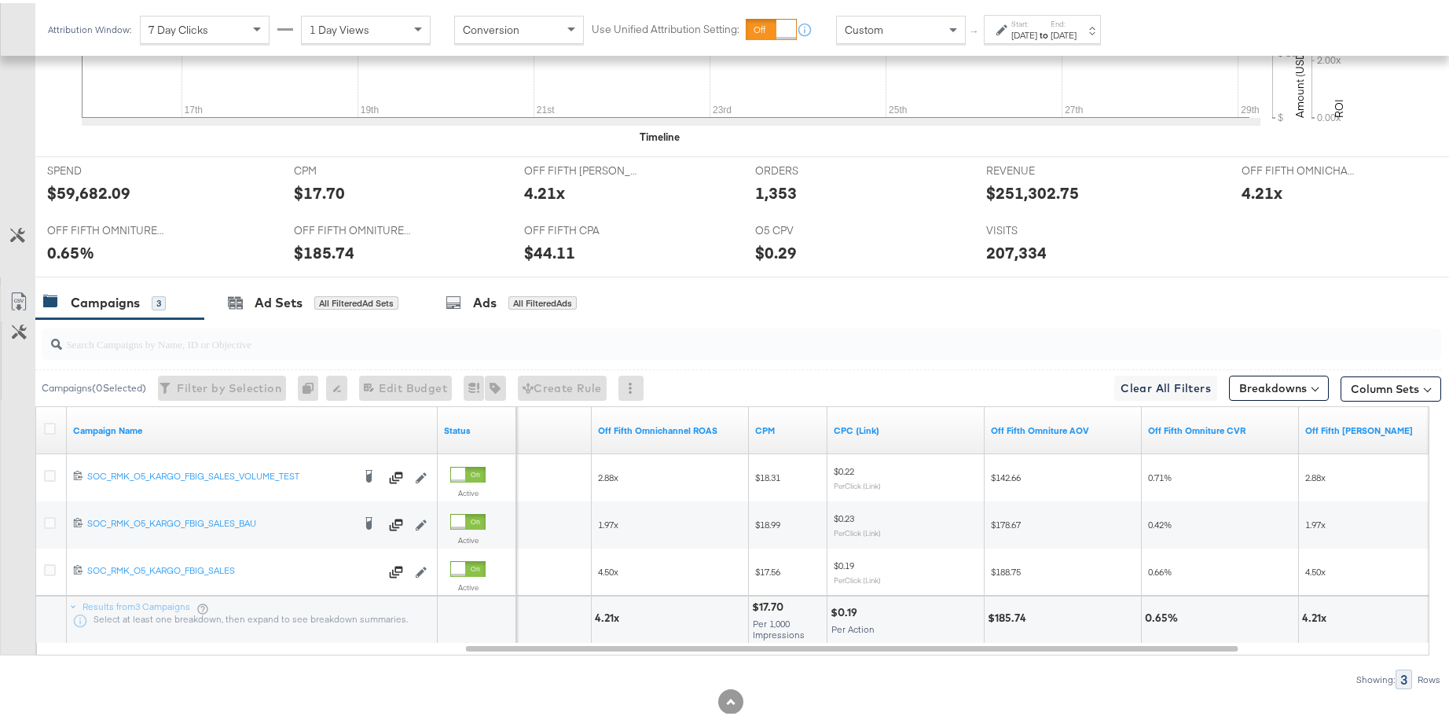
scroll to position [600, 0]
click at [1076, 31] on div "Jul 29th 2025" at bounding box center [1064, 32] width 26 height 13
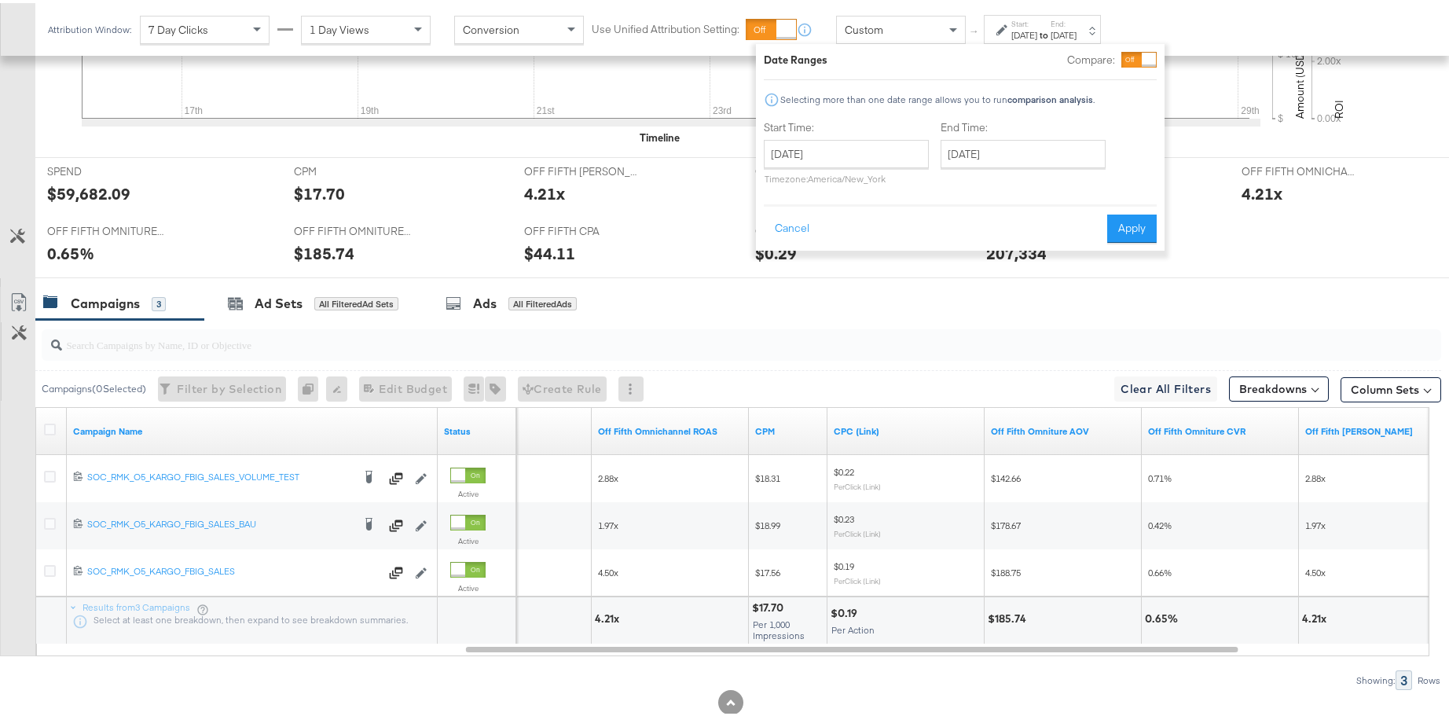
click at [1137, 50] on div at bounding box center [1138, 57] width 35 height 16
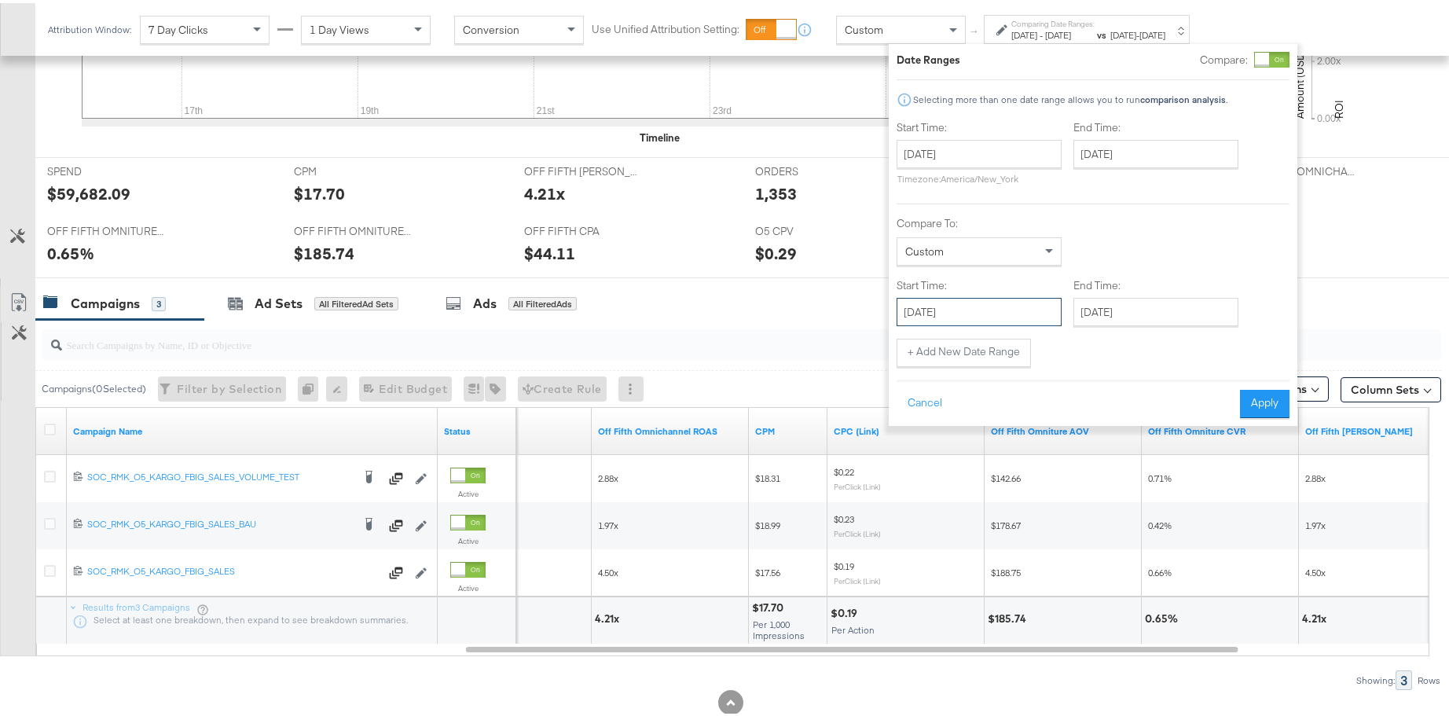
click at [1019, 310] on input "July 16th 2025" at bounding box center [979, 309] width 165 height 28
click at [998, 468] on td "30" at bounding box center [994, 475] width 27 height 22
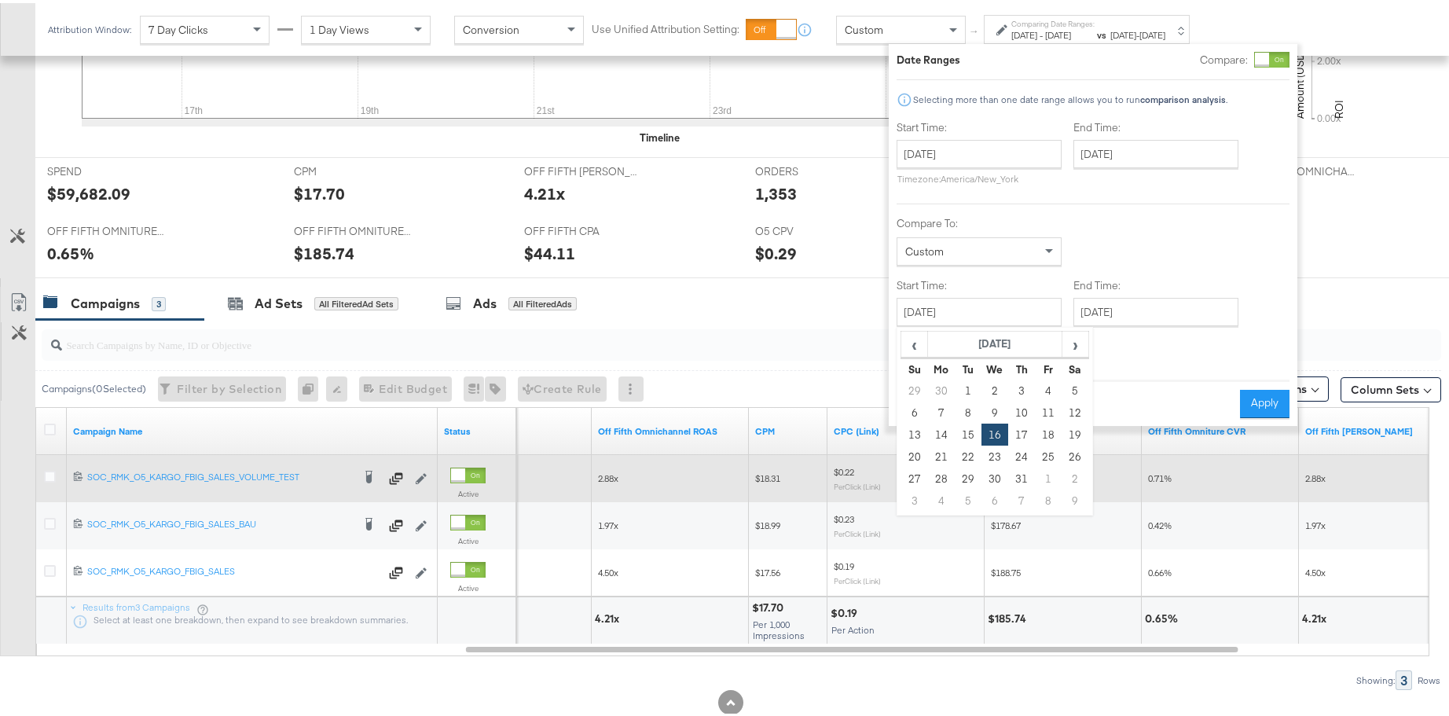
type input "July 30th 2025"
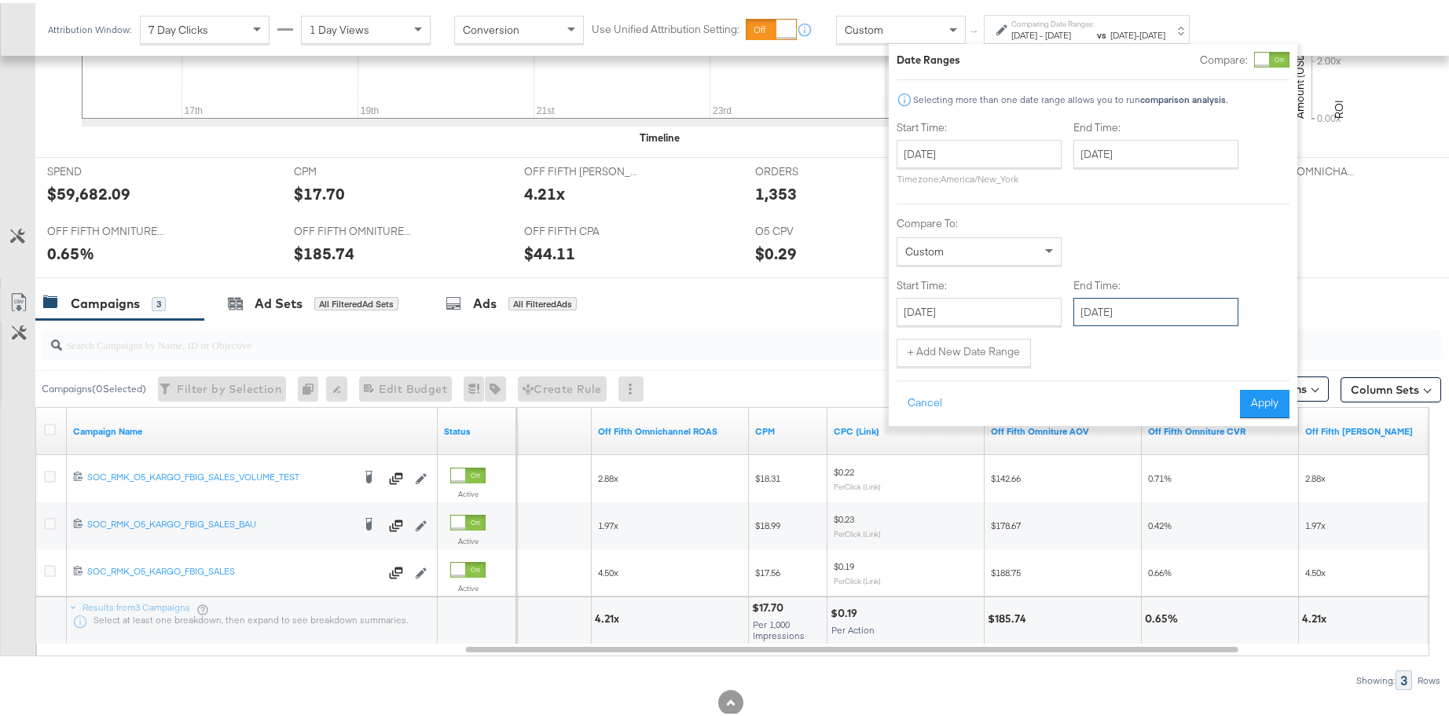
click at [1158, 310] on input "July 30th 2025" at bounding box center [1155, 309] width 165 height 28
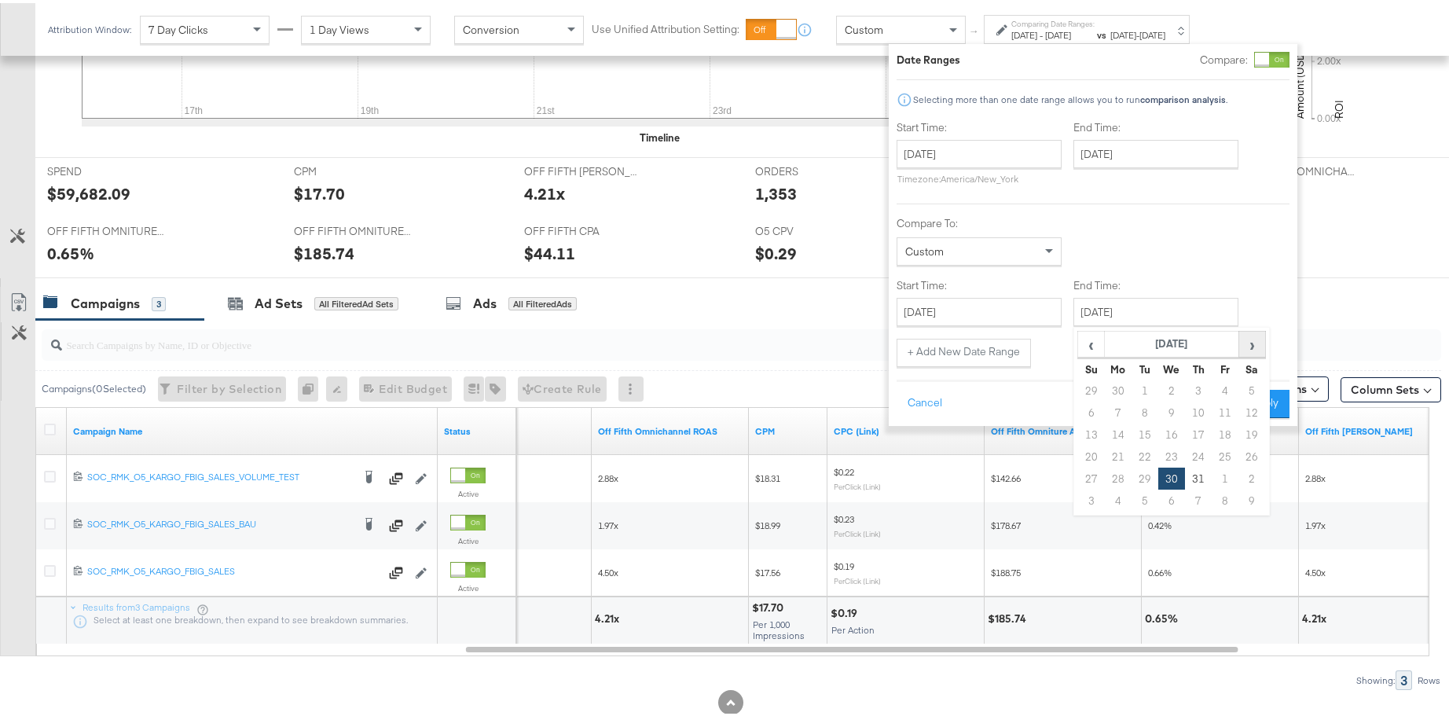
click at [1255, 347] on span "›" at bounding box center [1252, 341] width 24 height 24
click at [1139, 434] on td "12" at bounding box center [1144, 431] width 27 height 22
type input "[DATE]"
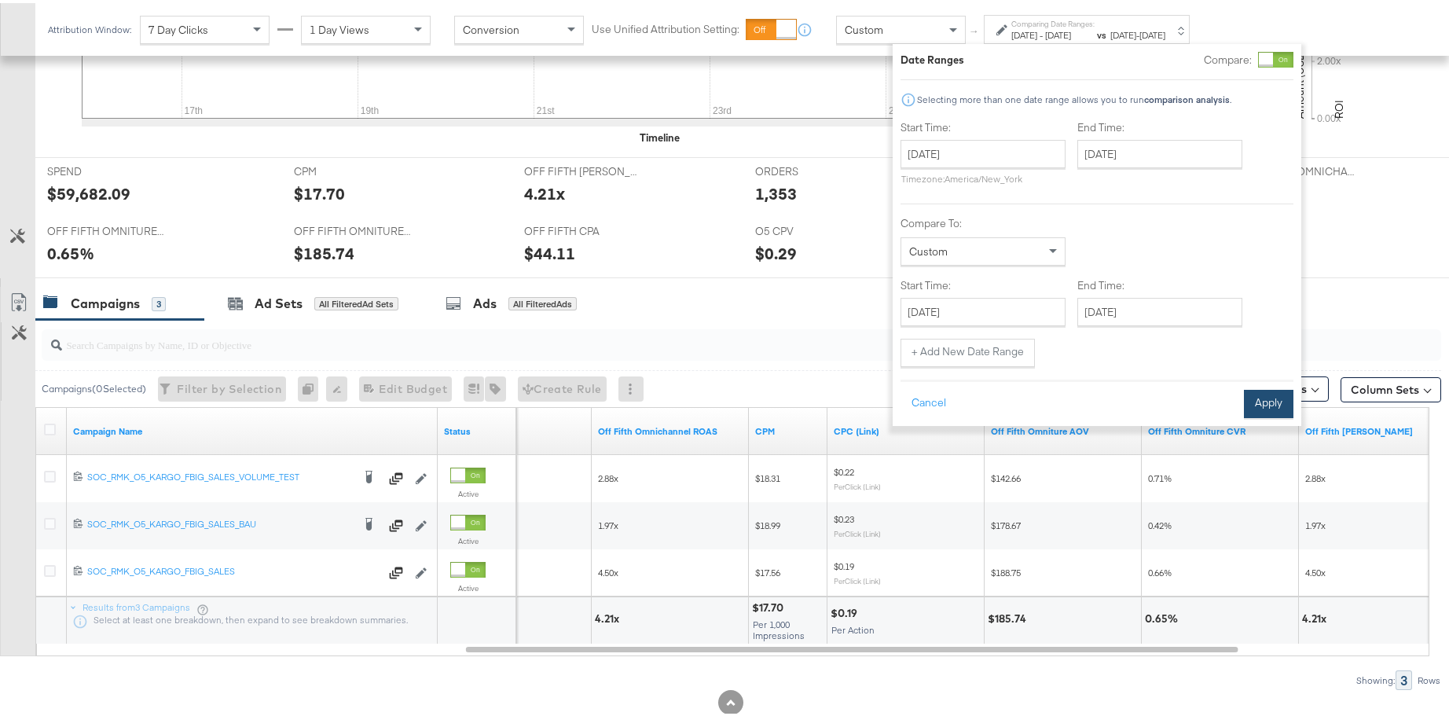
click at [1278, 396] on button "Apply" at bounding box center [1269, 401] width 50 height 28
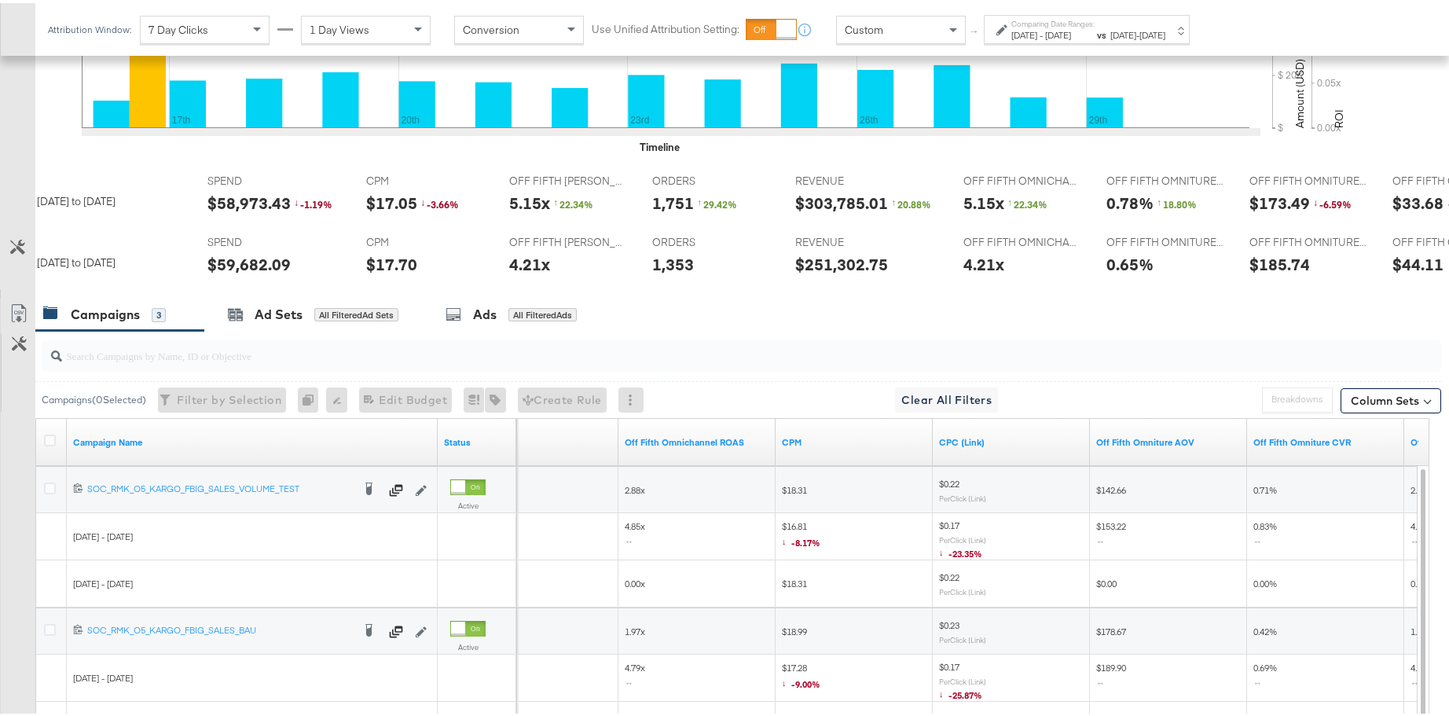
scroll to position [565, 0]
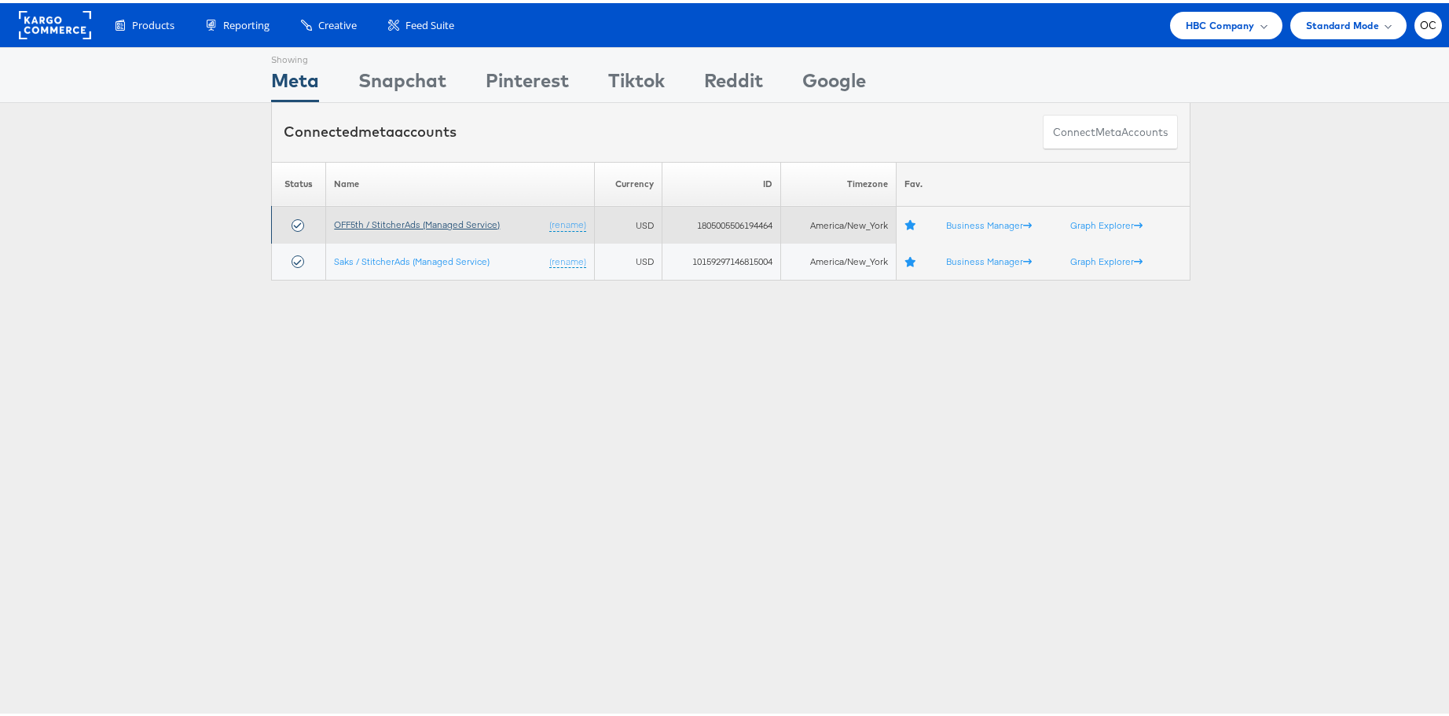
click at [482, 218] on link "OFF5th / StitcherAds (Managed Service)" at bounding box center [417, 221] width 166 height 12
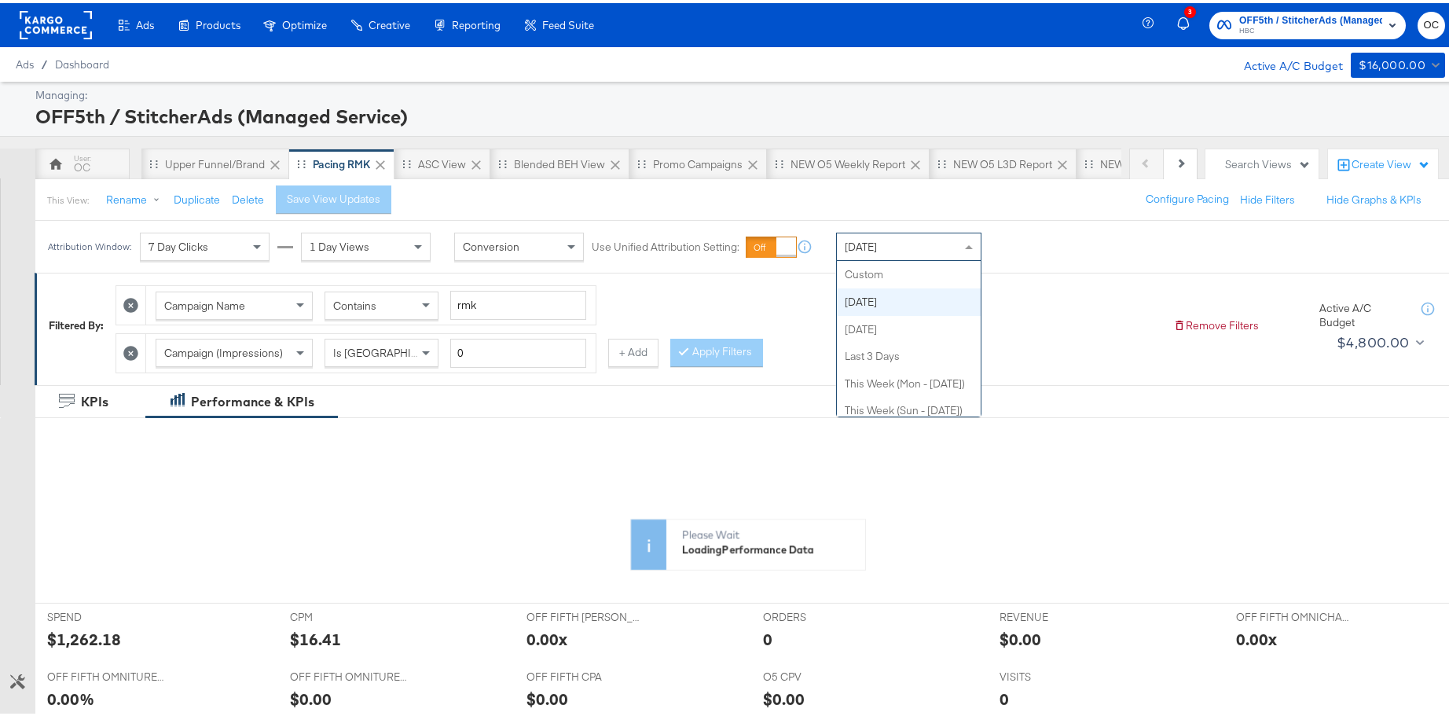
click at [888, 249] on div "[DATE]" at bounding box center [909, 243] width 144 height 27
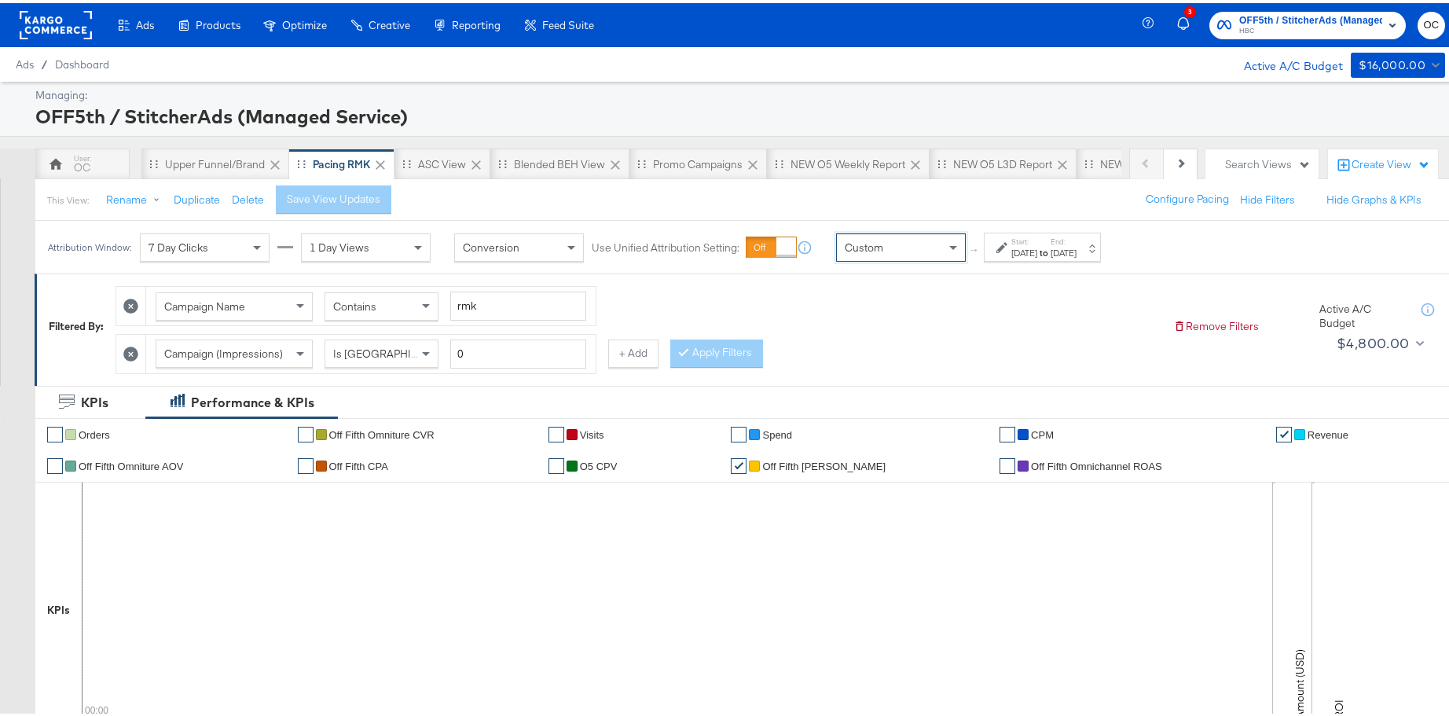
click at [1025, 250] on div "[DATE]" at bounding box center [1024, 250] width 26 height 13
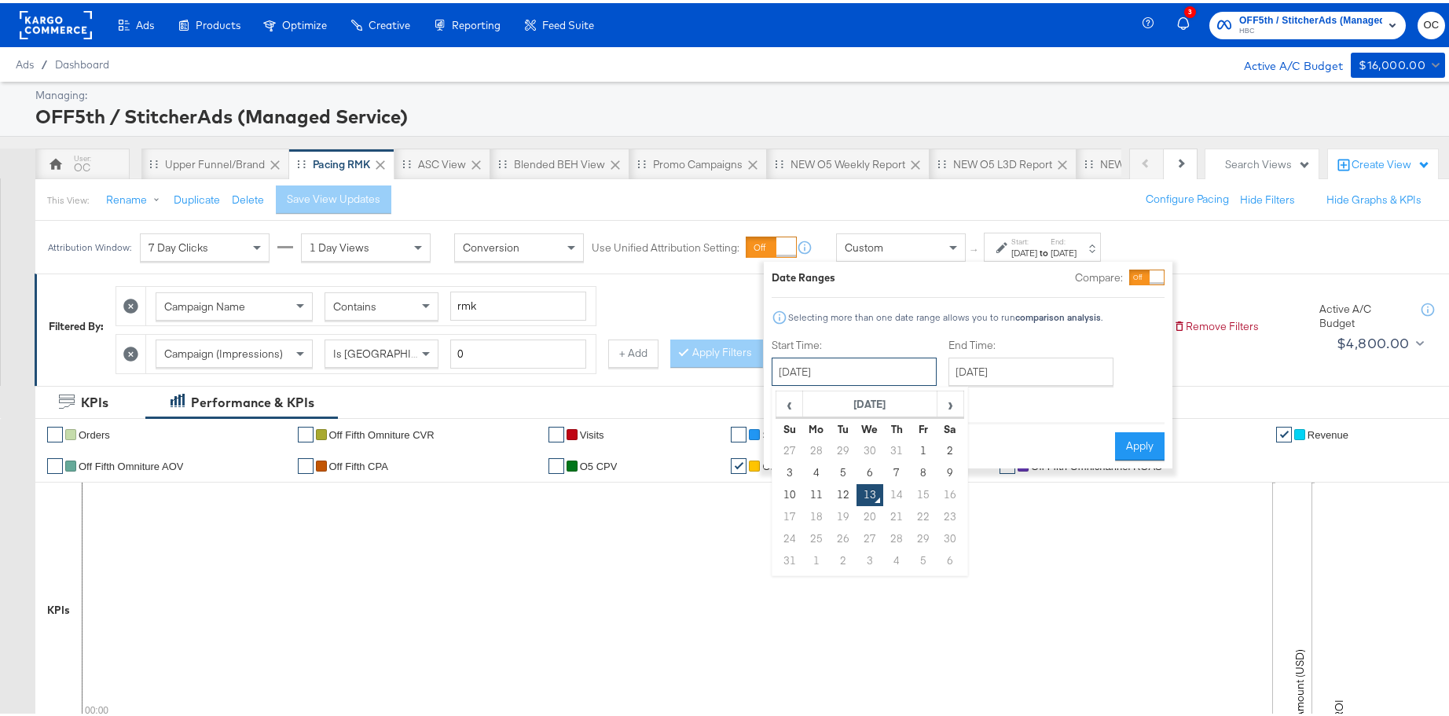
click at [898, 369] on input "[DATE]" at bounding box center [854, 368] width 165 height 28
click at [792, 409] on span "‹" at bounding box center [789, 401] width 24 height 24
click at [1091, 372] on input "[DATE]" at bounding box center [1030, 368] width 165 height 28
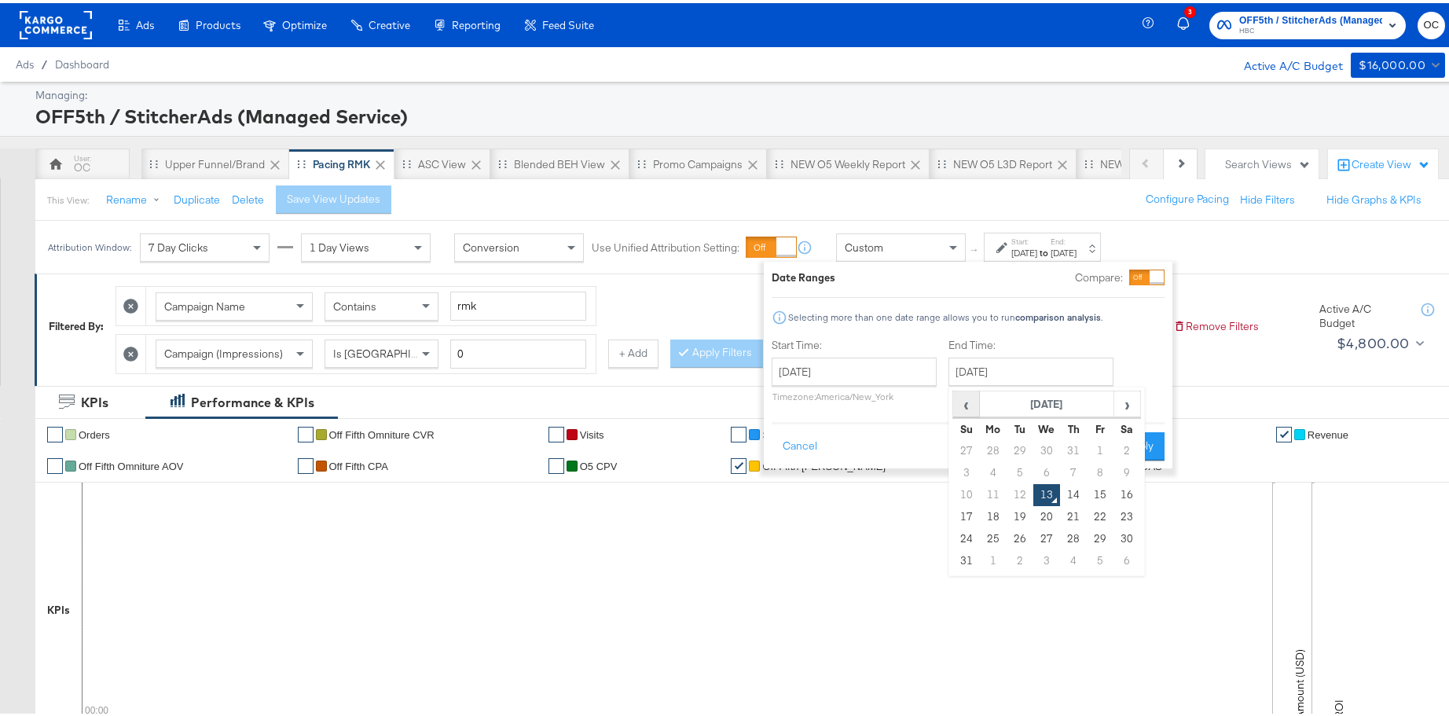
click at [964, 400] on span "‹" at bounding box center [966, 401] width 24 height 24
click at [842, 373] on input "[DATE]" at bounding box center [854, 368] width 165 height 28
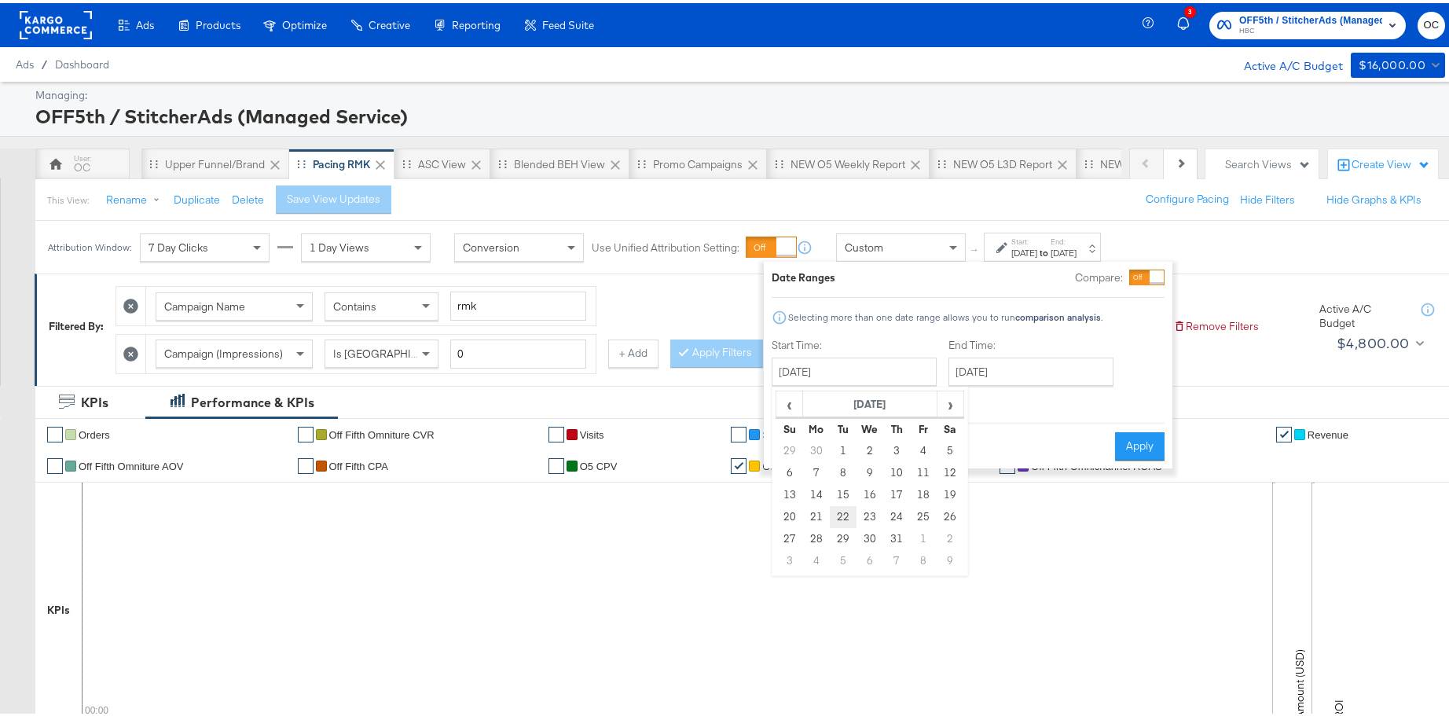
click at [840, 506] on td "22" at bounding box center [843, 514] width 27 height 22
type input "[DATE]"
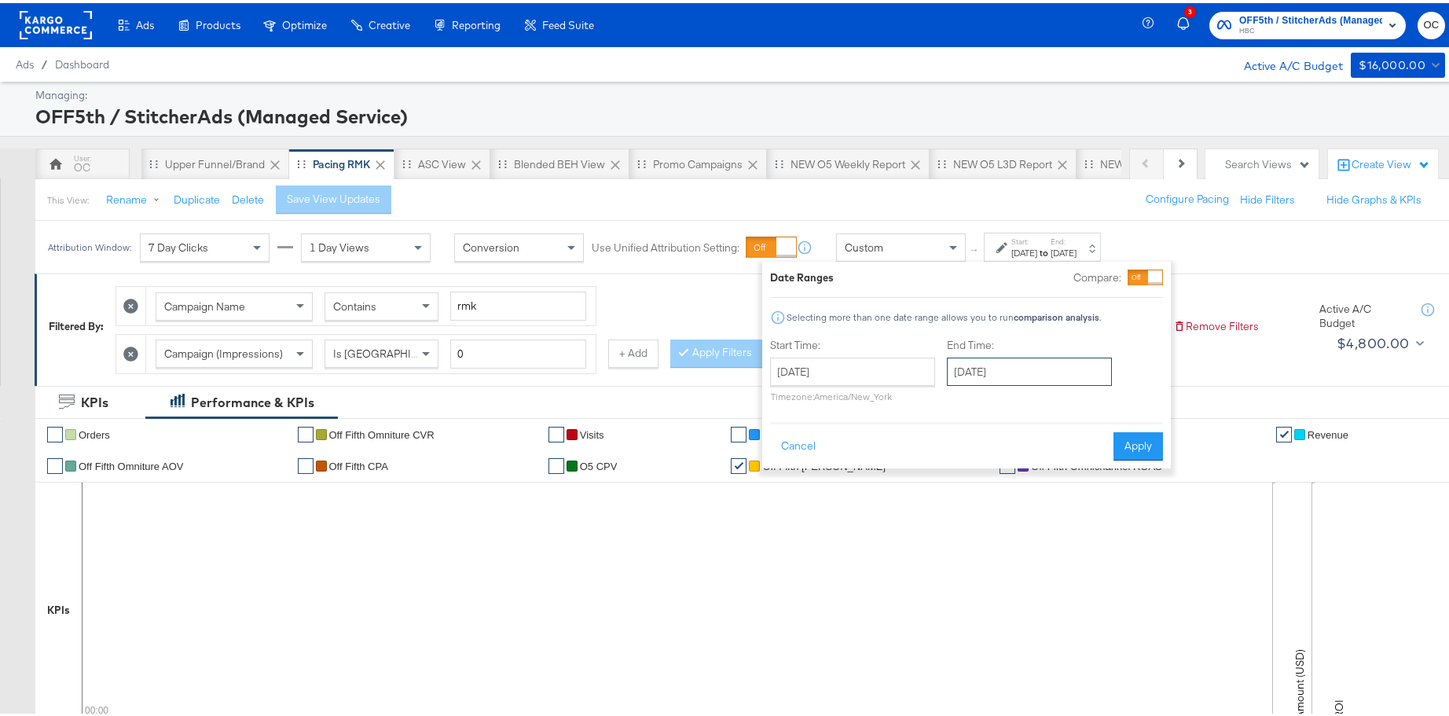
click at [1027, 361] on input "[DATE]" at bounding box center [1029, 368] width 165 height 28
click at [966, 537] on td "27" at bounding box center [965, 536] width 27 height 22
type input "[DATE]"
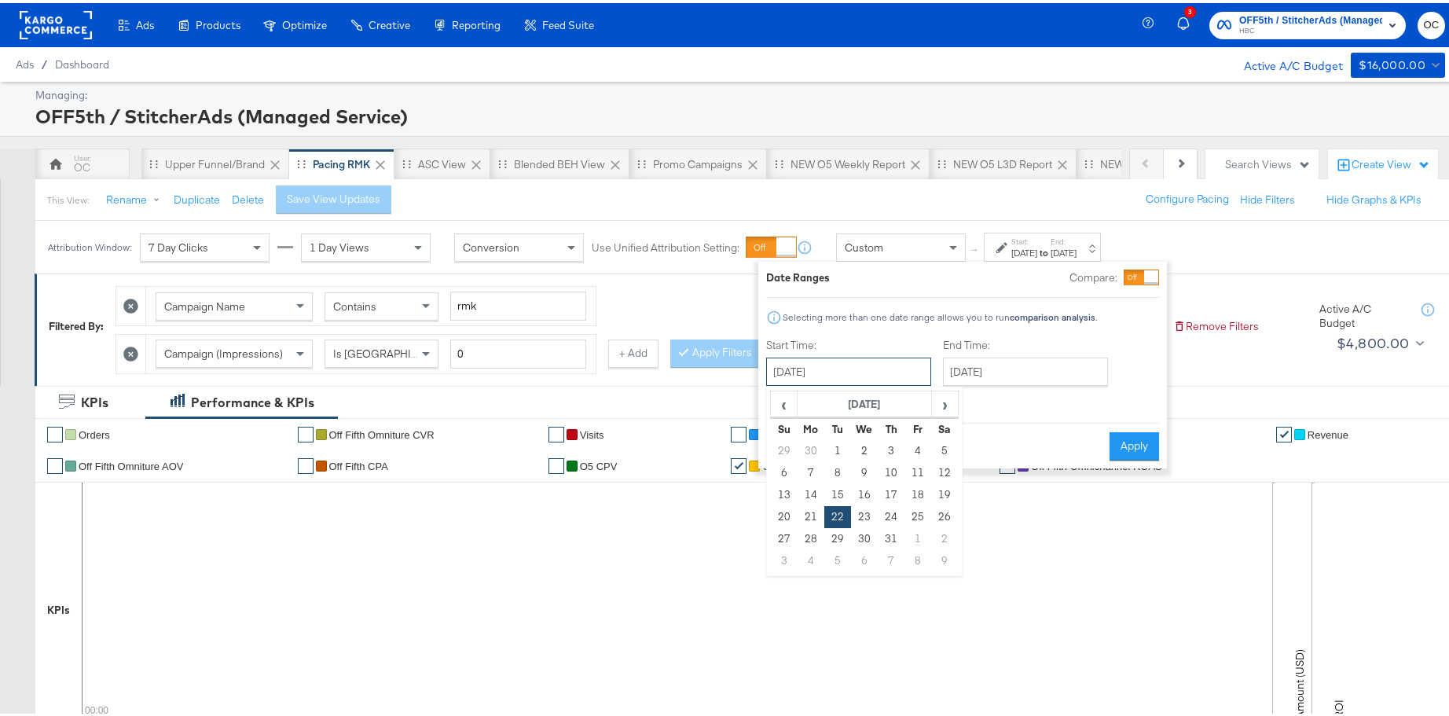
click at [883, 380] on input "[DATE]" at bounding box center [848, 368] width 165 height 28
click at [801, 492] on td "14" at bounding box center [811, 492] width 27 height 22
type input "[DATE]"
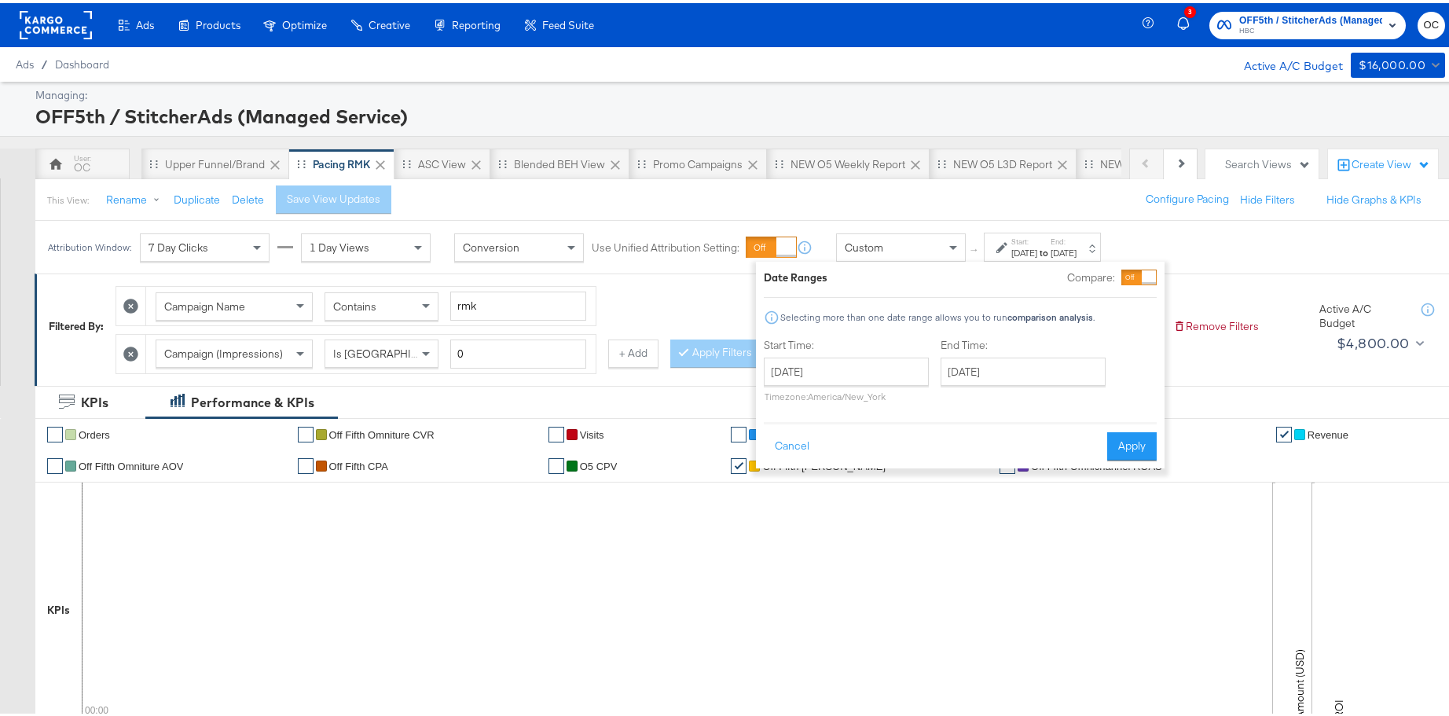
click at [1103, 450] on div "Cancel Apply" at bounding box center [960, 438] width 393 height 39
click at [1130, 445] on button "Apply" at bounding box center [1132, 443] width 50 height 28
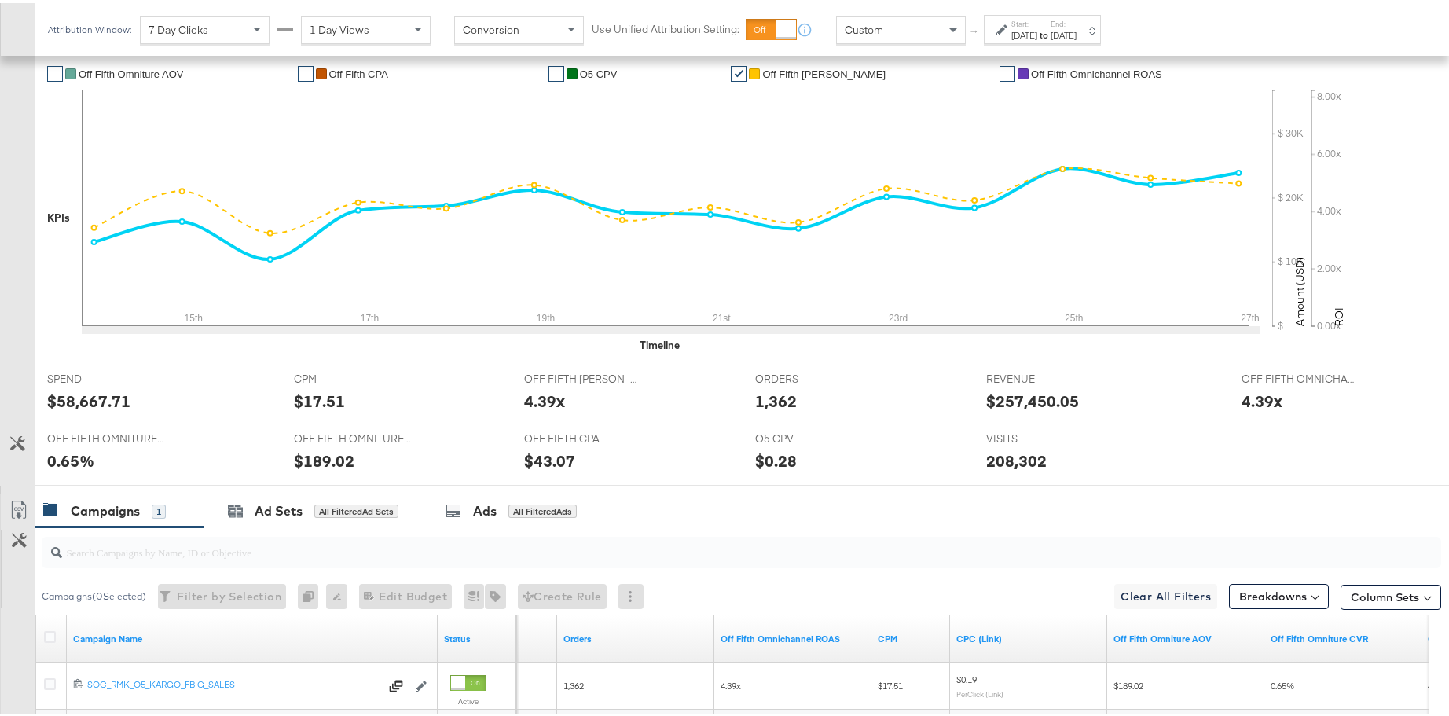
scroll to position [545, 0]
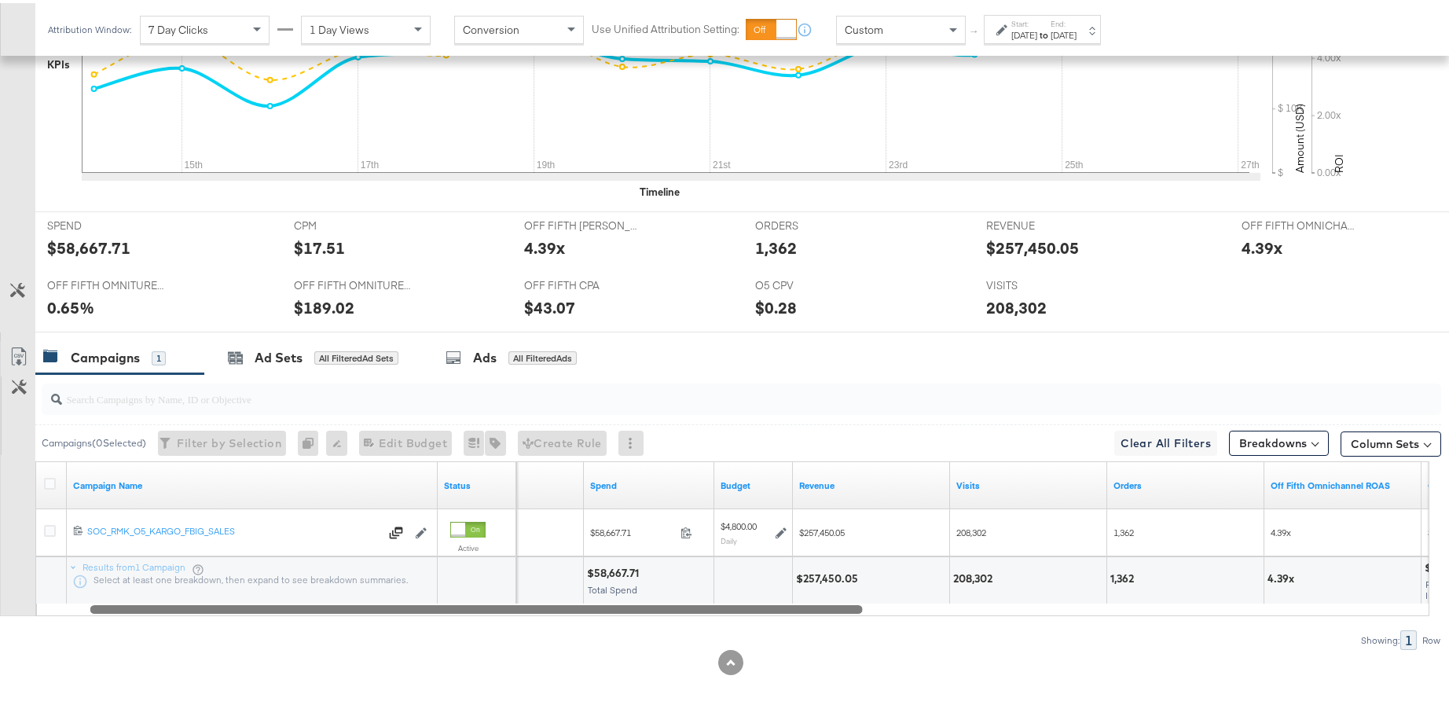
drag, startPoint x: 677, startPoint y: 604, endPoint x: 728, endPoint y: 610, distance: 51.4
click at [728, 610] on div at bounding box center [476, 605] width 772 height 13
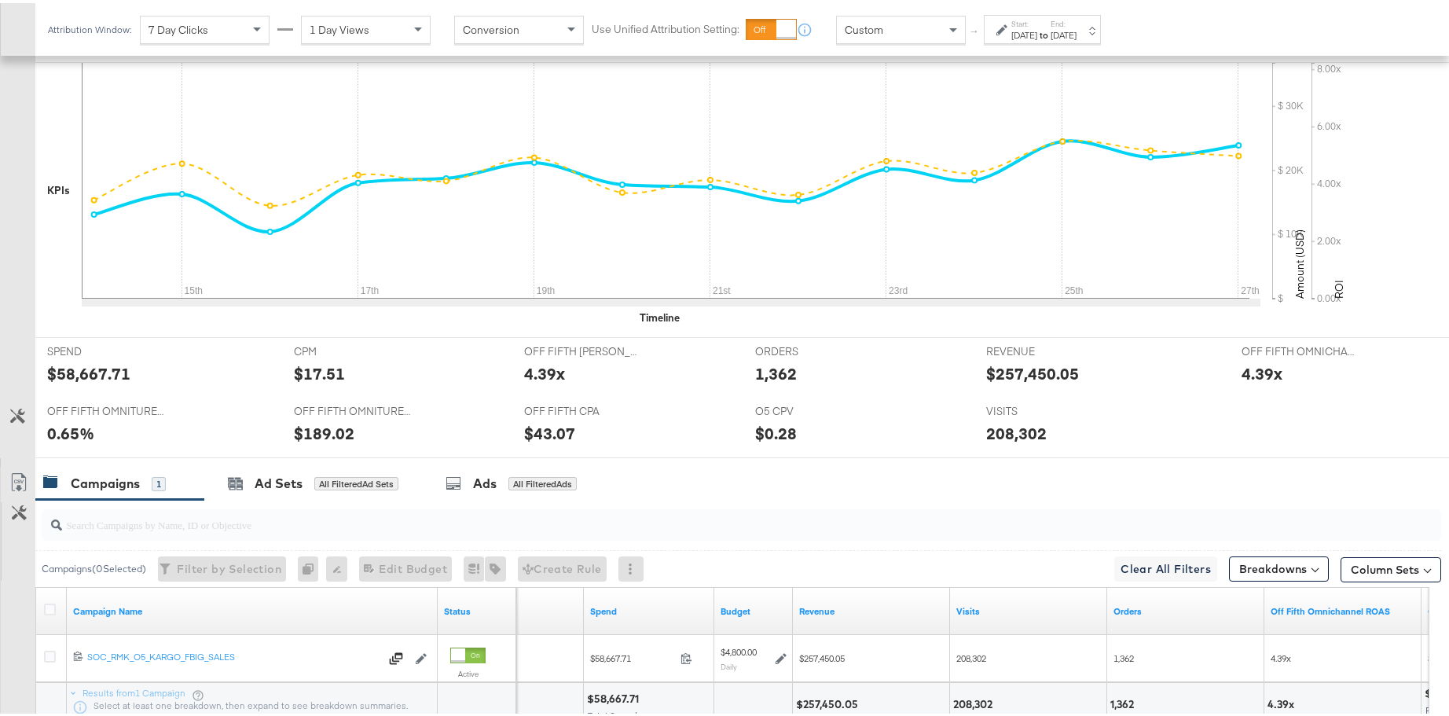
scroll to position [494, 0]
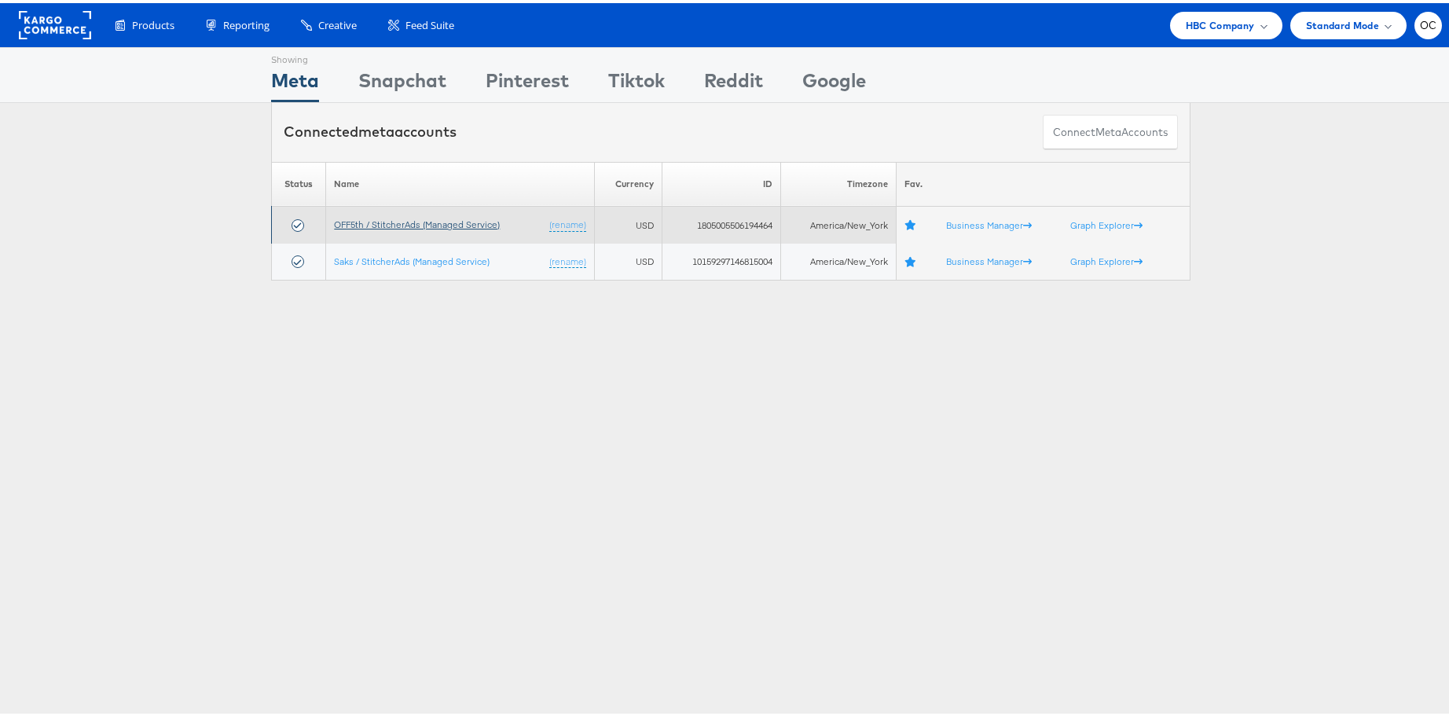
click at [437, 221] on link "OFF5th / StitcherAds (Managed Service)" at bounding box center [417, 221] width 166 height 12
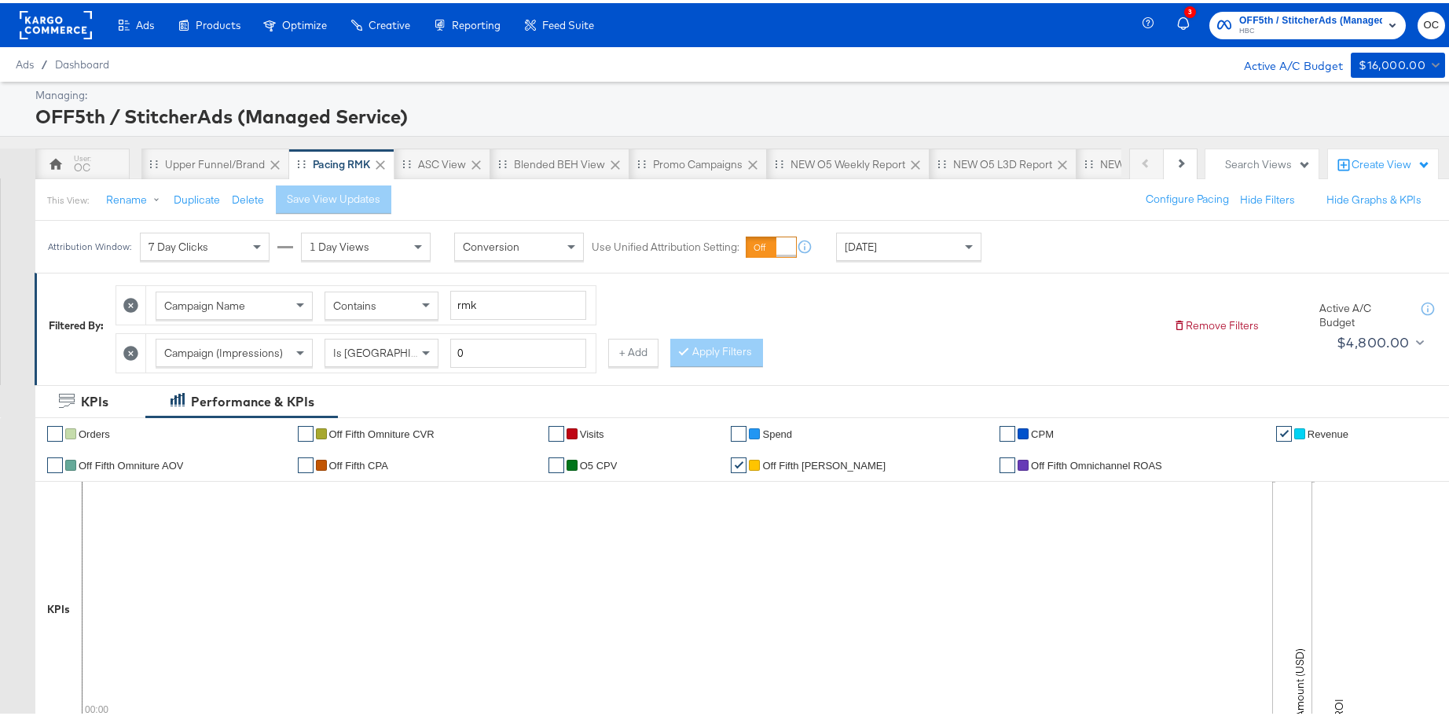
click at [906, 260] on div "Attribution Window: 7 Day Clicks 1 Day Views Conversion Use Unified Attribution…" at bounding box center [518, 244] width 966 height 52
click at [904, 251] on div "[DATE]" at bounding box center [909, 243] width 144 height 27
click at [1037, 250] on div "[DATE]" at bounding box center [1024, 250] width 26 height 13
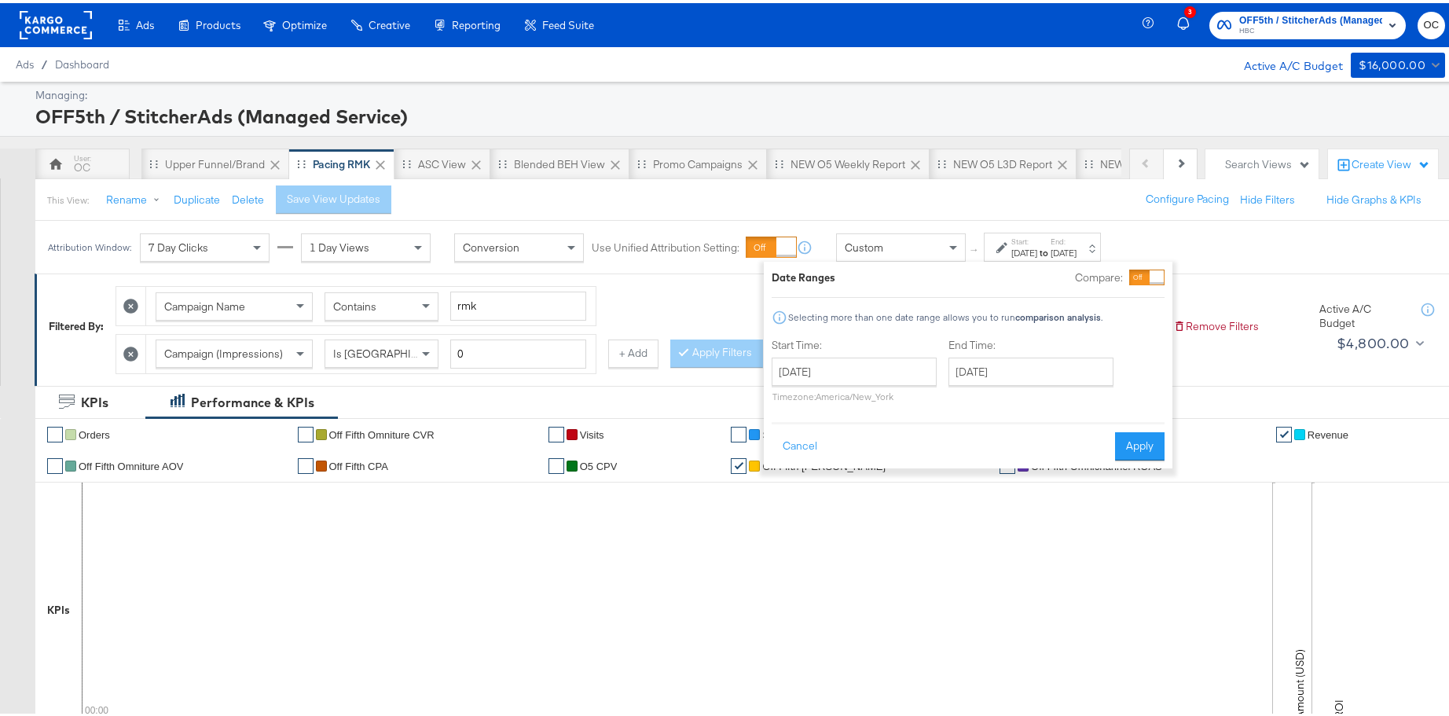
click at [1146, 281] on div at bounding box center [1146, 274] width 35 height 16
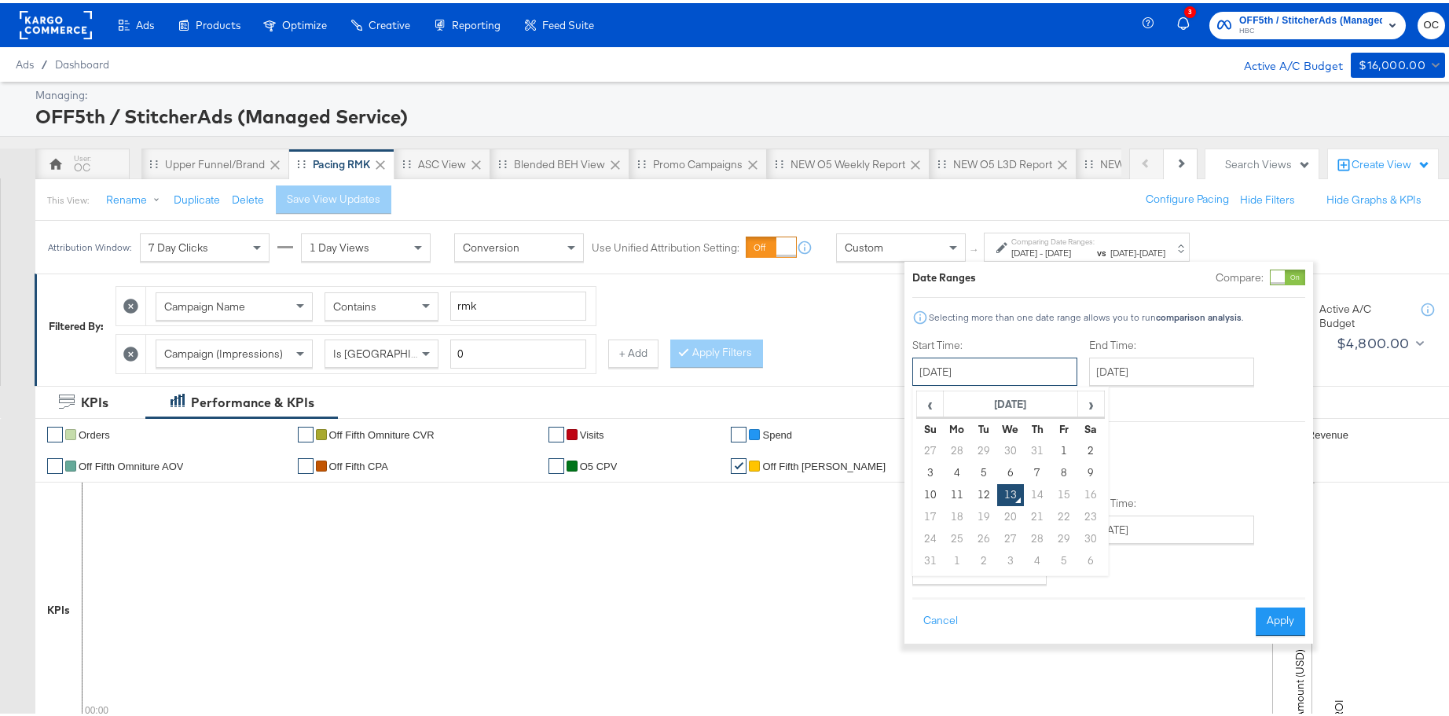
click at [1021, 379] on input "[DATE]" at bounding box center [994, 368] width 165 height 28
click at [938, 409] on span "‹" at bounding box center [930, 401] width 24 height 24
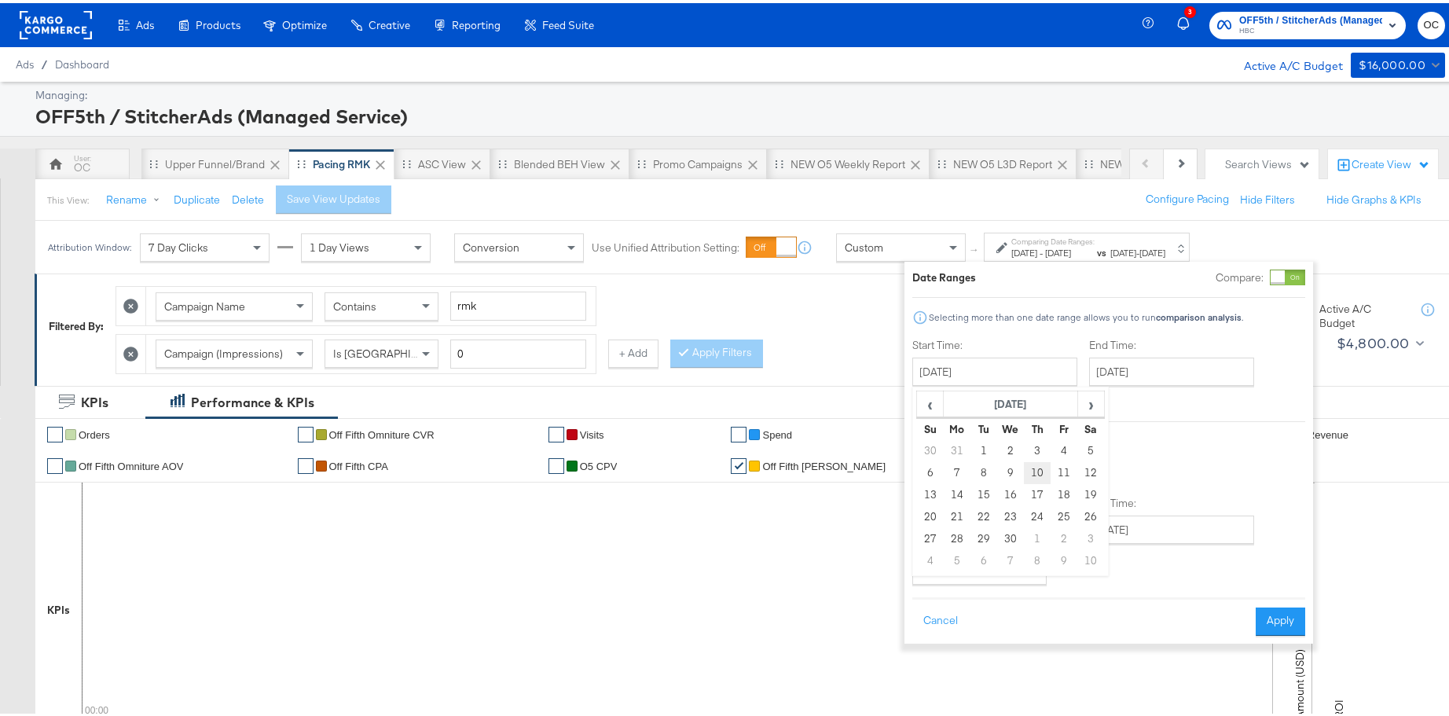
click at [1046, 473] on td "10" at bounding box center [1037, 470] width 27 height 22
type input "[DATE]"
click at [1153, 372] on input "[DATE]" at bounding box center [1169, 368] width 165 height 28
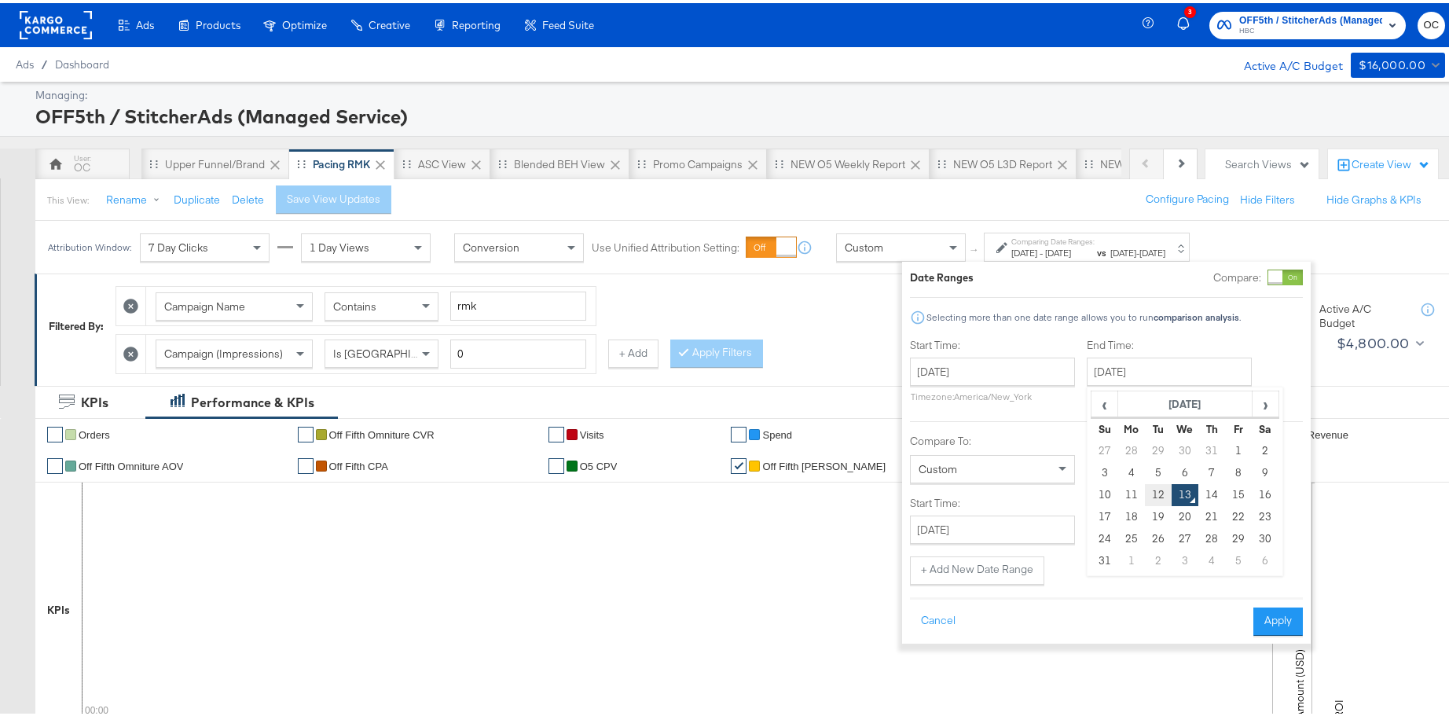
click at [1160, 492] on td "12" at bounding box center [1158, 492] width 27 height 22
type input "[DATE]"
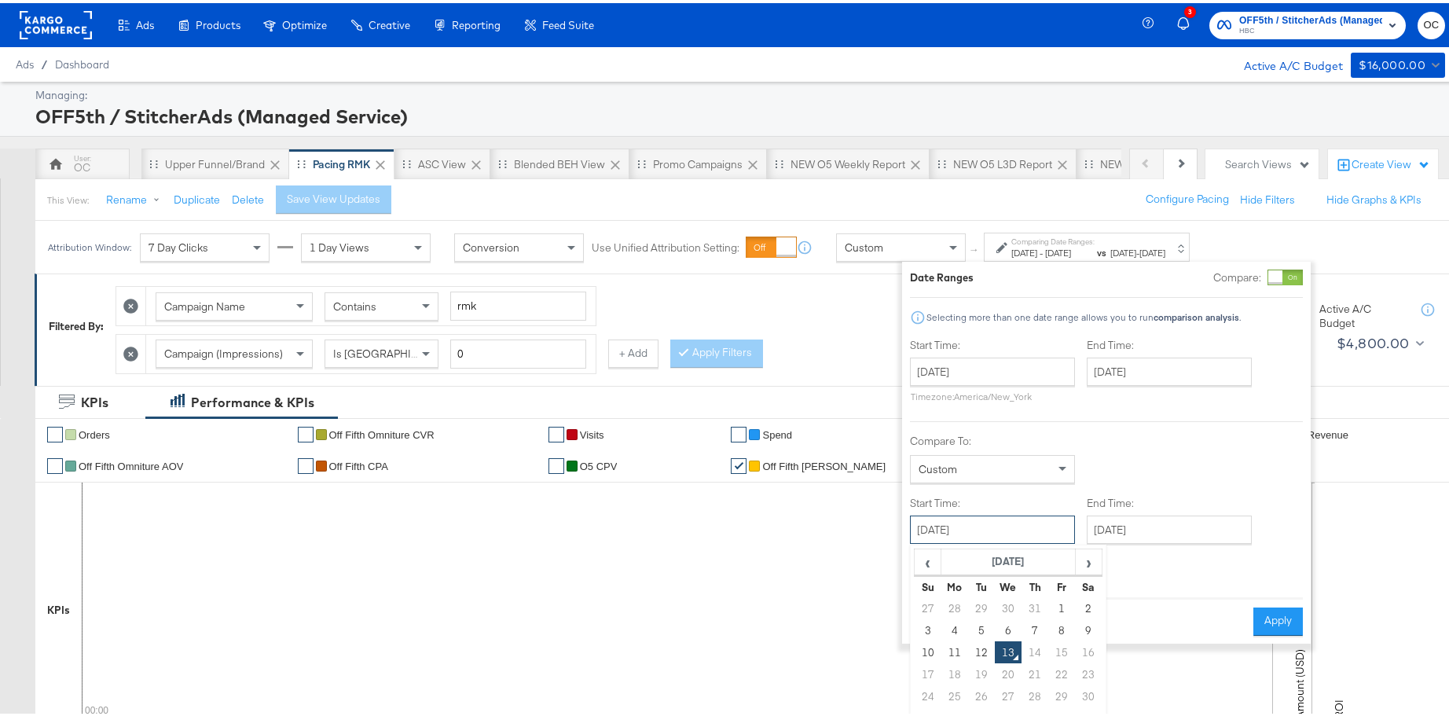
click at [1051, 526] on input "[DATE]" at bounding box center [992, 526] width 165 height 28
click at [932, 567] on span "‹" at bounding box center [927, 559] width 24 height 24
click at [1016, 530] on input "[DATE]" at bounding box center [992, 526] width 165 height 28
click at [932, 562] on span "‹" at bounding box center [927, 559] width 24 height 24
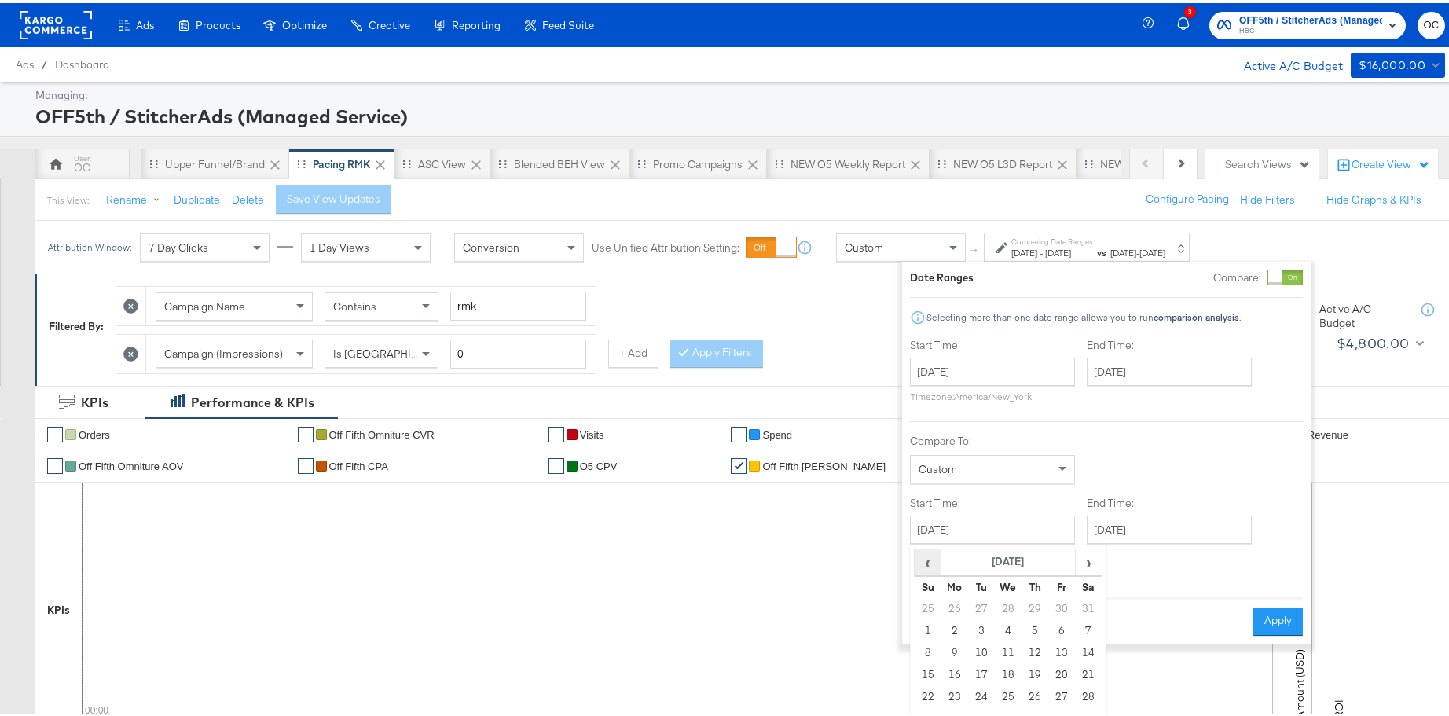
click at [932, 562] on span "‹" at bounding box center [927, 559] width 24 height 24
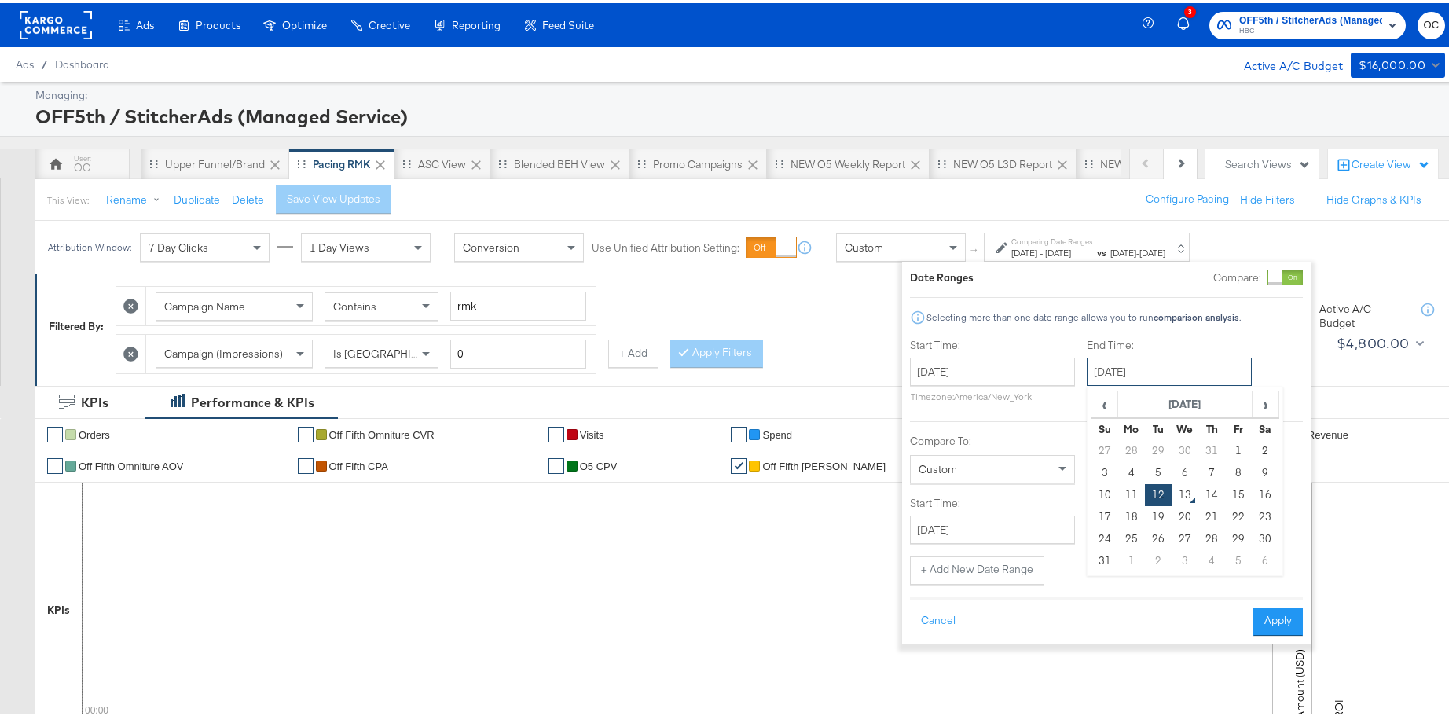
click at [1148, 370] on input "[DATE]" at bounding box center [1169, 368] width 165 height 28
click at [1112, 407] on span "‹" at bounding box center [1104, 401] width 24 height 24
click at [1037, 530] on input "[DATE]" at bounding box center [992, 526] width 165 height 28
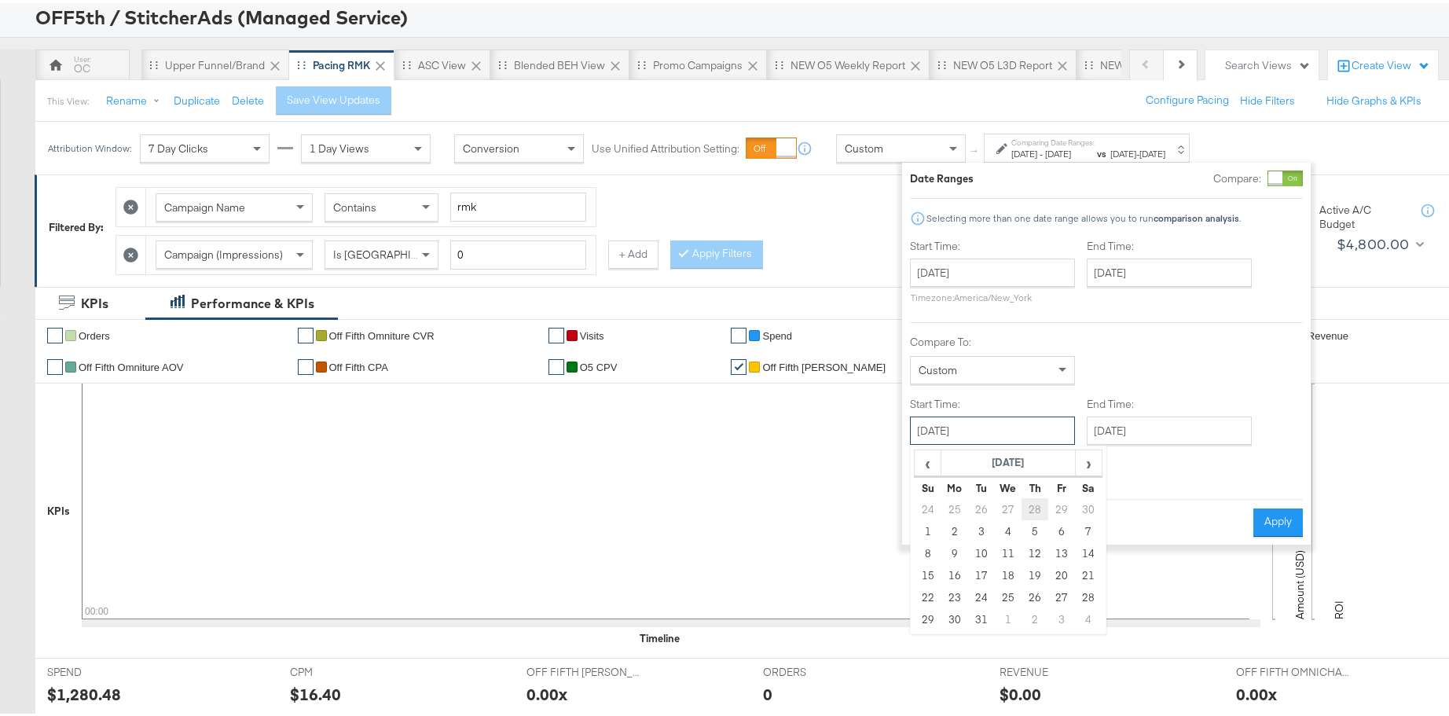
scroll to position [108, 0]
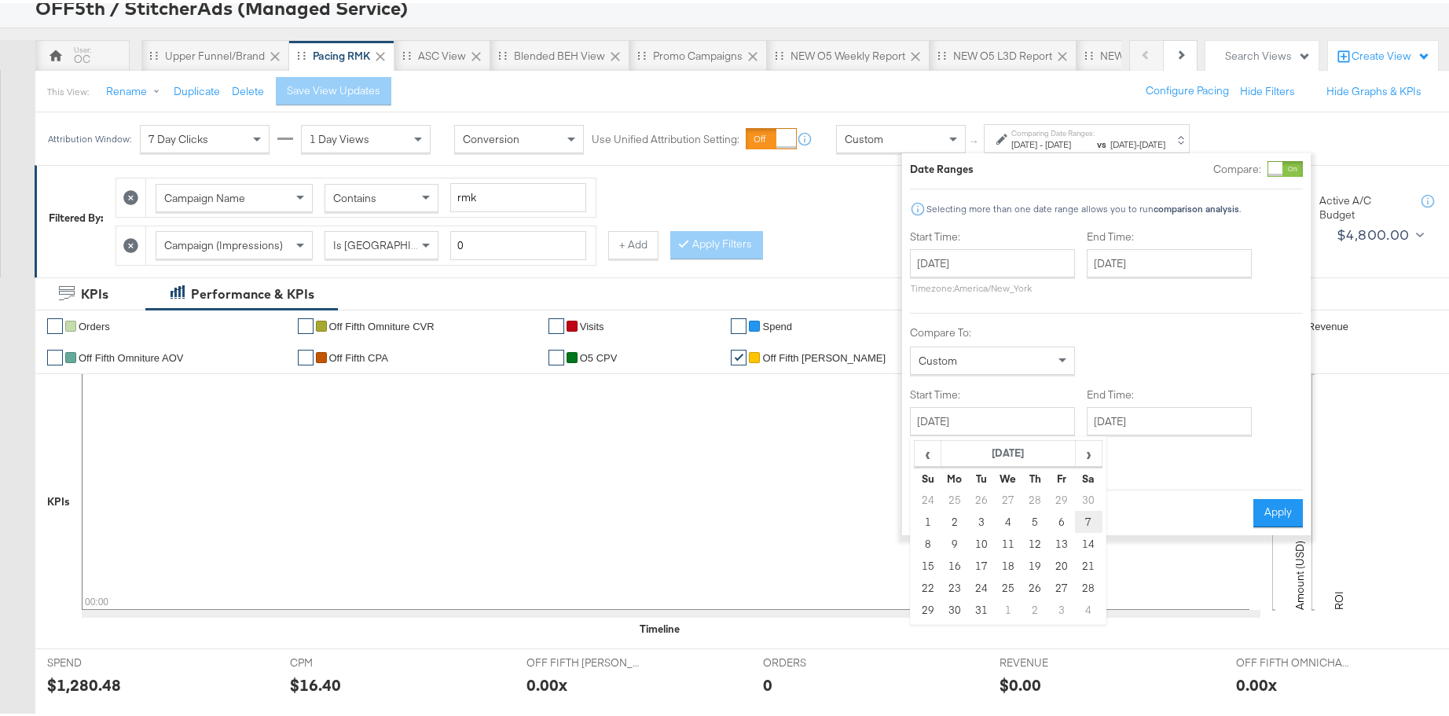
click at [1085, 519] on td "7" at bounding box center [1088, 519] width 27 height 22
type input "[DATE]"
click at [1153, 426] on input "[DATE]" at bounding box center [1164, 418] width 165 height 28
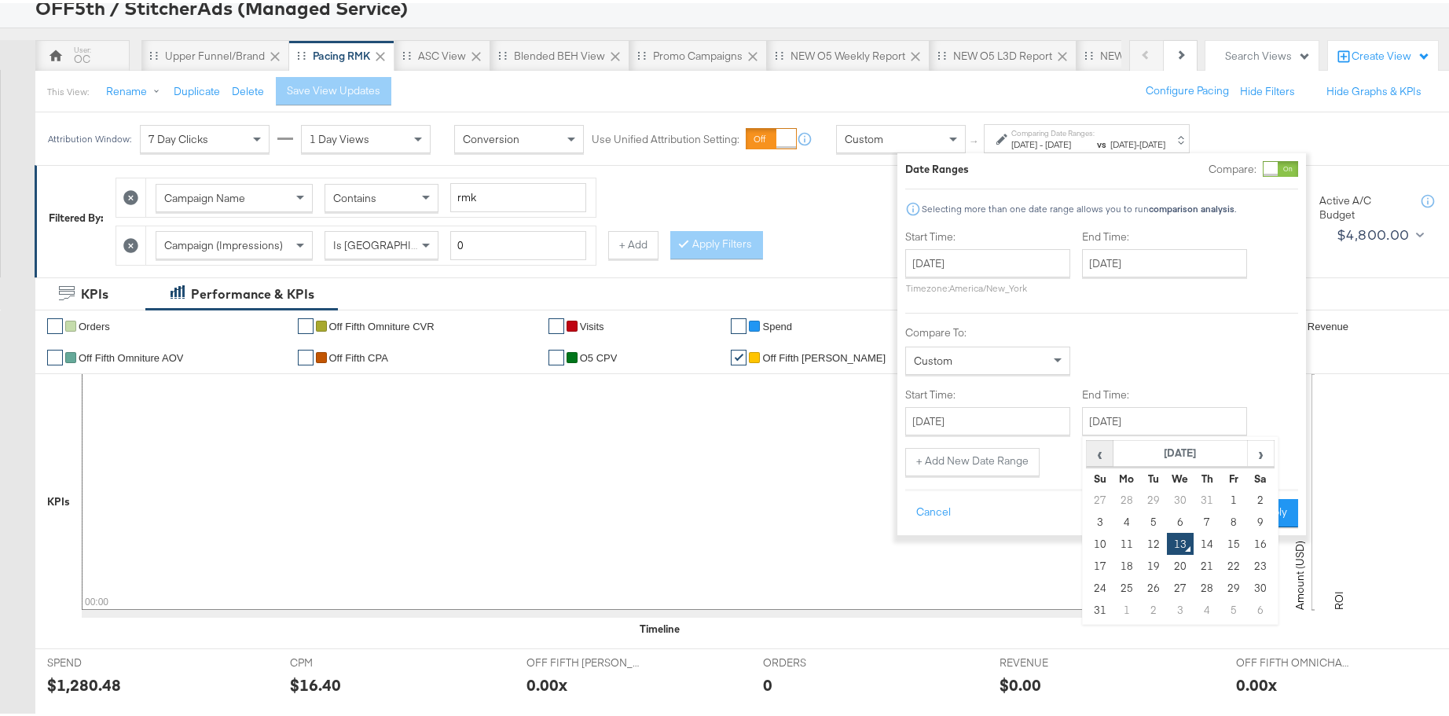
click at [1106, 446] on span "‹" at bounding box center [1099, 450] width 24 height 24
click at [1205, 521] on td "10" at bounding box center [1207, 519] width 27 height 22
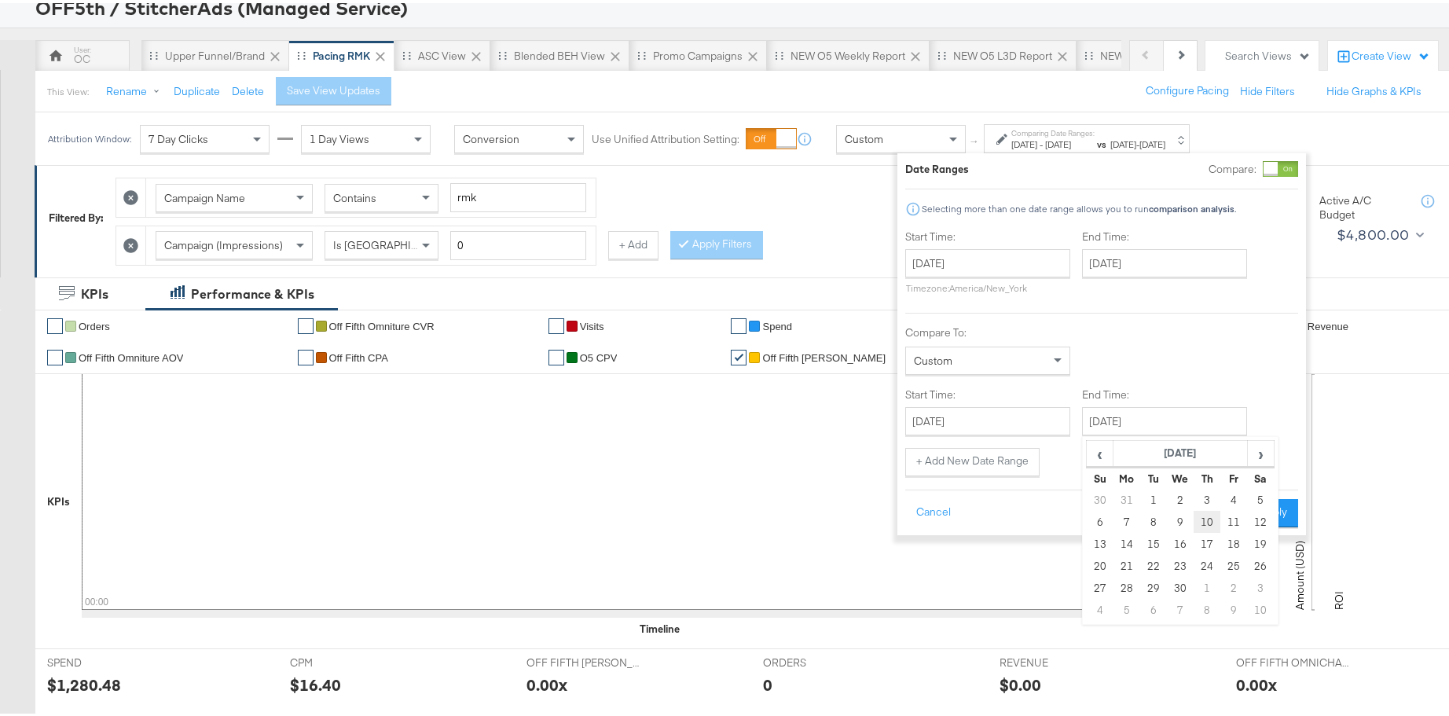
type input "[DATE]"
click at [1256, 506] on button "Apply" at bounding box center [1272, 510] width 50 height 28
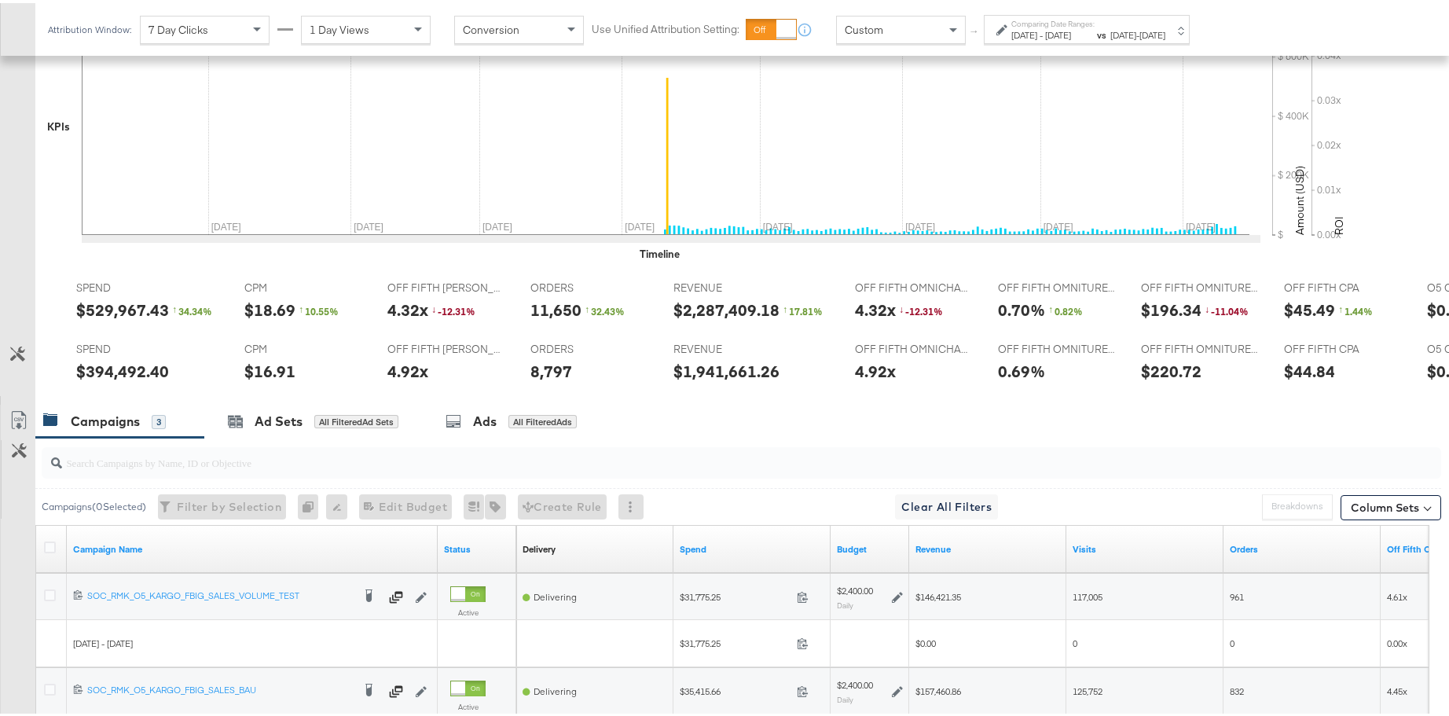
scroll to position [0, 0]
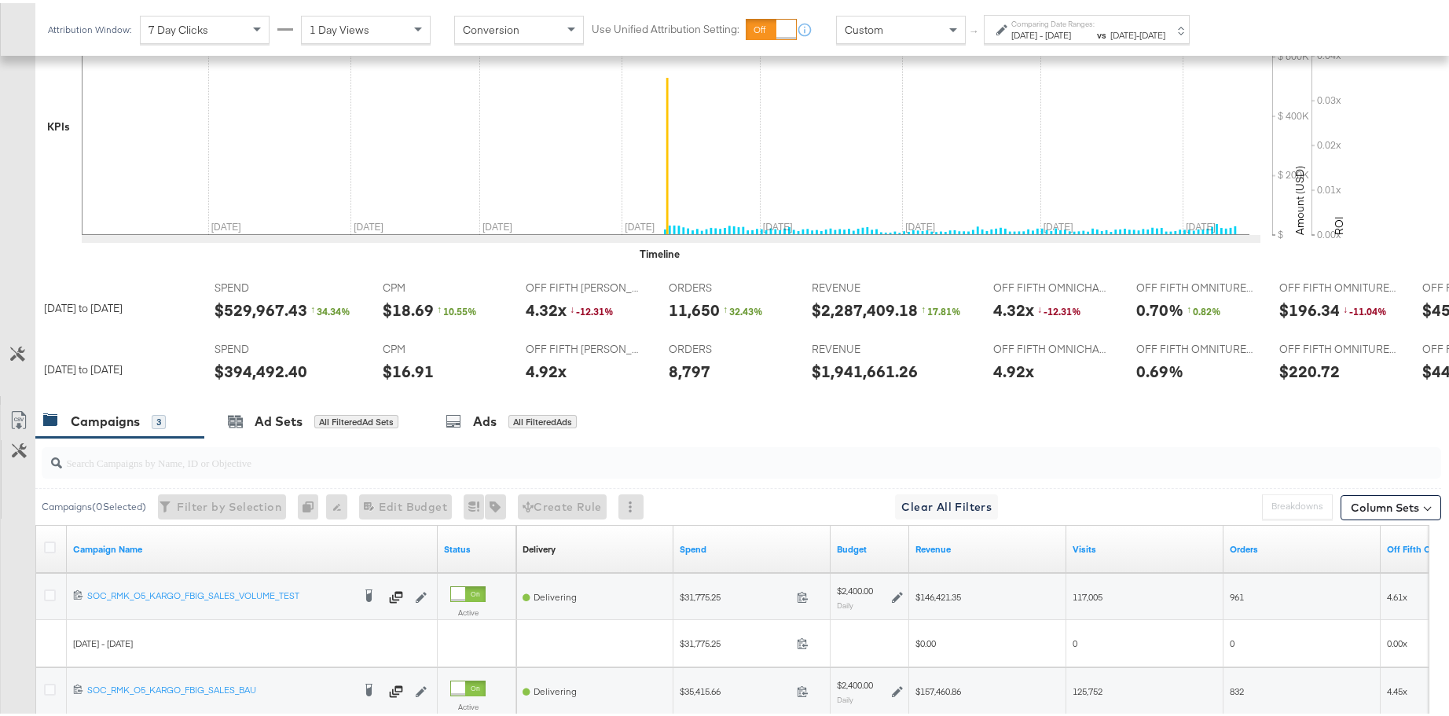
click at [1071, 31] on span "[DATE]" at bounding box center [1058, 32] width 26 height 12
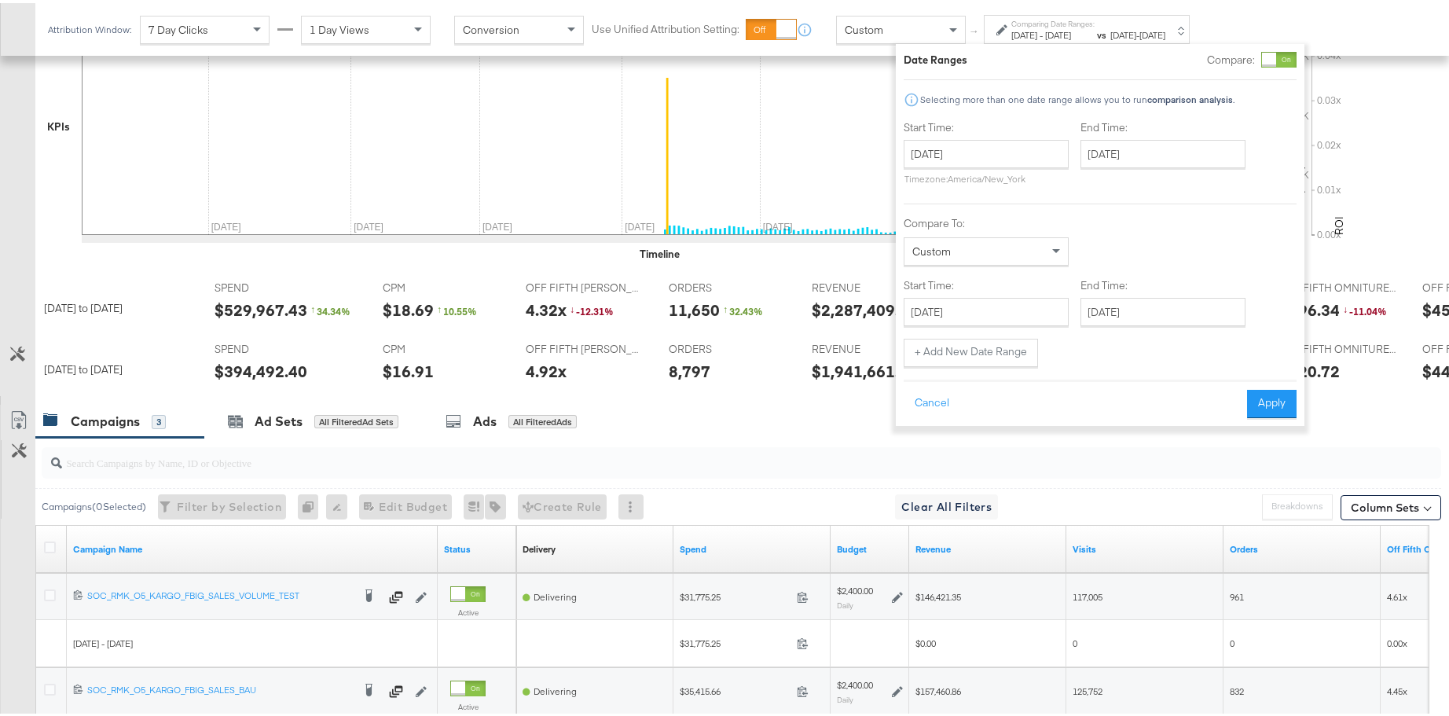
click at [1014, 170] on p "Timezone: [GEOGRAPHIC_DATA]/New_York" at bounding box center [986, 176] width 165 height 12
click at [998, 166] on div "[DATE] ‹ [DATE] › Su Mo Tu We Th Fr Sa 30 31 1 2 3 4 5 6 7 8 9 10 11 12 13 14 1…" at bounding box center [986, 159] width 165 height 45
click at [1003, 156] on input "[DATE]" at bounding box center [986, 151] width 165 height 28
click at [921, 188] on span "‹" at bounding box center [921, 183] width 24 height 24
click at [1080, 193] on span "›" at bounding box center [1082, 183] width 24 height 24
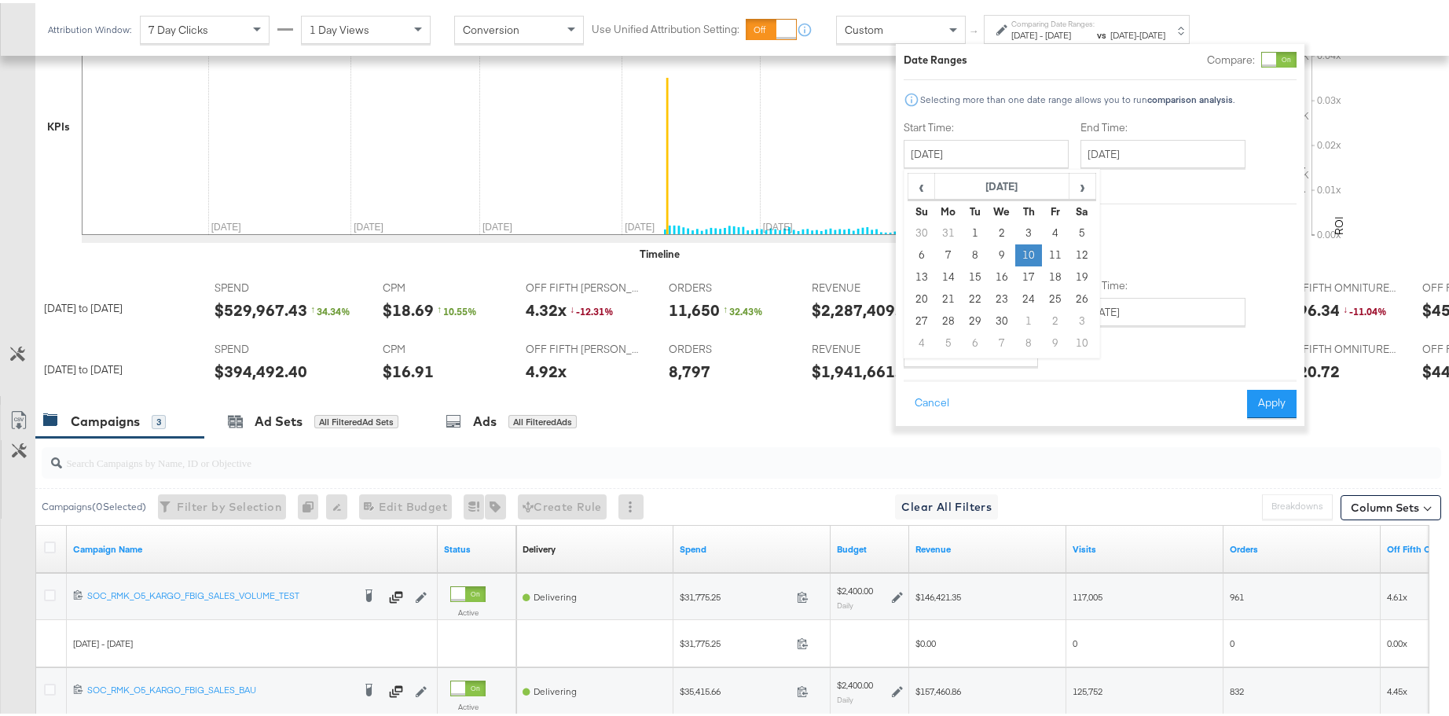
click at [1031, 249] on td "10" at bounding box center [1028, 252] width 27 height 22
click at [1150, 156] on input "[DATE]" at bounding box center [1162, 151] width 165 height 28
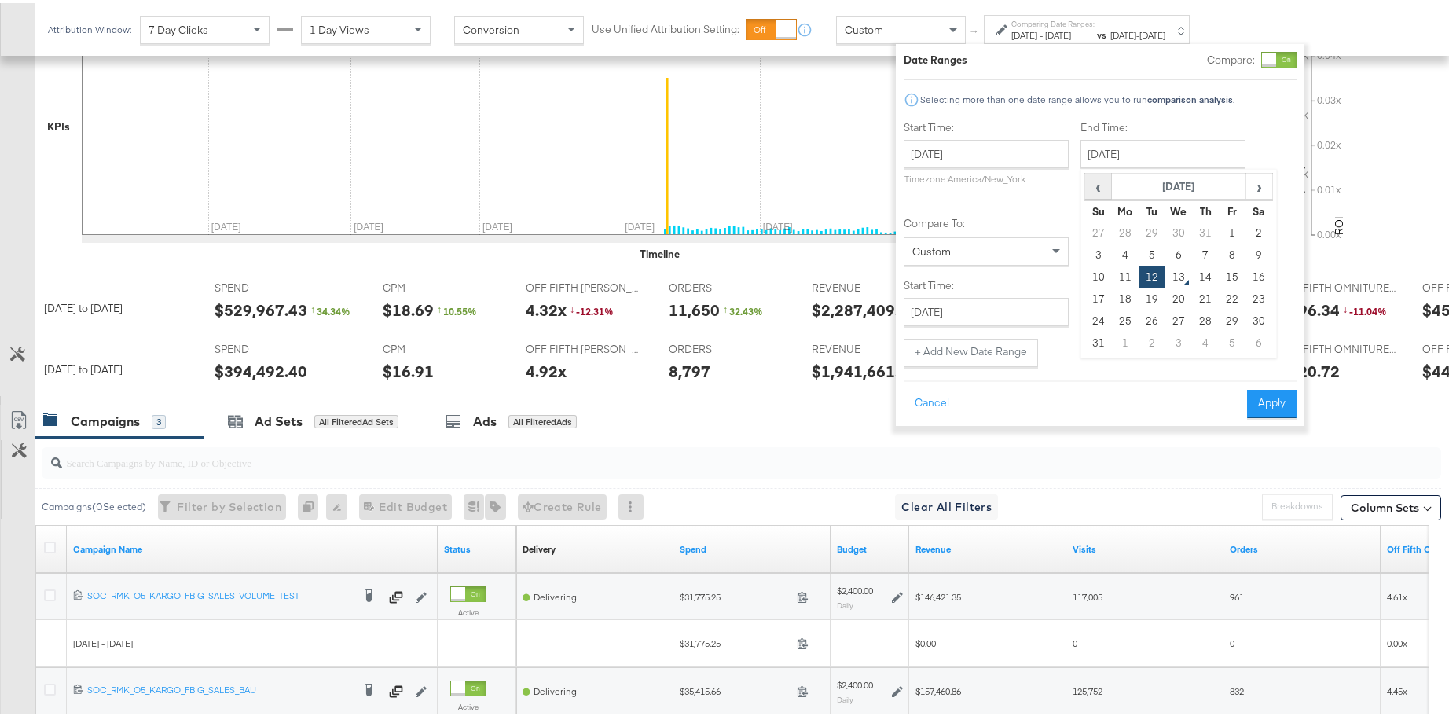
click at [1105, 183] on span "‹" at bounding box center [1098, 183] width 24 height 24
click at [1103, 184] on span "‹" at bounding box center [1098, 183] width 24 height 24
click at [1249, 254] on td "10" at bounding box center [1258, 252] width 27 height 22
type input "[DATE]"
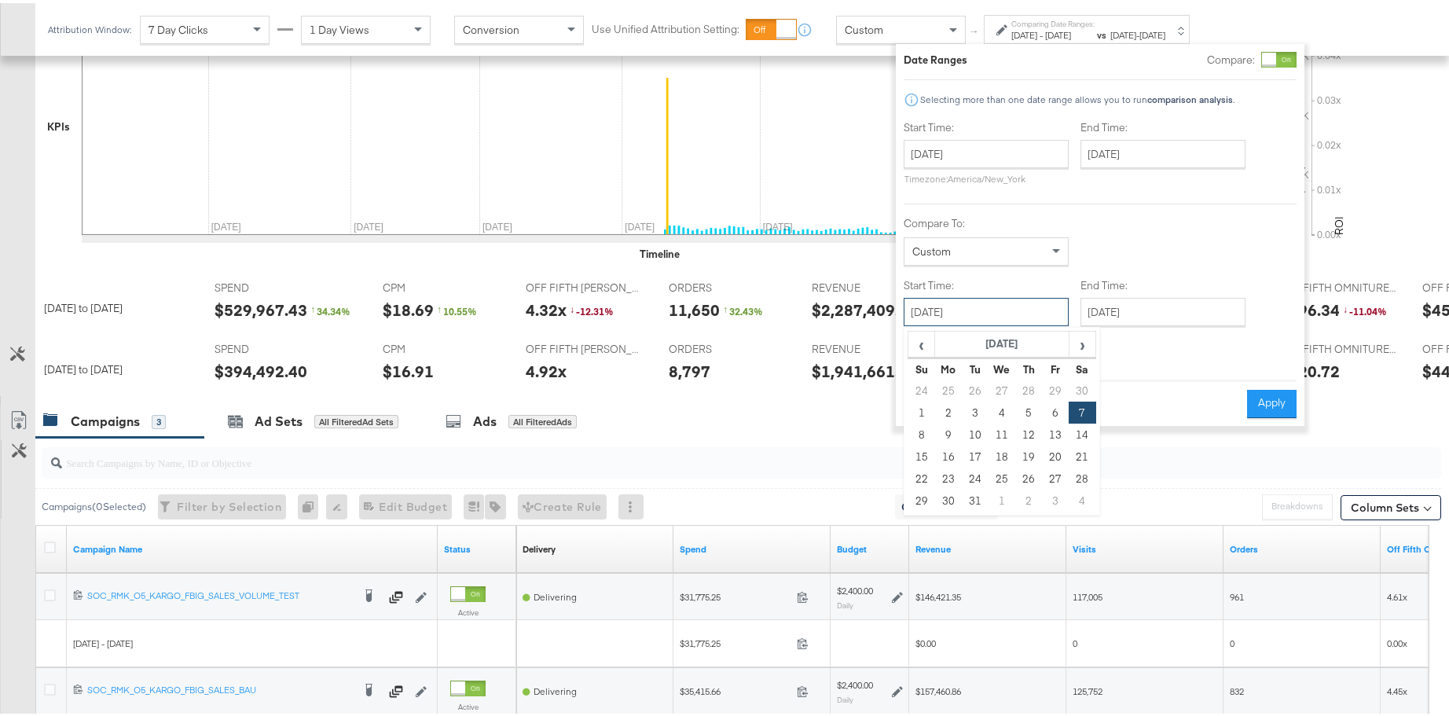
click at [1032, 313] on input "[DATE]" at bounding box center [986, 309] width 165 height 28
click at [928, 345] on span "‹" at bounding box center [921, 341] width 24 height 24
click at [1070, 347] on span "›" at bounding box center [1082, 341] width 24 height 24
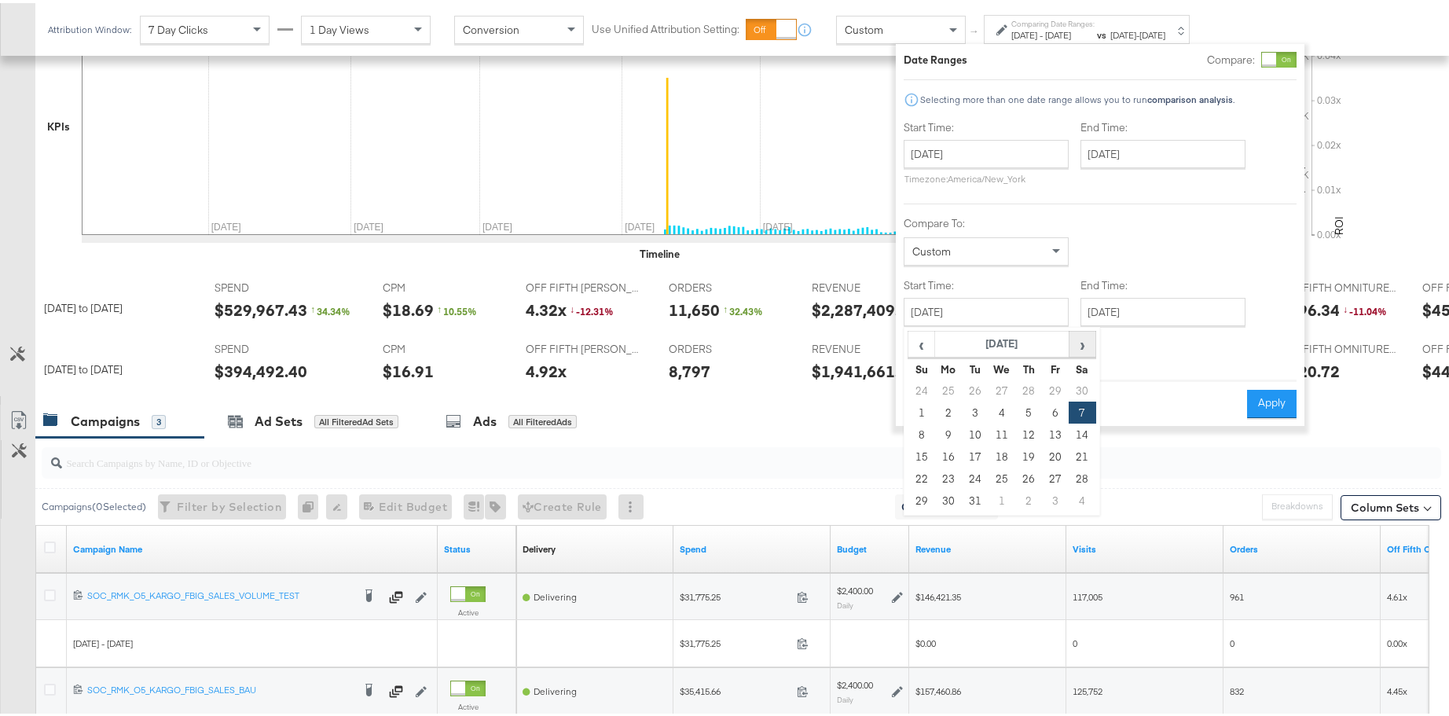
click at [1070, 347] on span "›" at bounding box center [1082, 341] width 24 height 24
click at [944, 425] on td "10" at bounding box center [948, 431] width 27 height 22
type input "[DATE]"
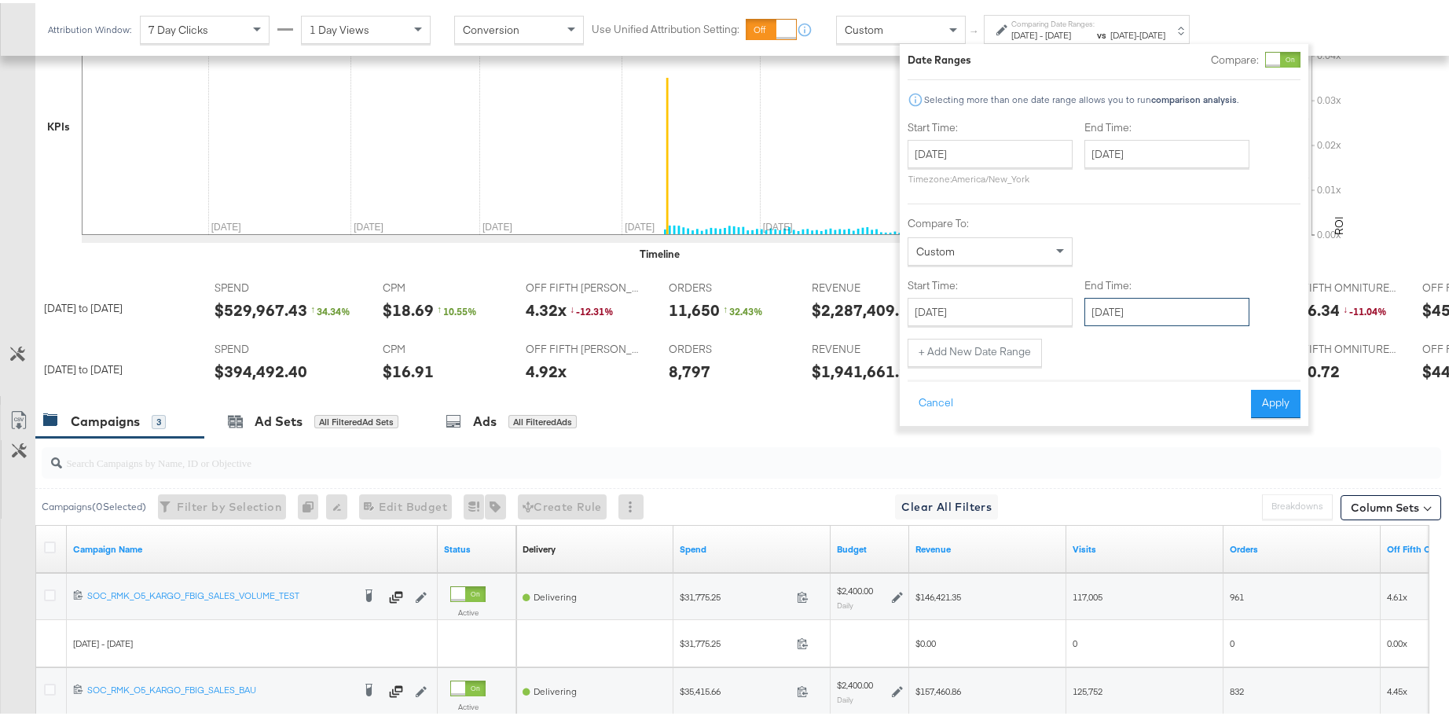
click at [1195, 317] on input "[DATE]" at bounding box center [1166, 309] width 165 height 28
click at [1186, 409] on td "9" at bounding box center [1182, 409] width 27 height 22
type input "[DATE]"
click at [1252, 405] on button "Apply" at bounding box center [1271, 401] width 50 height 28
